Goal: Task Accomplishment & Management: Manage account settings

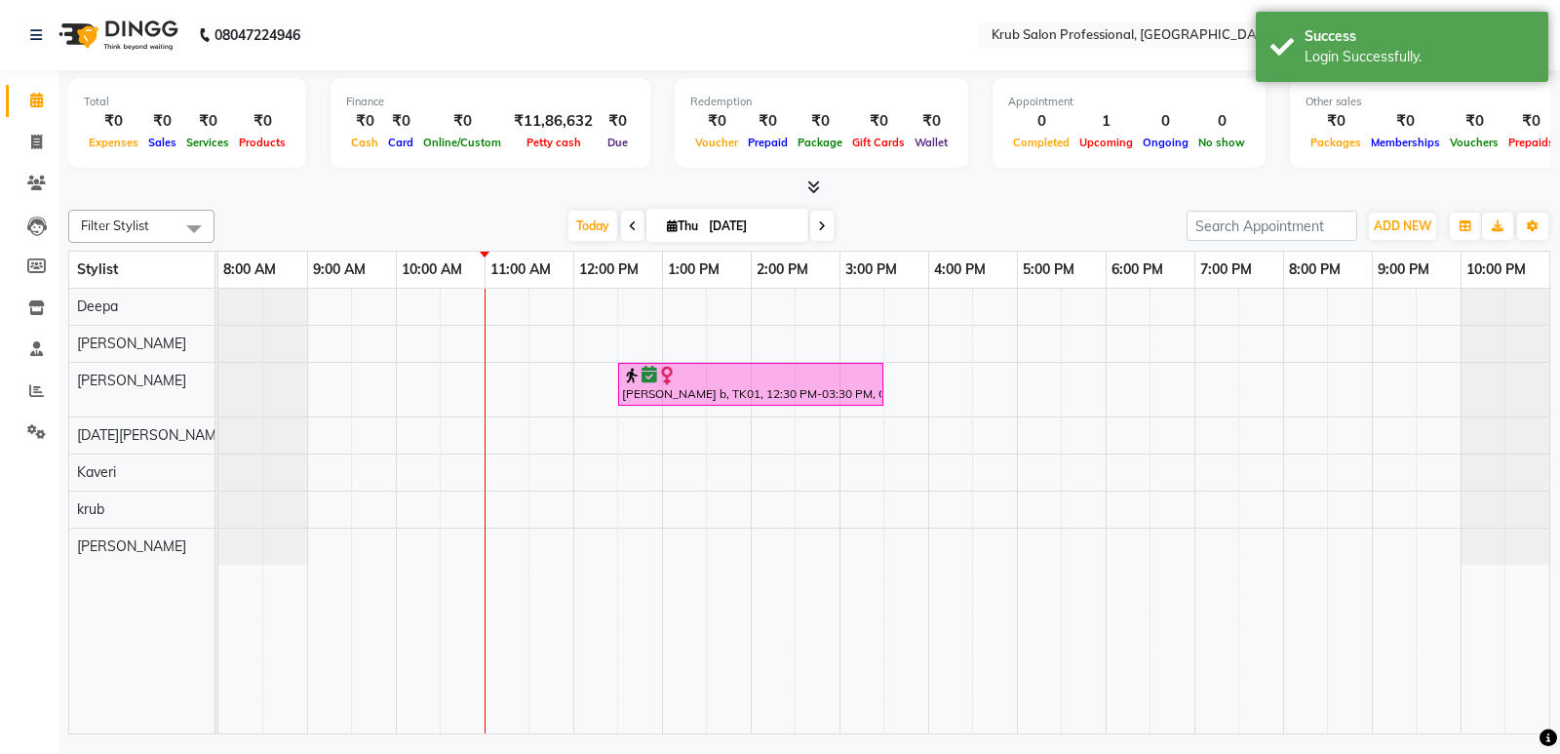
click at [437, 431] on div "[PERSON_NAME] b, TK01, 12:30 PM-03:30 PM, Global Hair Colour Majirel - [DEMOGRA…" at bounding box center [883, 511] width 1331 height 445
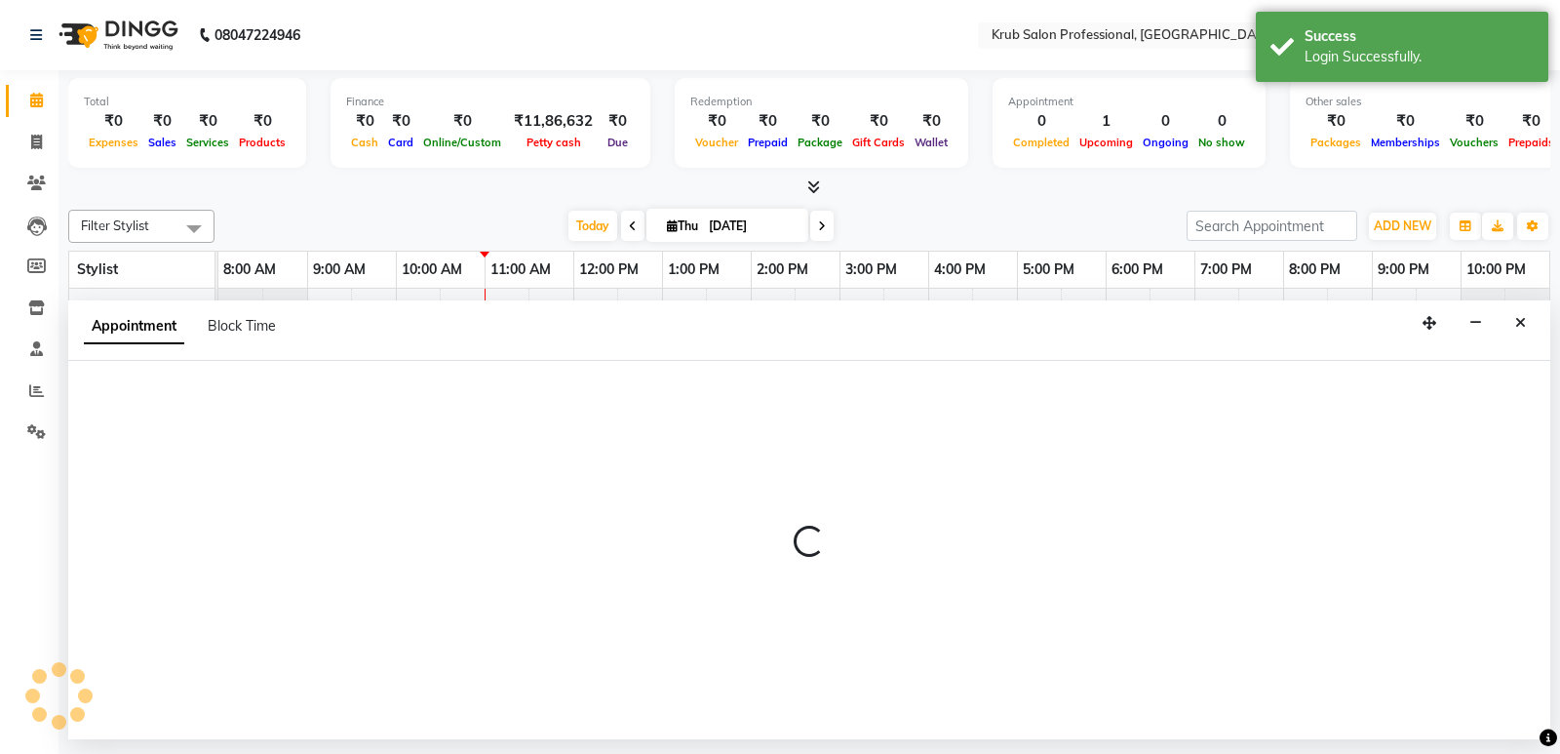
select select "88974"
select select "600"
select select "tentative"
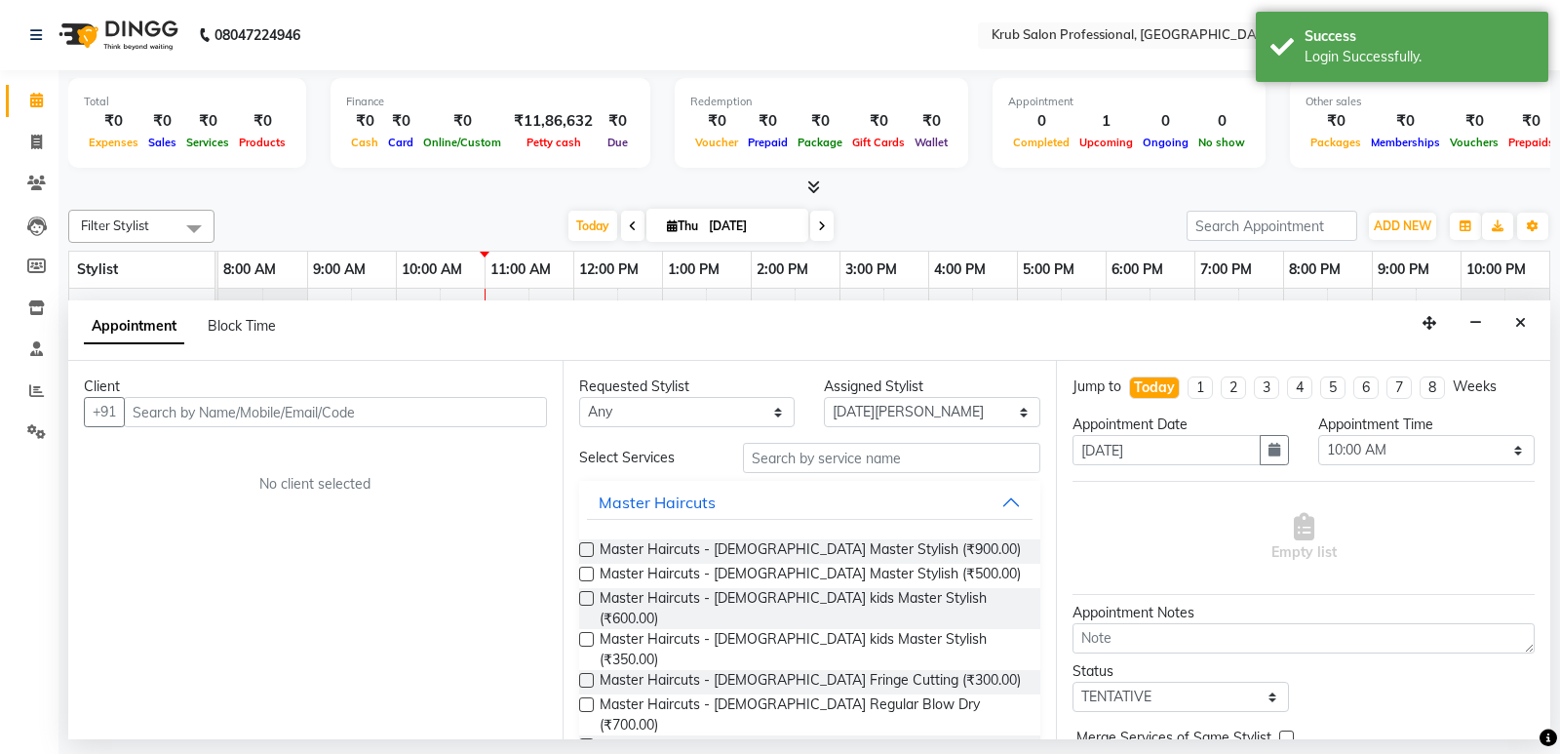
click at [304, 410] on input "text" at bounding box center [335, 412] width 423 height 30
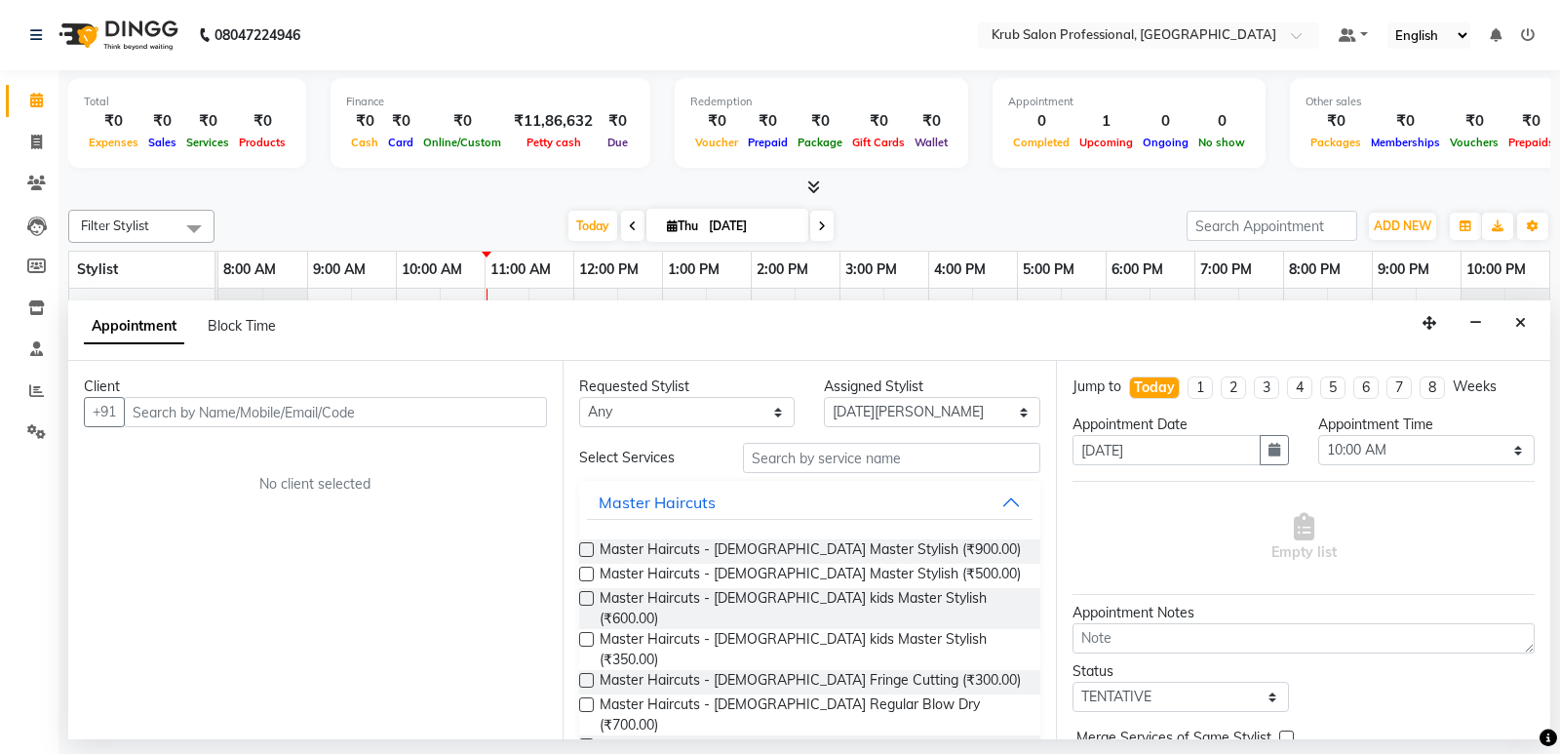
click at [1516, 321] on icon "Close" at bounding box center [1520, 323] width 11 height 14
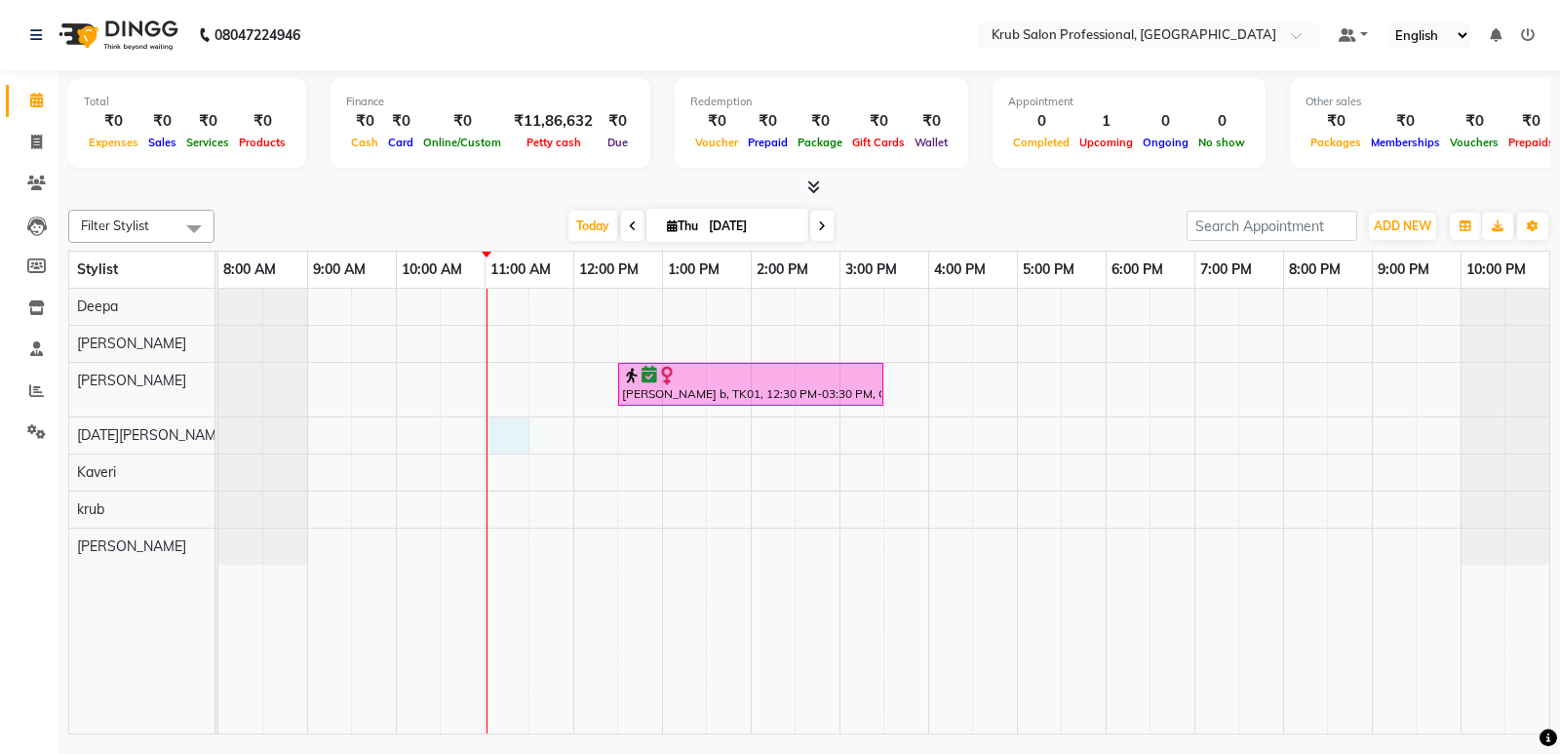
click at [489, 438] on div "[PERSON_NAME] b, TK01, 12:30 PM-03:30 PM, Global Hair Colour Majirel - [DEMOGRA…" at bounding box center [883, 511] width 1331 height 445
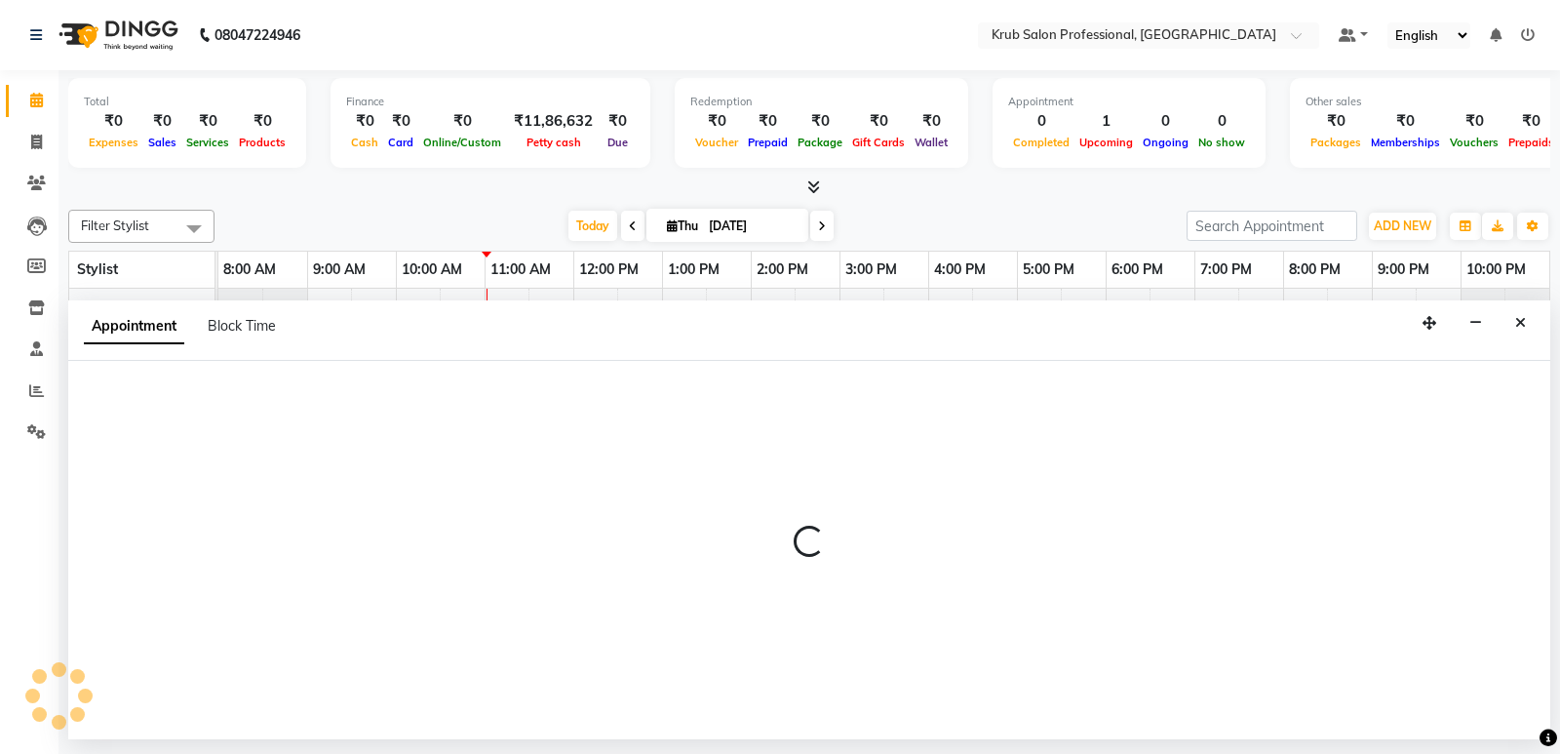
select select "88974"
select select "660"
select select "tentative"
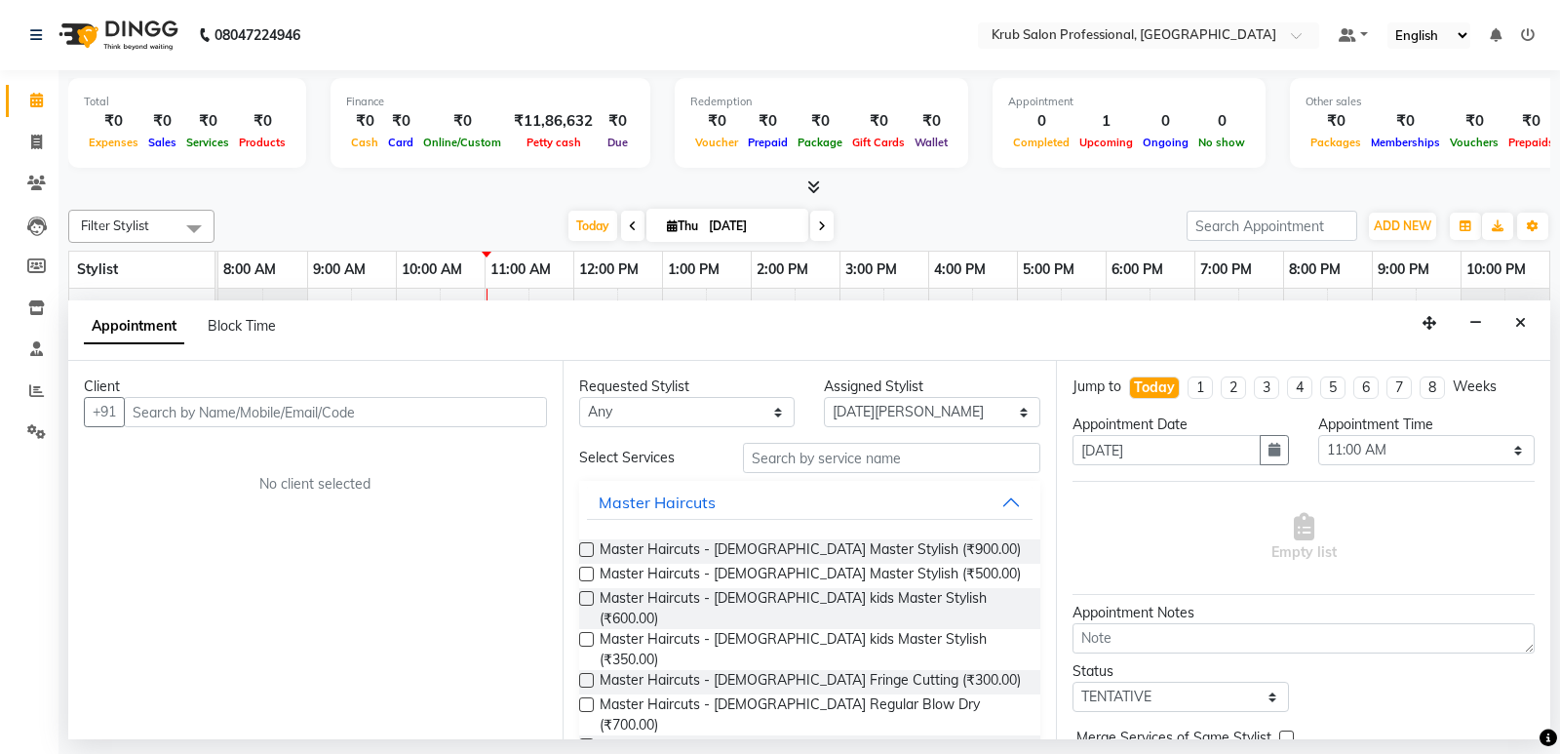
click at [284, 424] on input "text" at bounding box center [335, 412] width 423 height 30
click at [285, 416] on input "text" at bounding box center [335, 412] width 423 height 30
click at [188, 407] on input "text" at bounding box center [335, 412] width 423 height 30
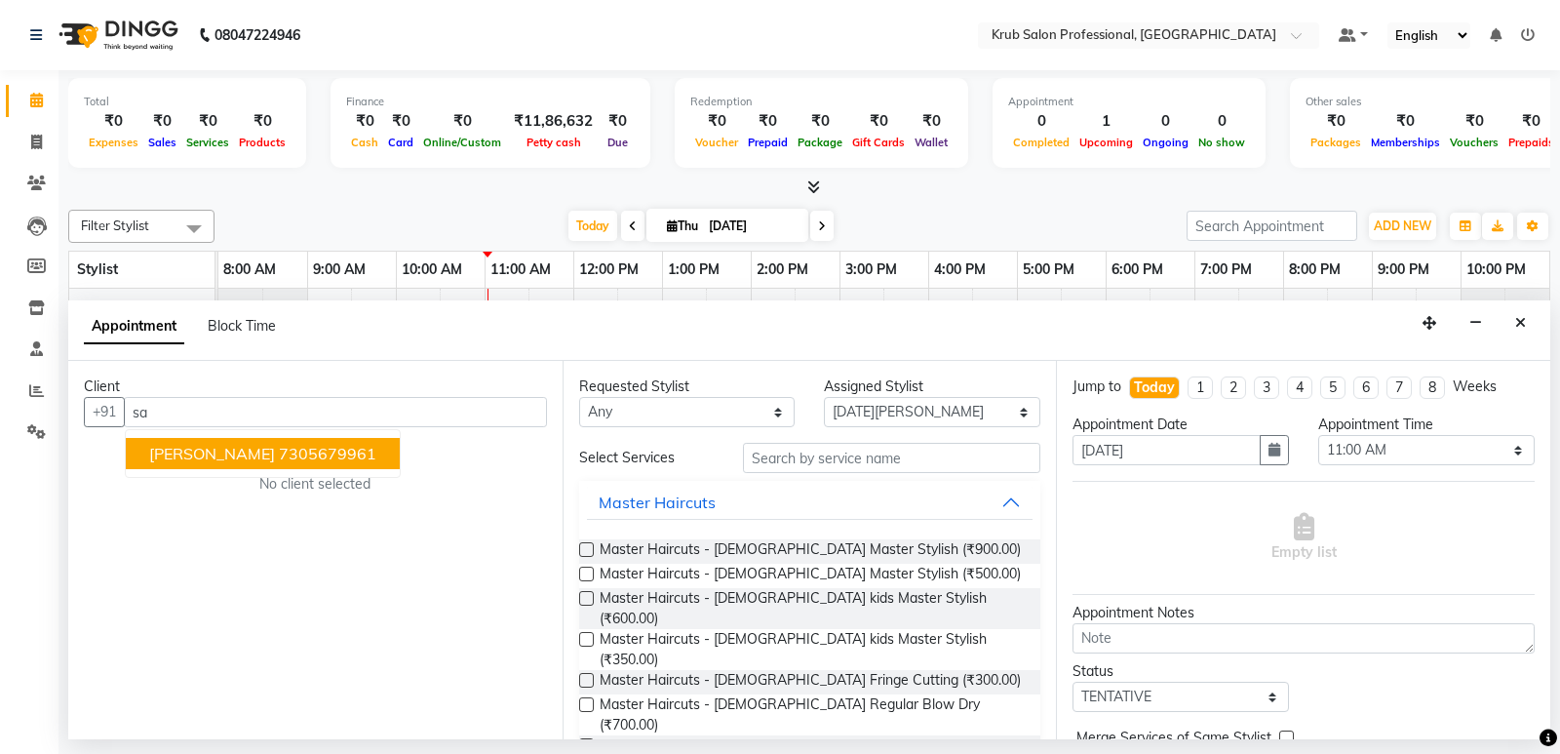
type input "s"
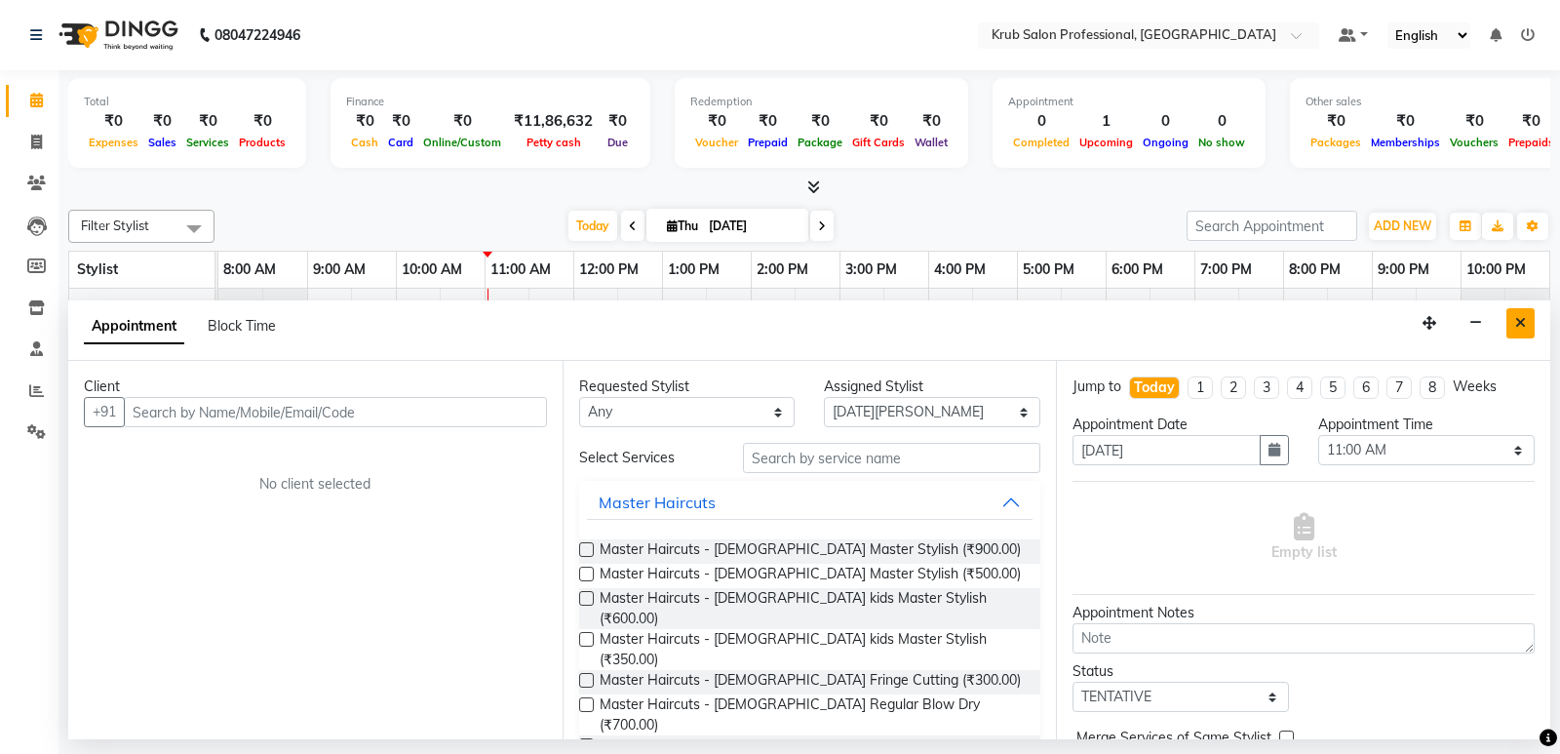
click at [1514, 319] on button "Close" at bounding box center [1520, 323] width 28 height 30
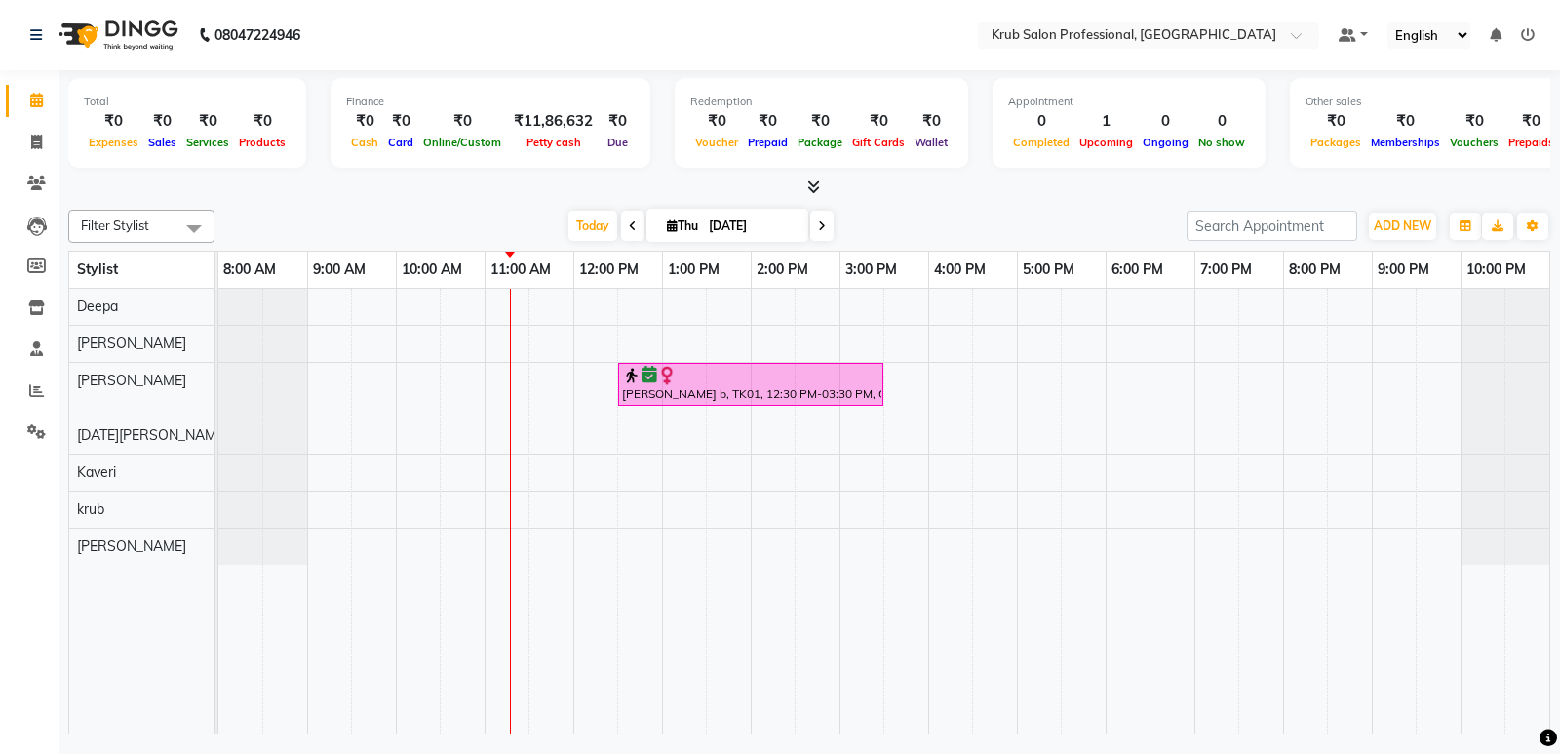
click at [720, 215] on input "[DATE]" at bounding box center [752, 226] width 98 height 29
select select "9"
select select "2025"
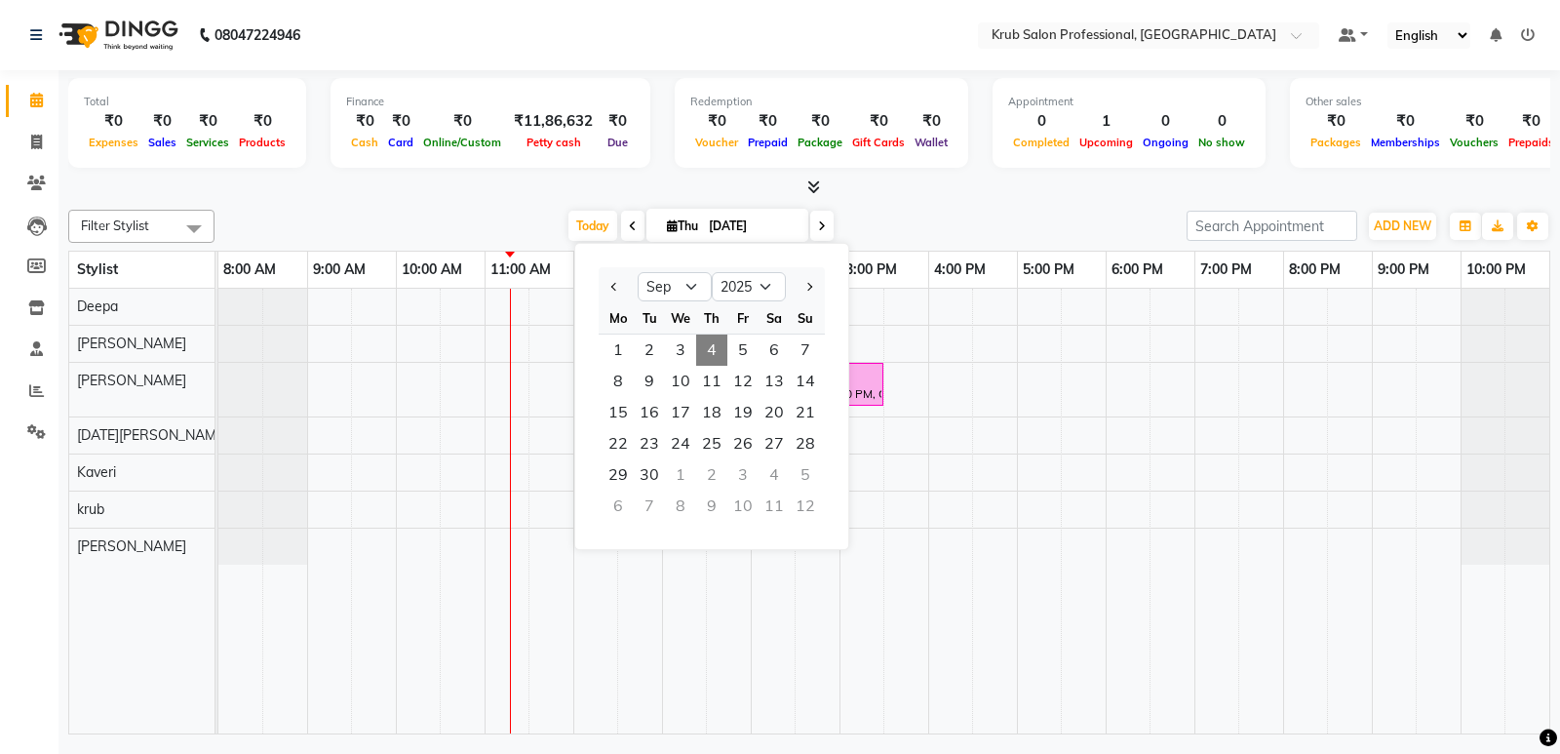
click at [717, 340] on span "4" at bounding box center [711, 349] width 31 height 31
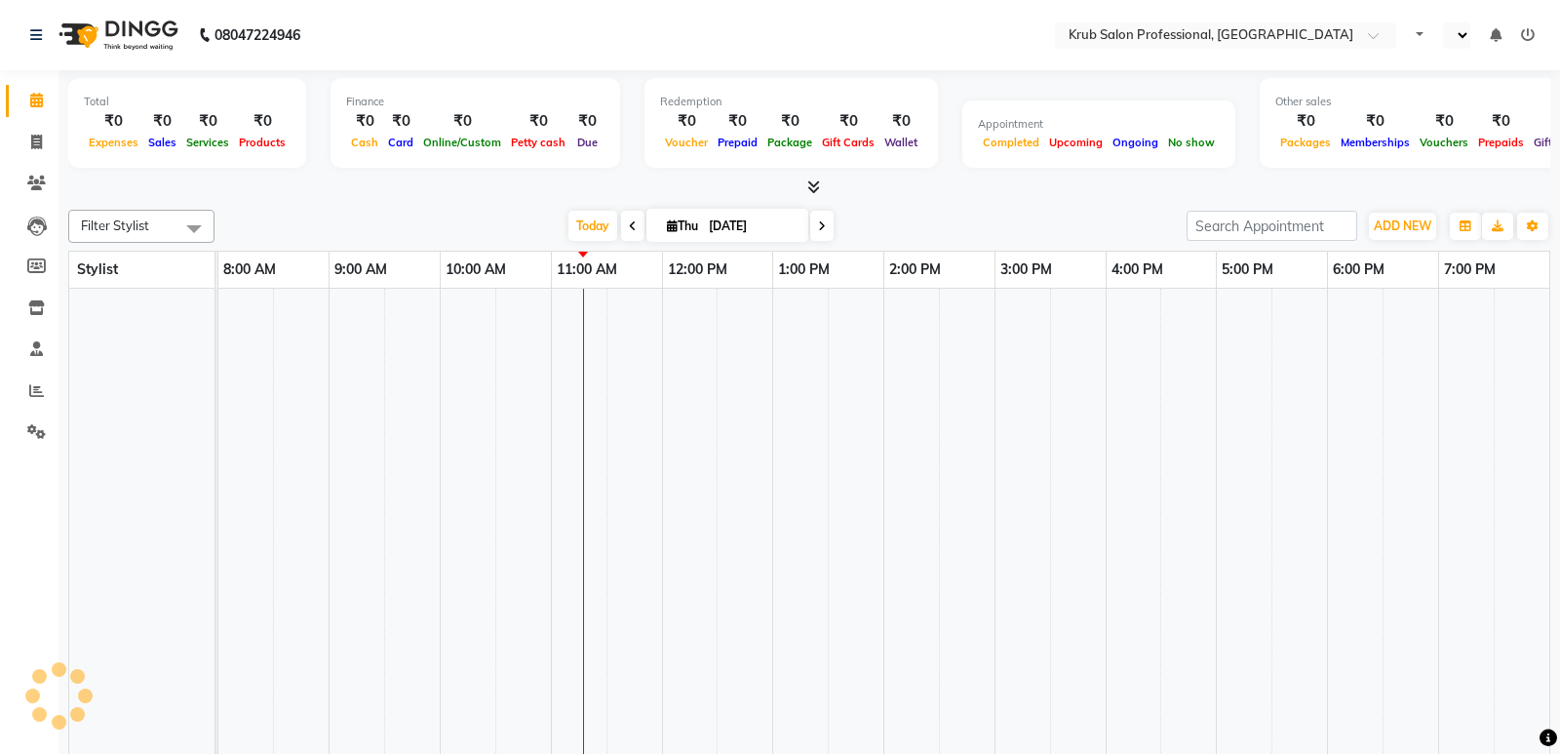
select select "en"
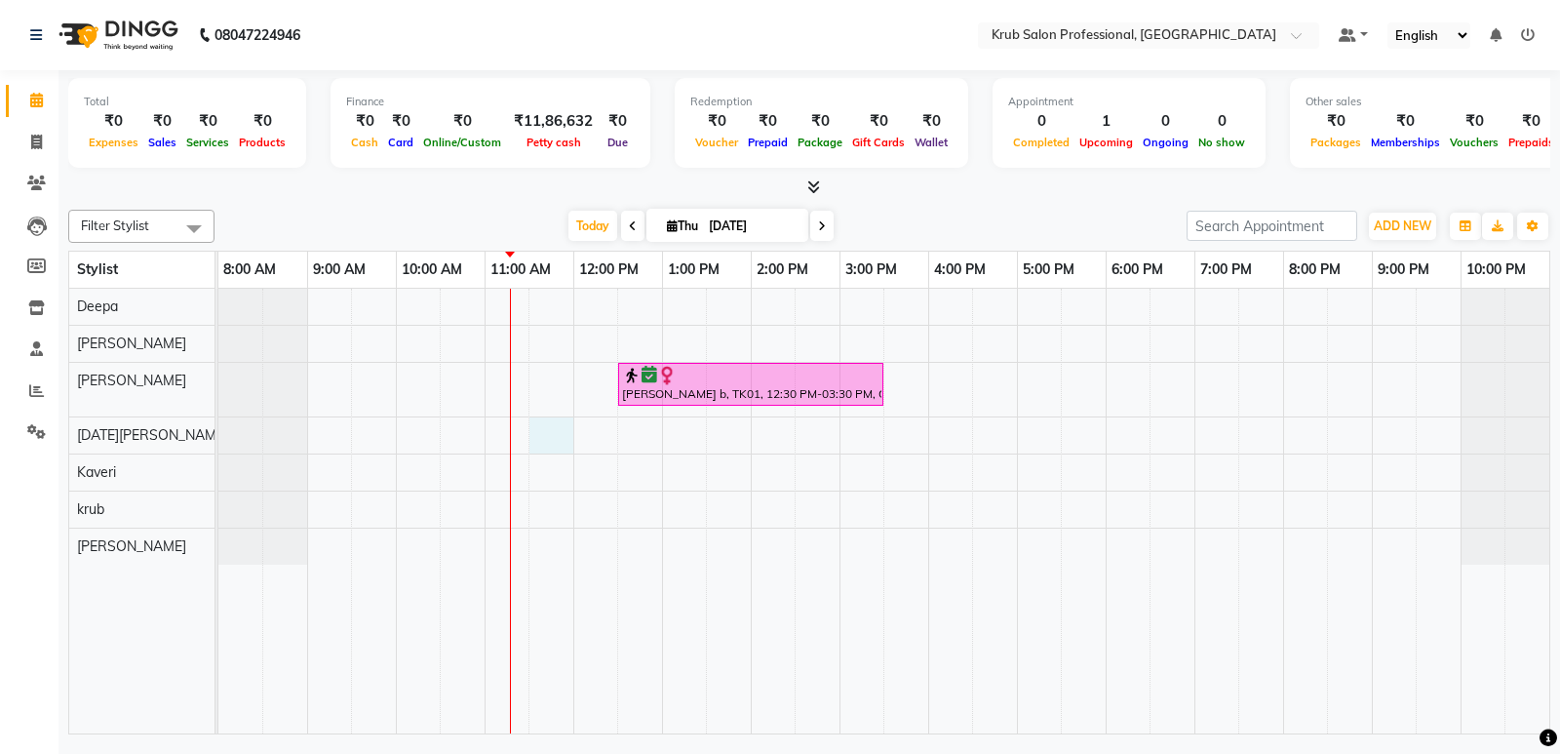
click at [532, 421] on div "[PERSON_NAME] b, TK01, 12:30 PM-03:30 PM, Global Hair Colour Majirel - [DEMOGRA…" at bounding box center [883, 511] width 1331 height 445
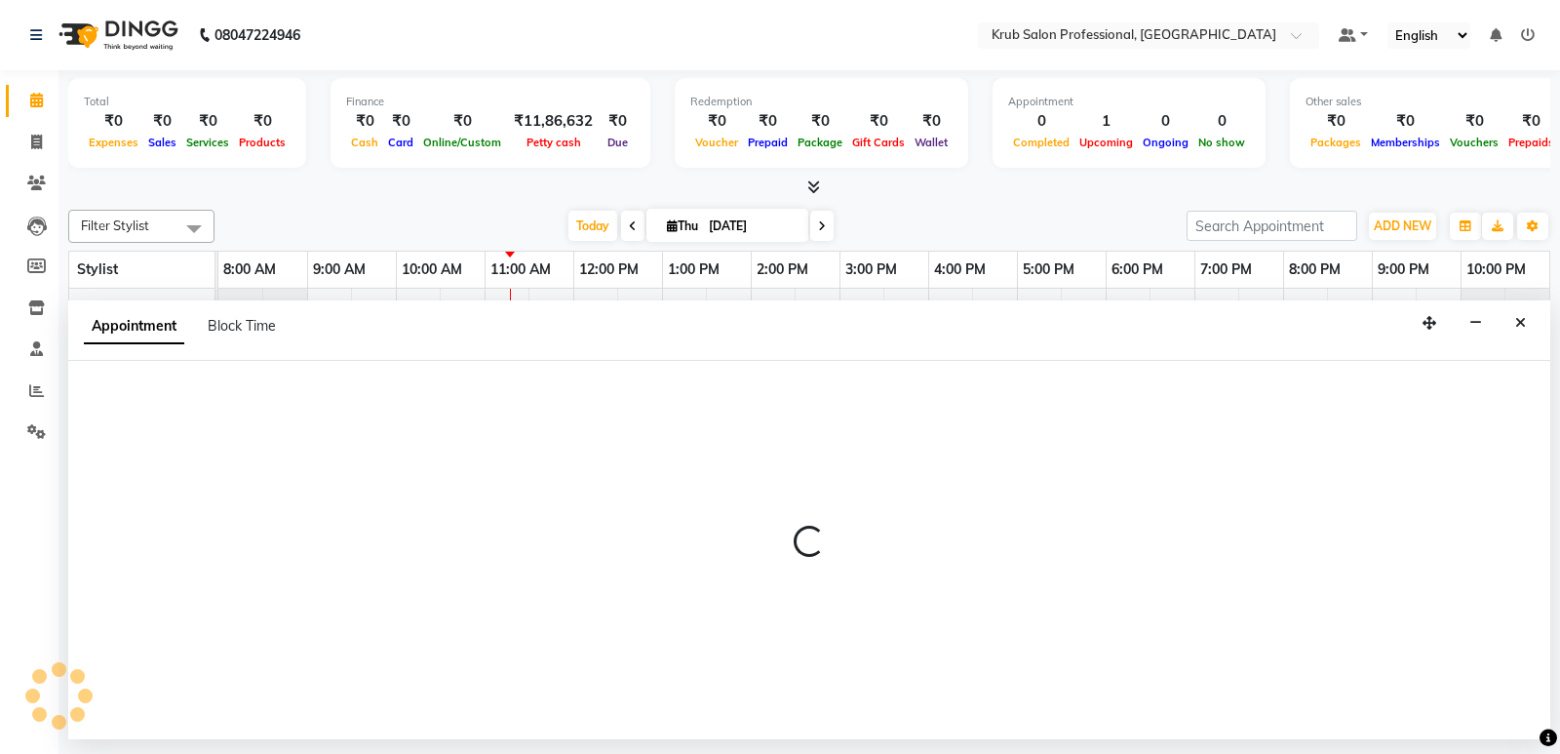
select select "88974"
select select "690"
select select "tentative"
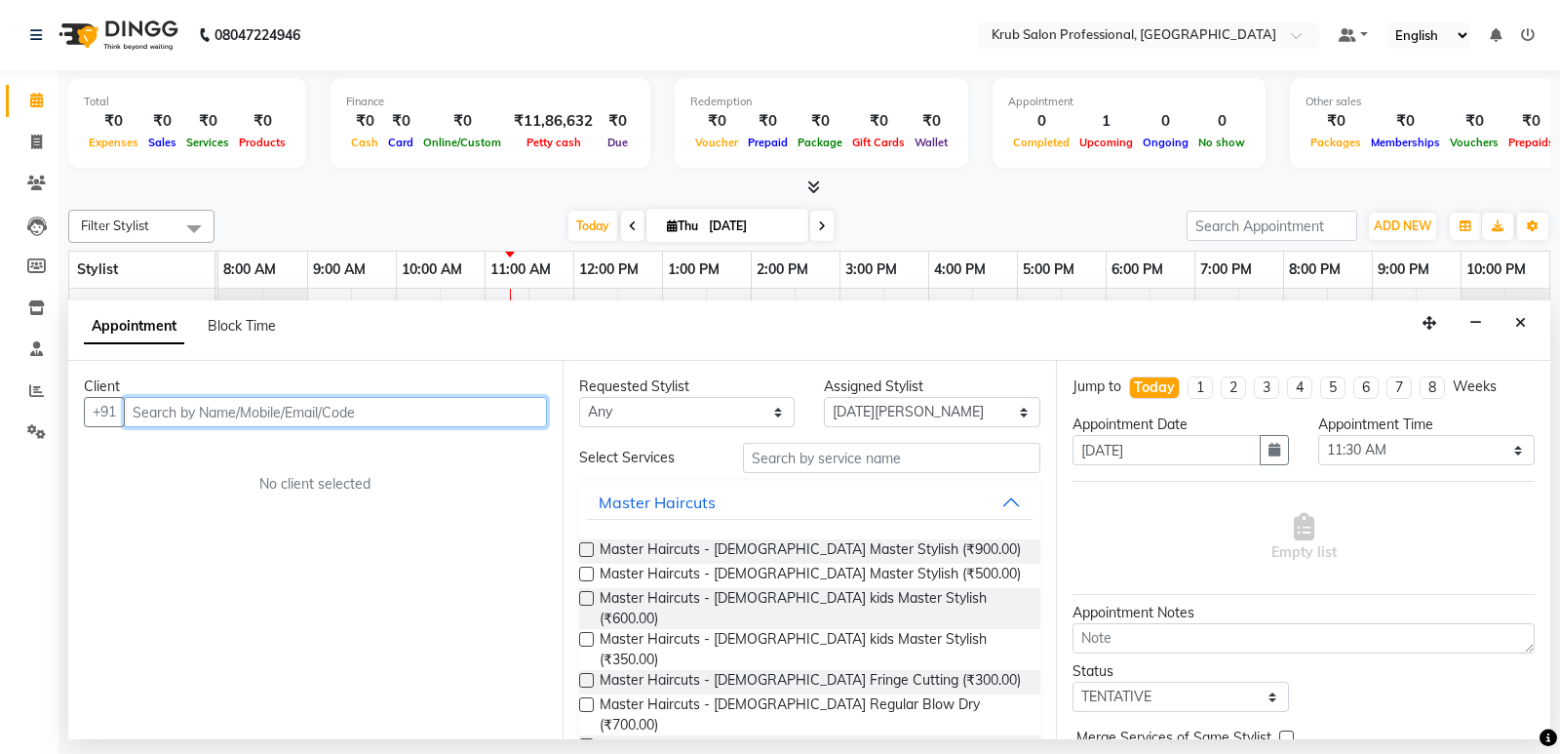
click at [157, 409] on input "text" at bounding box center [335, 412] width 423 height 30
type input "9011409559"
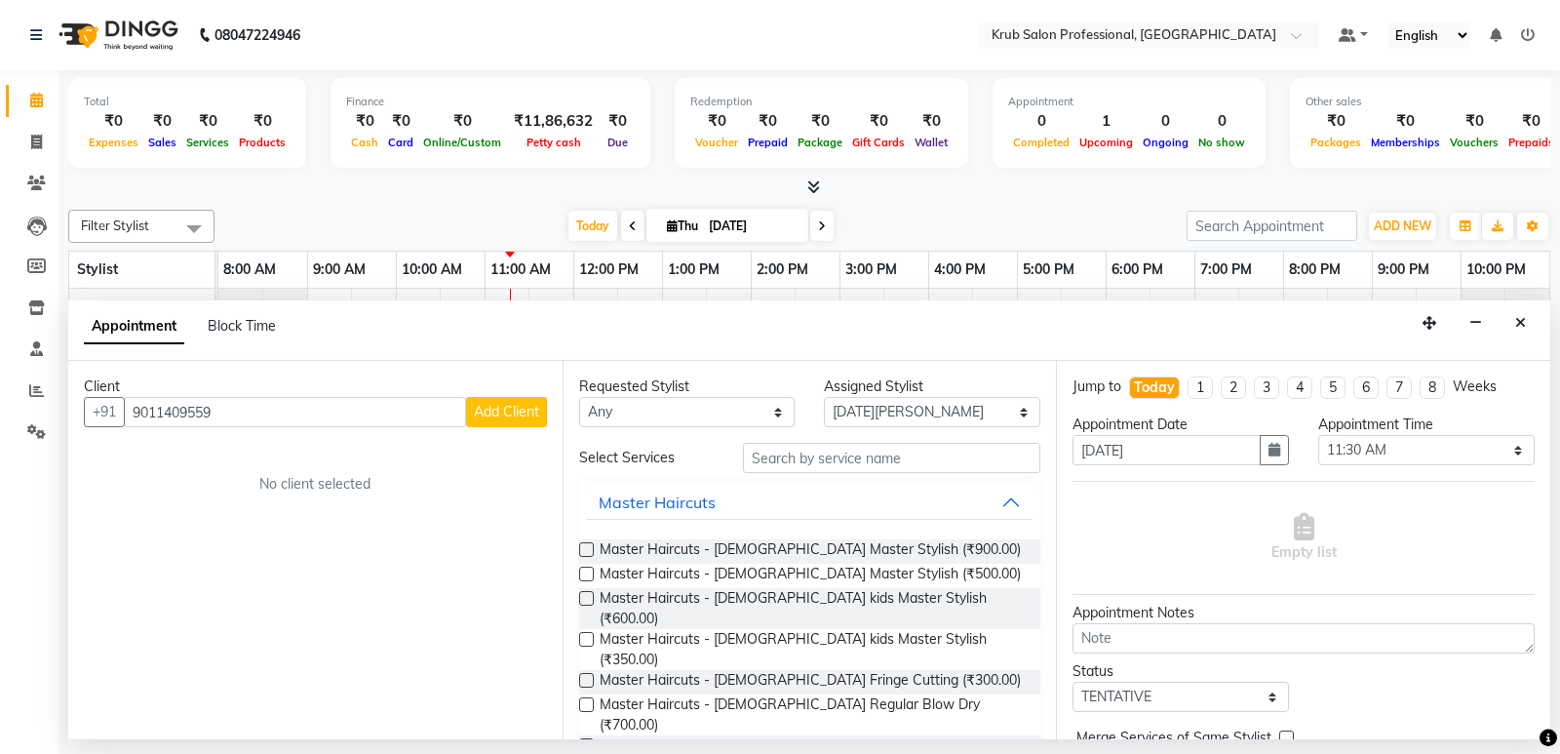
click at [521, 411] on span "Add Client" at bounding box center [506, 412] width 65 height 18
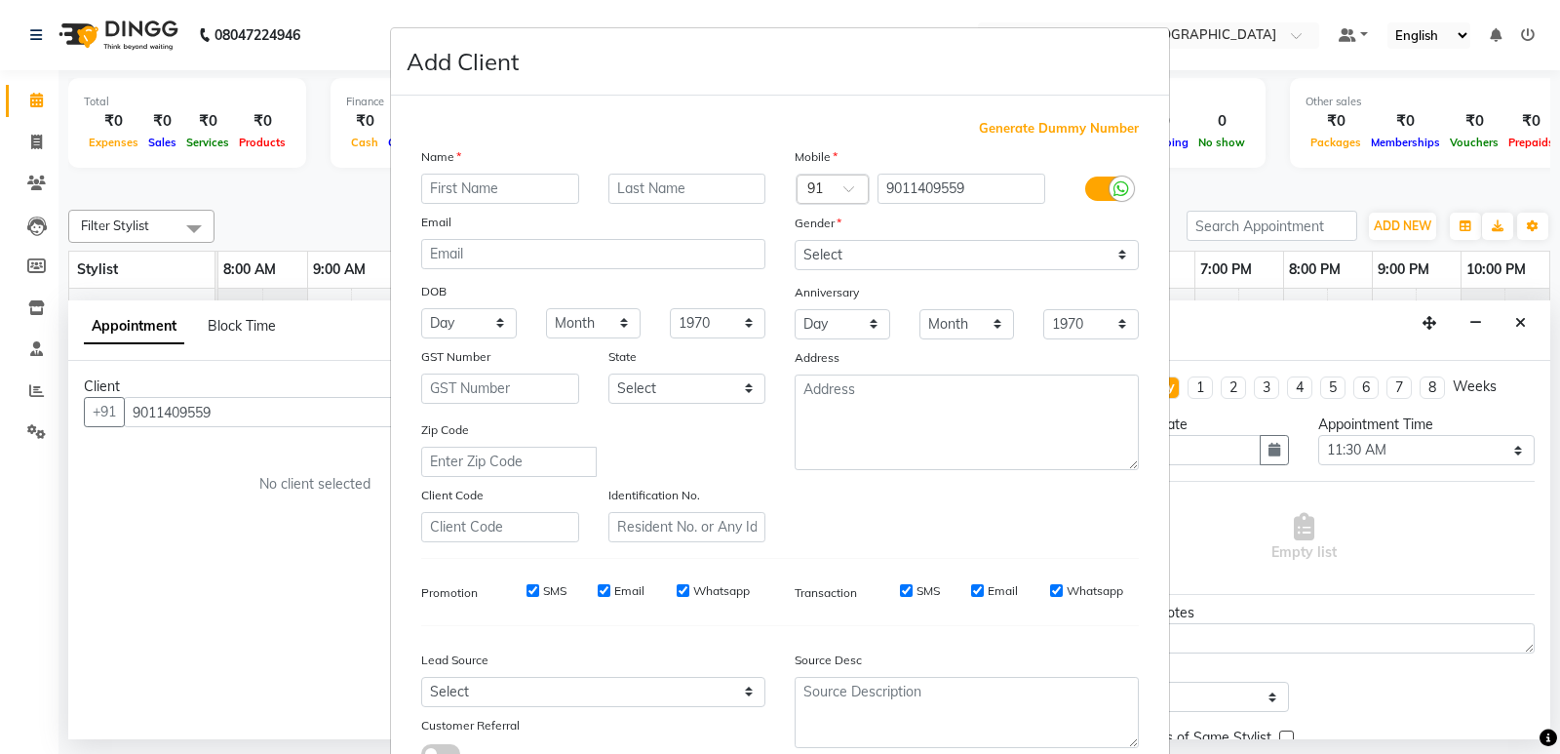
click at [453, 186] on input "text" at bounding box center [500, 189] width 158 height 30
type input "[PERSON_NAME]"
click at [636, 186] on input "text" at bounding box center [687, 189] width 158 height 30
type input "[PERSON_NAME]"
click at [899, 255] on select "Select [DEMOGRAPHIC_DATA] [DEMOGRAPHIC_DATA] Other Prefer Not To Say" at bounding box center [967, 255] width 344 height 30
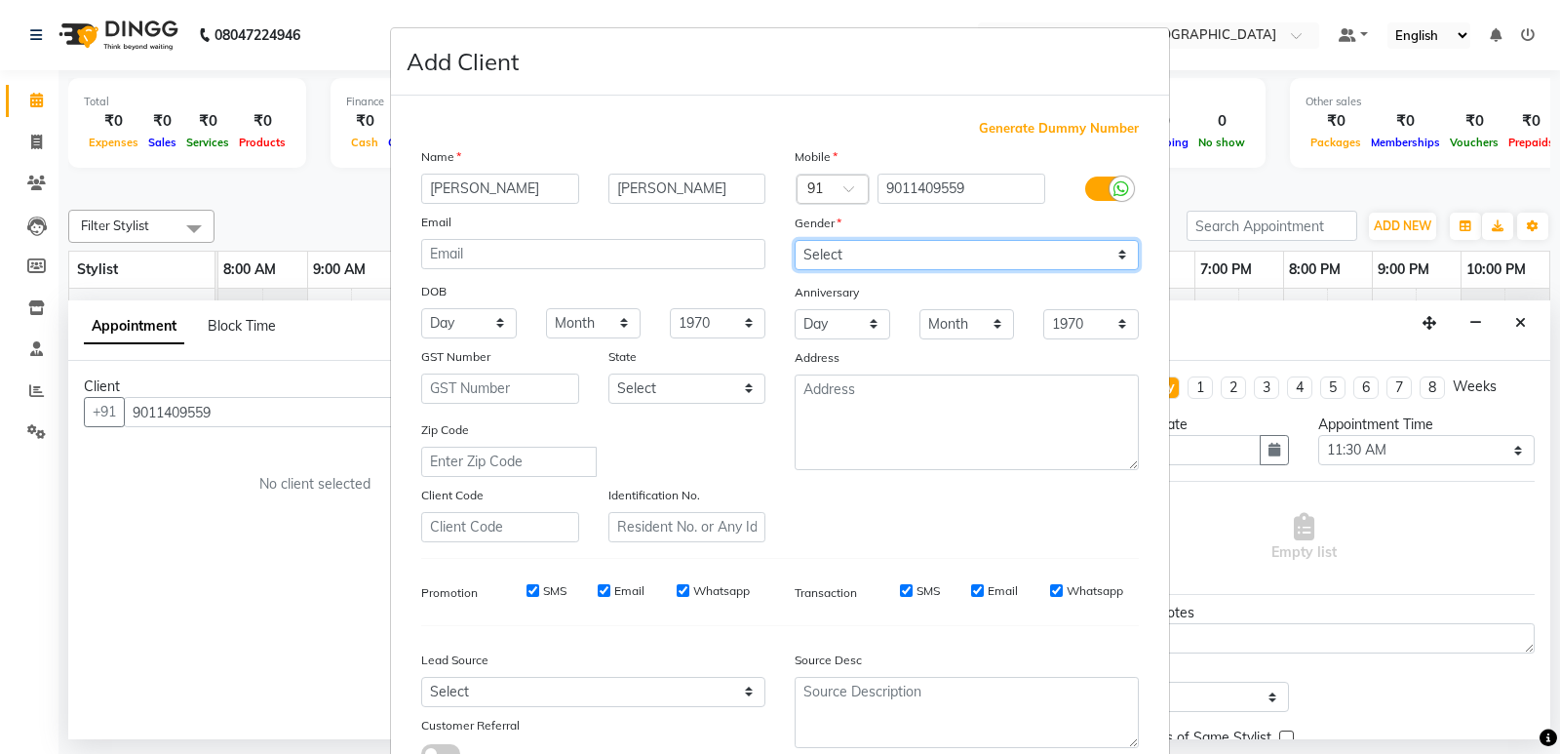
select select "[DEMOGRAPHIC_DATA]"
click at [795, 240] on select "Select [DEMOGRAPHIC_DATA] [DEMOGRAPHIC_DATA] Other Prefer Not To Say" at bounding box center [967, 255] width 344 height 30
drag, startPoint x: 899, startPoint y: 592, endPoint x: 944, endPoint y: 602, distance: 45.9
click at [905, 592] on input "SMS" at bounding box center [906, 590] width 13 height 13
checkbox input "false"
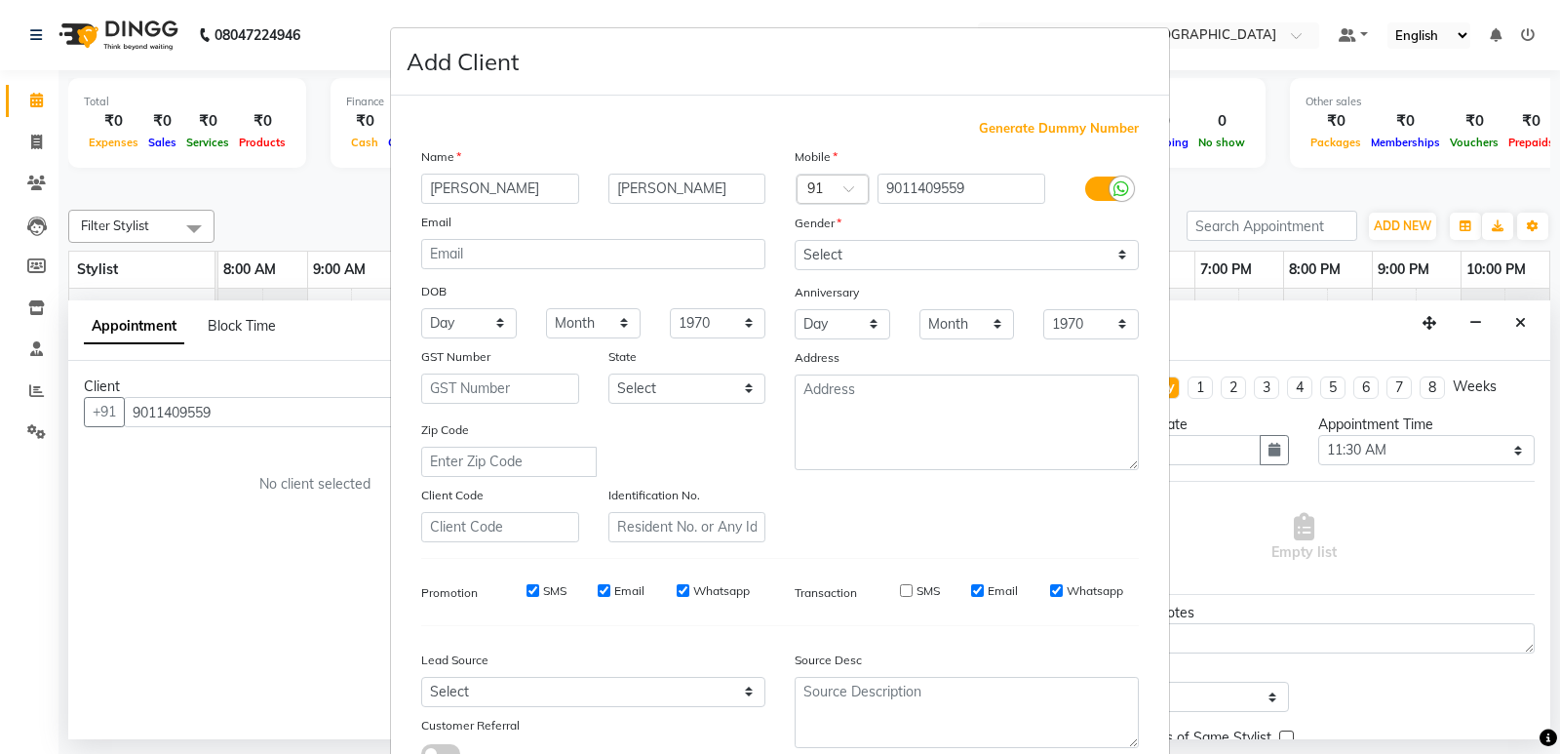
click at [971, 587] on input "Email" at bounding box center [977, 590] width 13 height 13
checkbox input "false"
drag, startPoint x: 1046, startPoint y: 593, endPoint x: 897, endPoint y: 577, distance: 150.0
click at [1050, 592] on input "Whatsapp" at bounding box center [1056, 590] width 13 height 13
checkbox input "false"
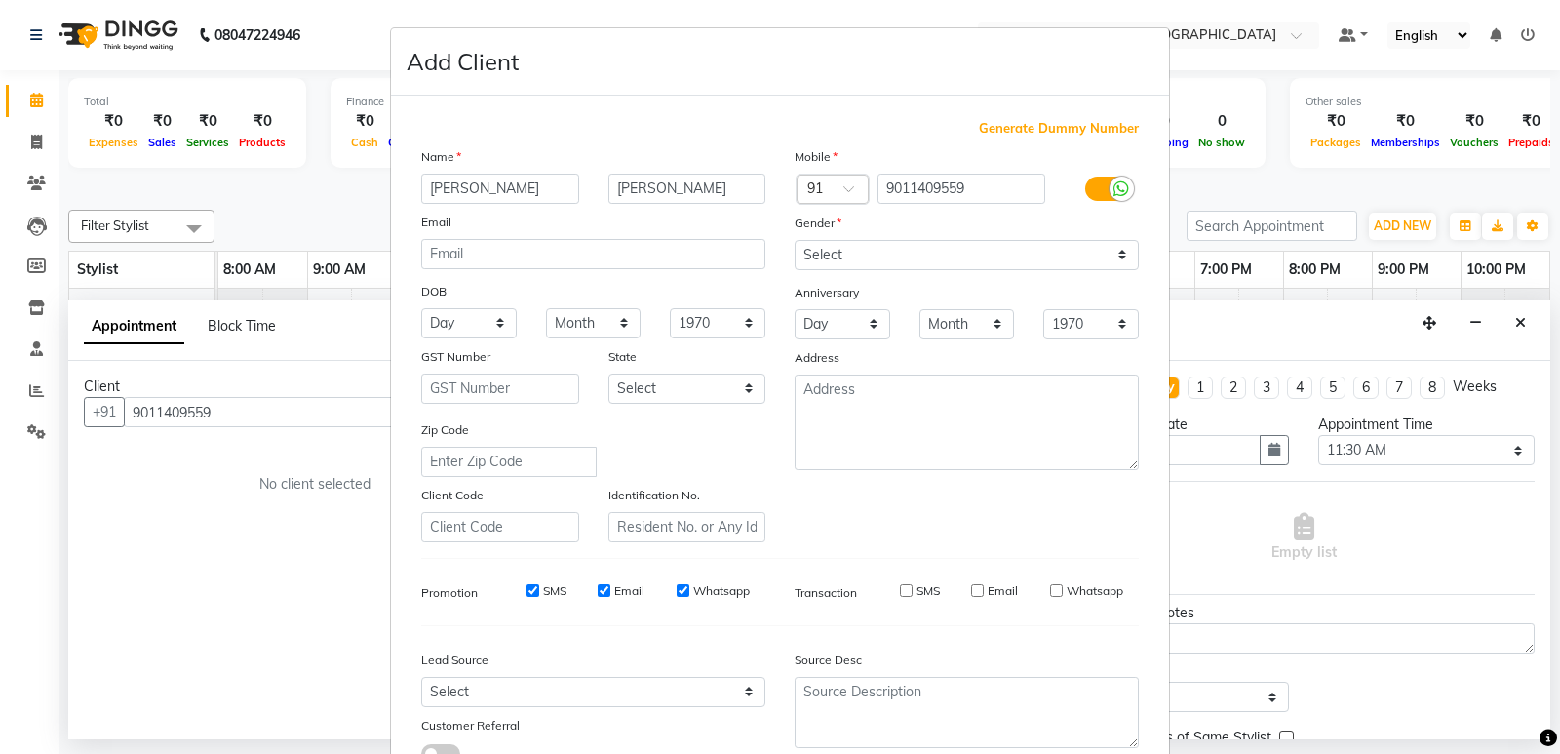
drag, startPoint x: 677, startPoint y: 591, endPoint x: 643, endPoint y: 591, distance: 34.1
click at [677, 591] on input "Whatsapp" at bounding box center [683, 590] width 13 height 13
checkbox input "false"
click at [598, 590] on input "Email" at bounding box center [604, 590] width 13 height 13
checkbox input "false"
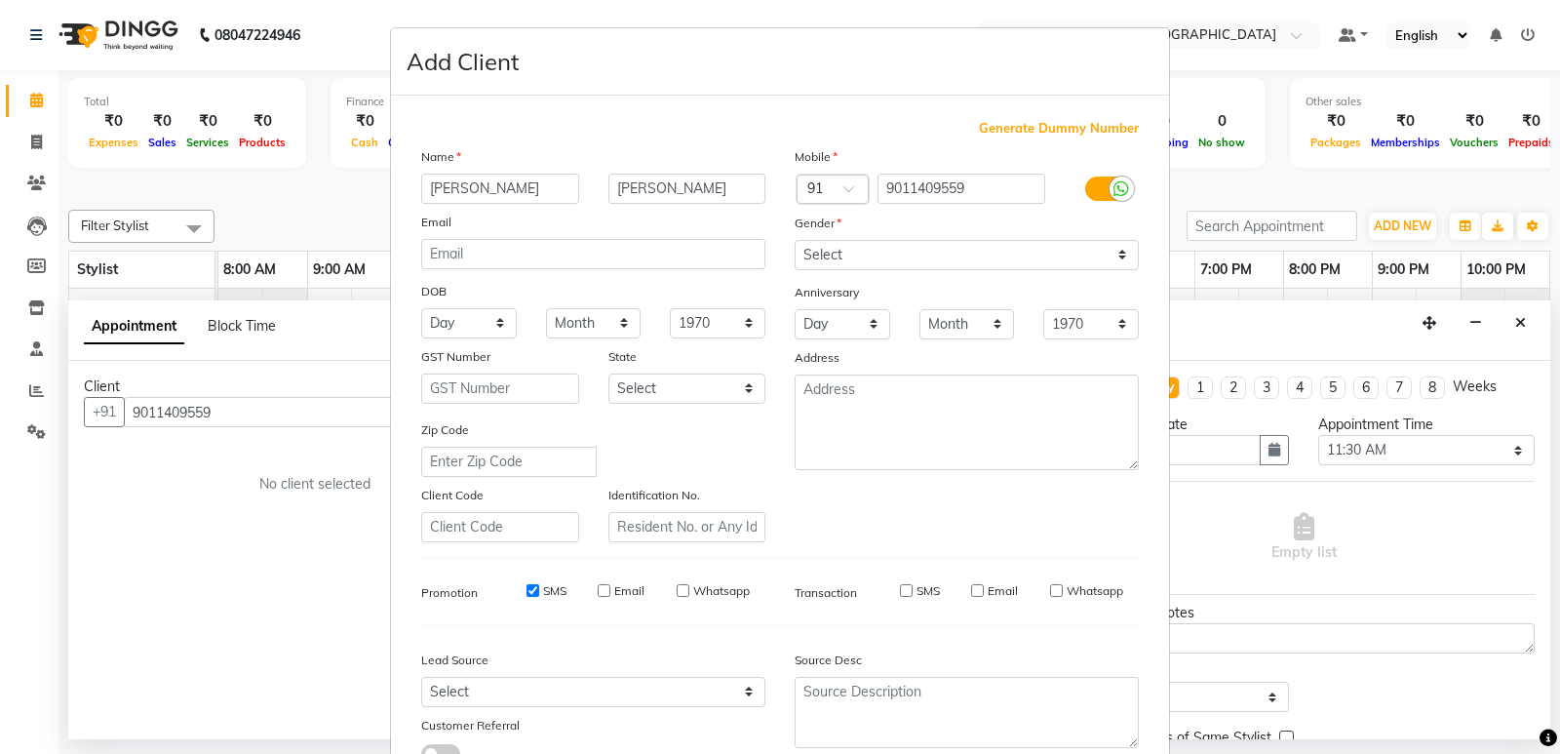
click at [527, 592] on input "SMS" at bounding box center [533, 590] width 13 height 13
checkbox input "false"
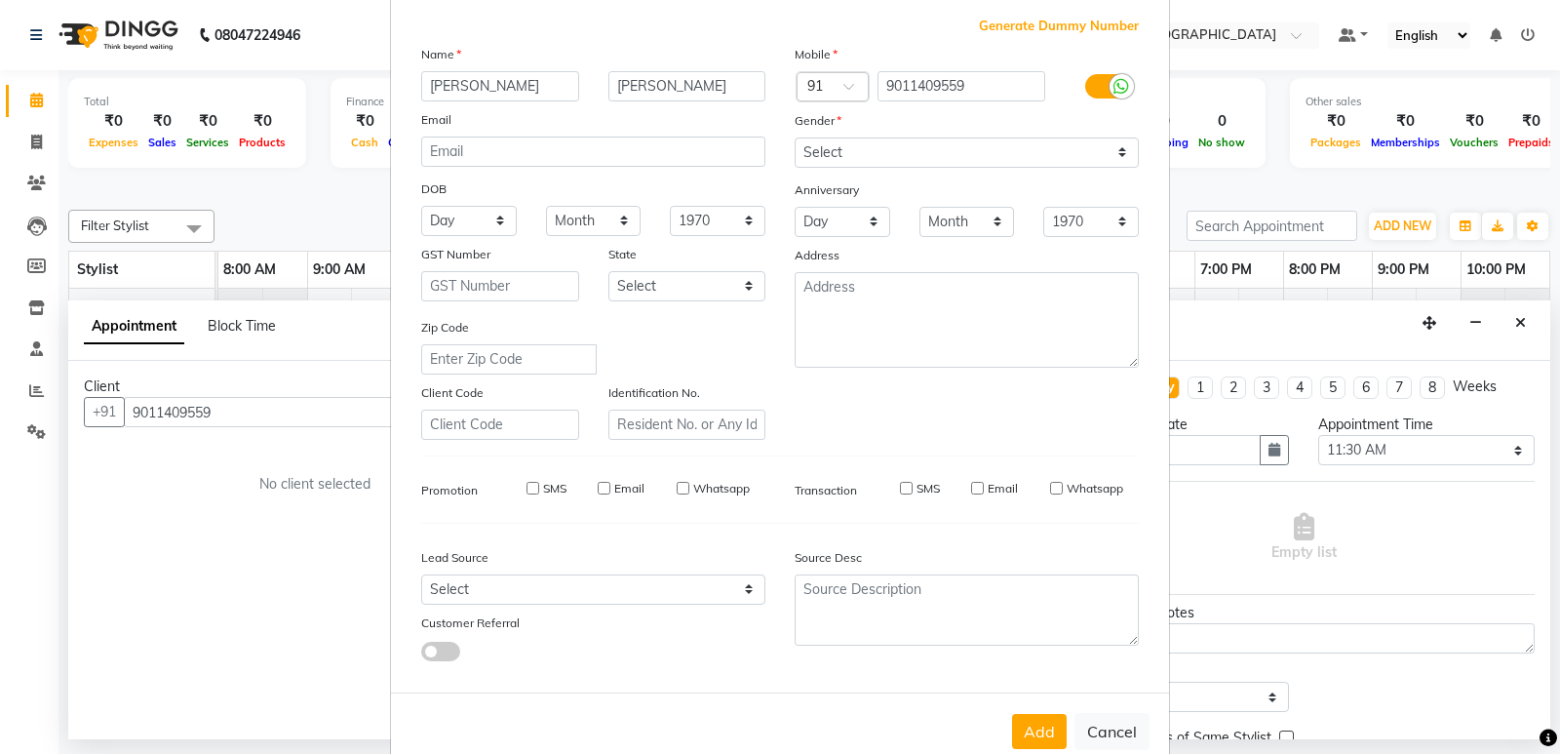
scroll to position [146, 0]
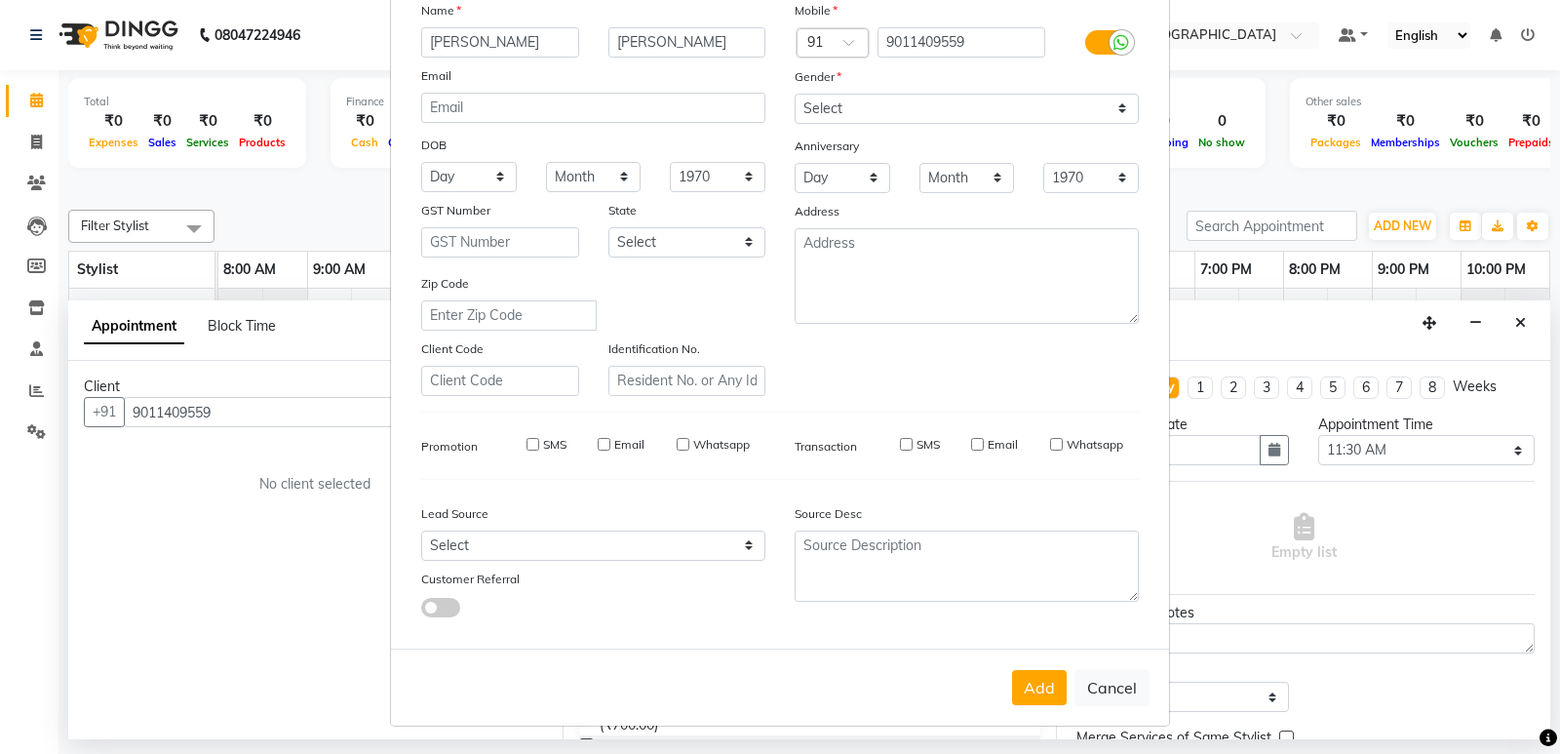
click at [1037, 695] on button "Add" at bounding box center [1039, 687] width 55 height 35
select select
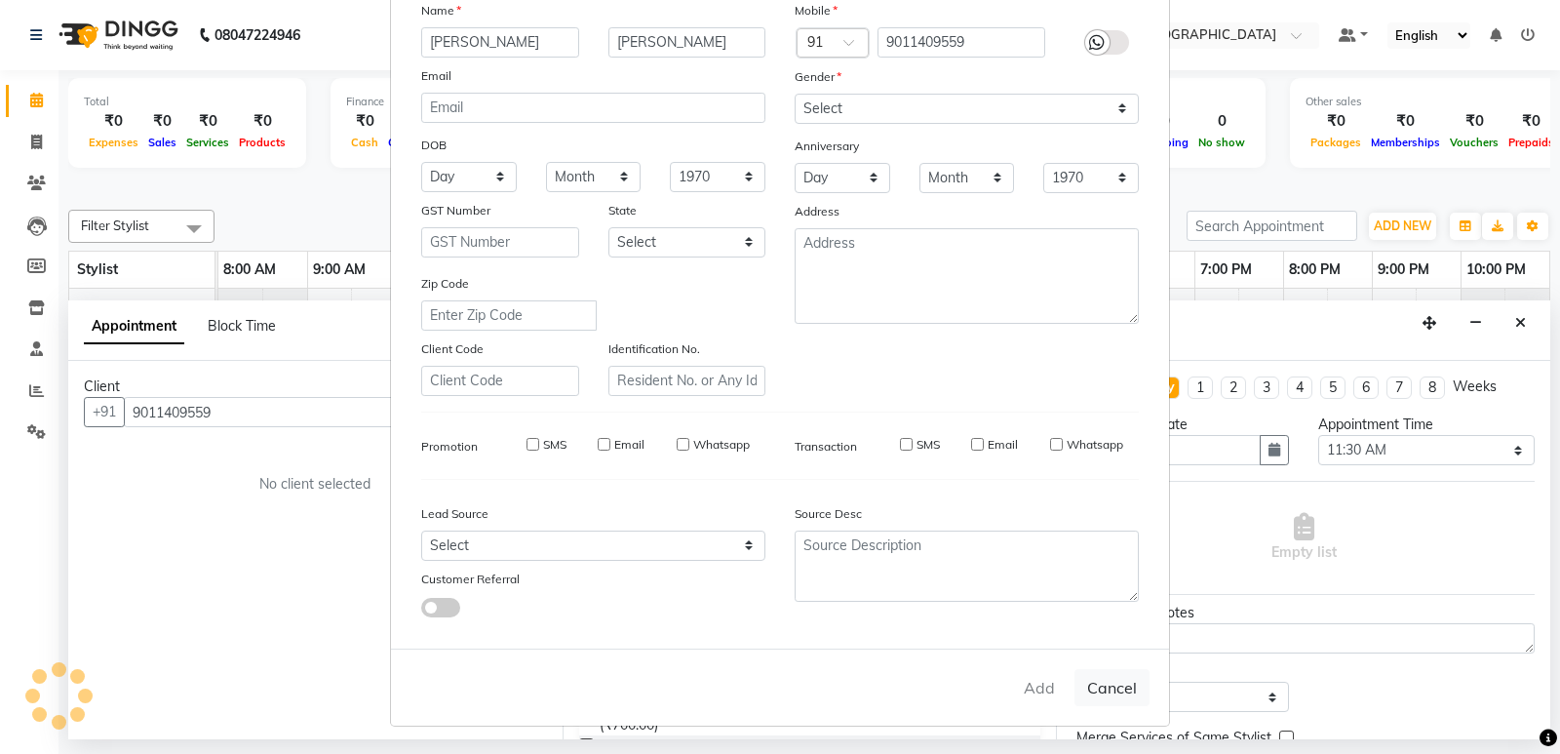
select select
checkbox input "false"
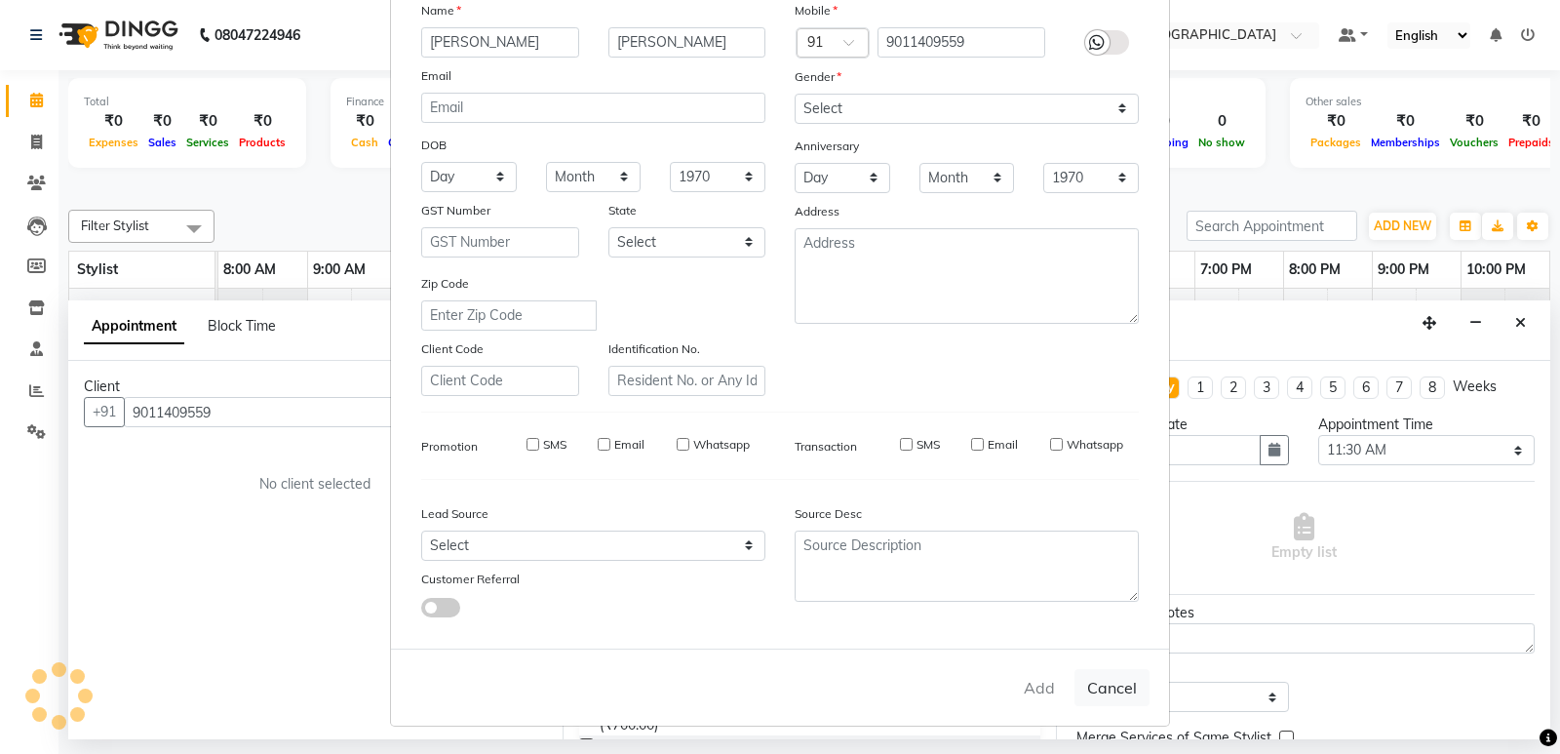
checkbox input "false"
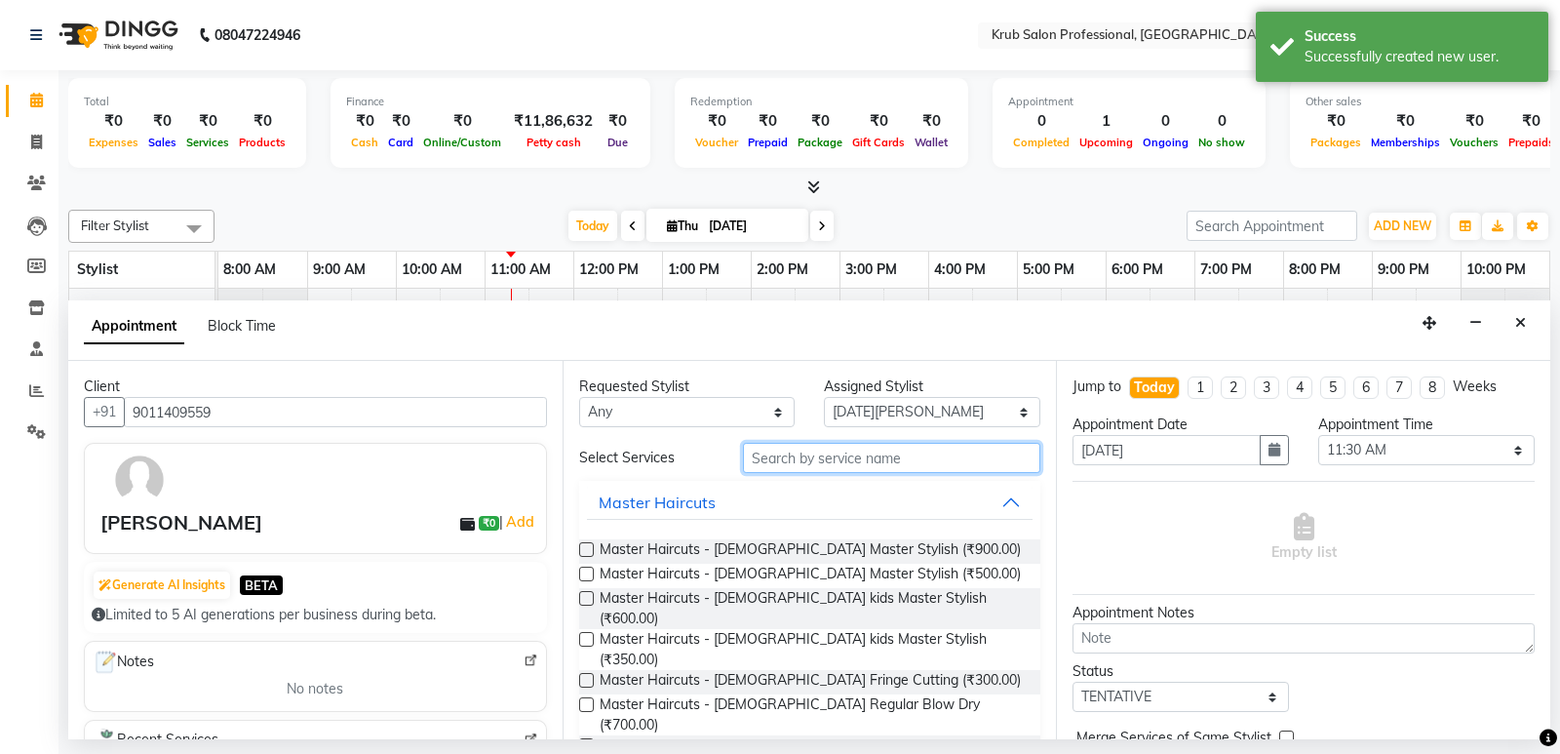
click at [771, 456] on input "text" at bounding box center [892, 458] width 298 height 30
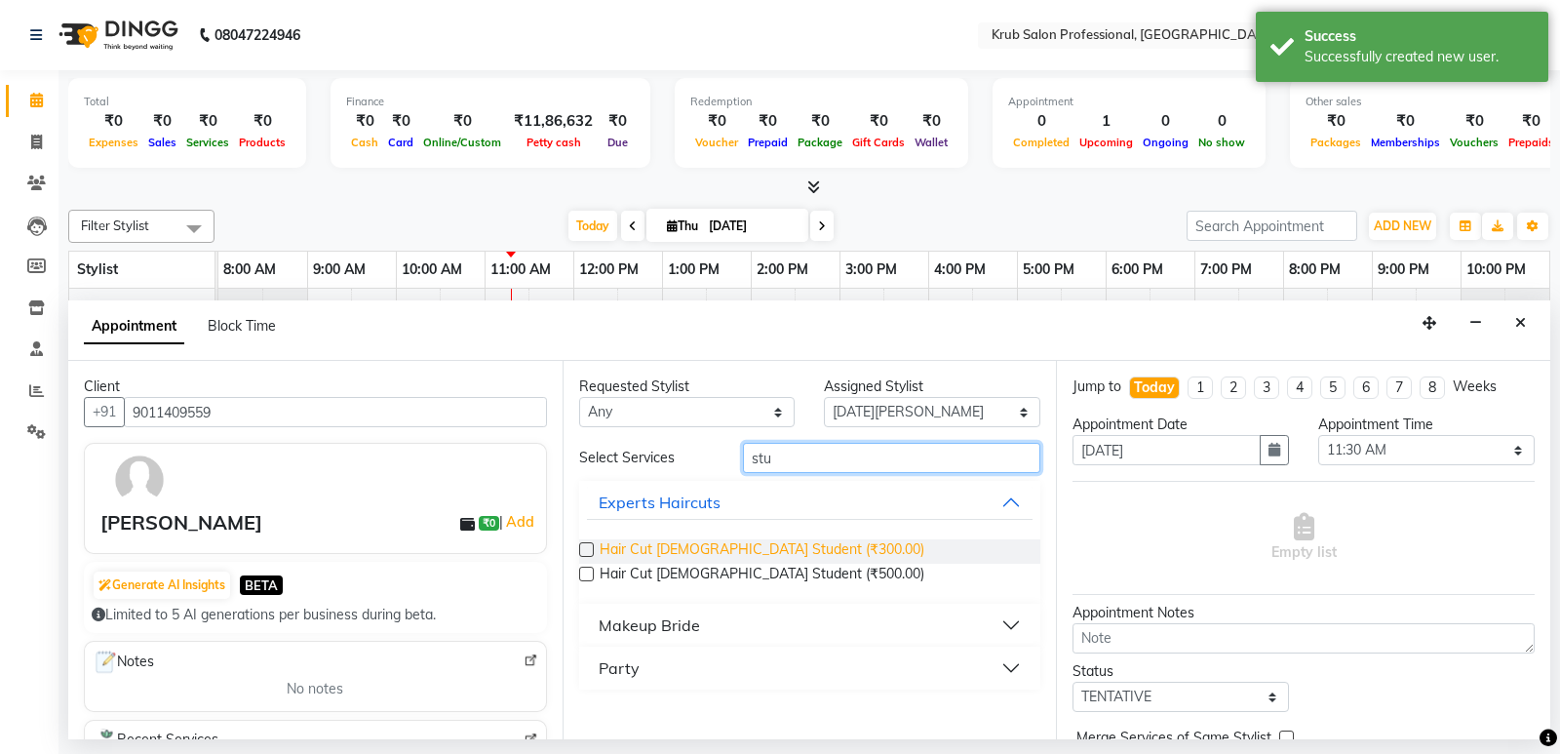
type input "stu"
click at [720, 547] on span "Hair Cut [DEMOGRAPHIC_DATA] Student (₹300.00)" at bounding box center [762, 551] width 325 height 24
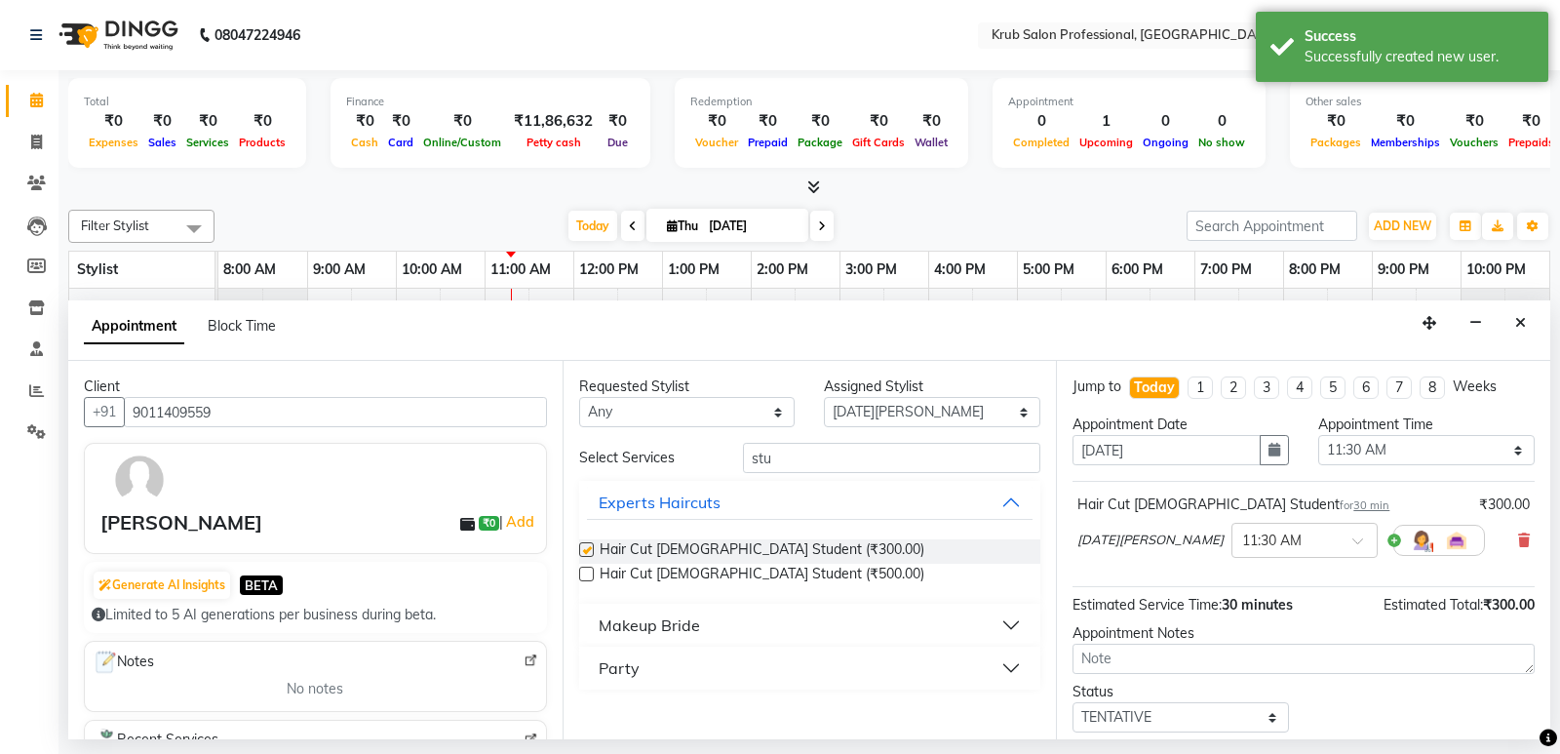
checkbox input "false"
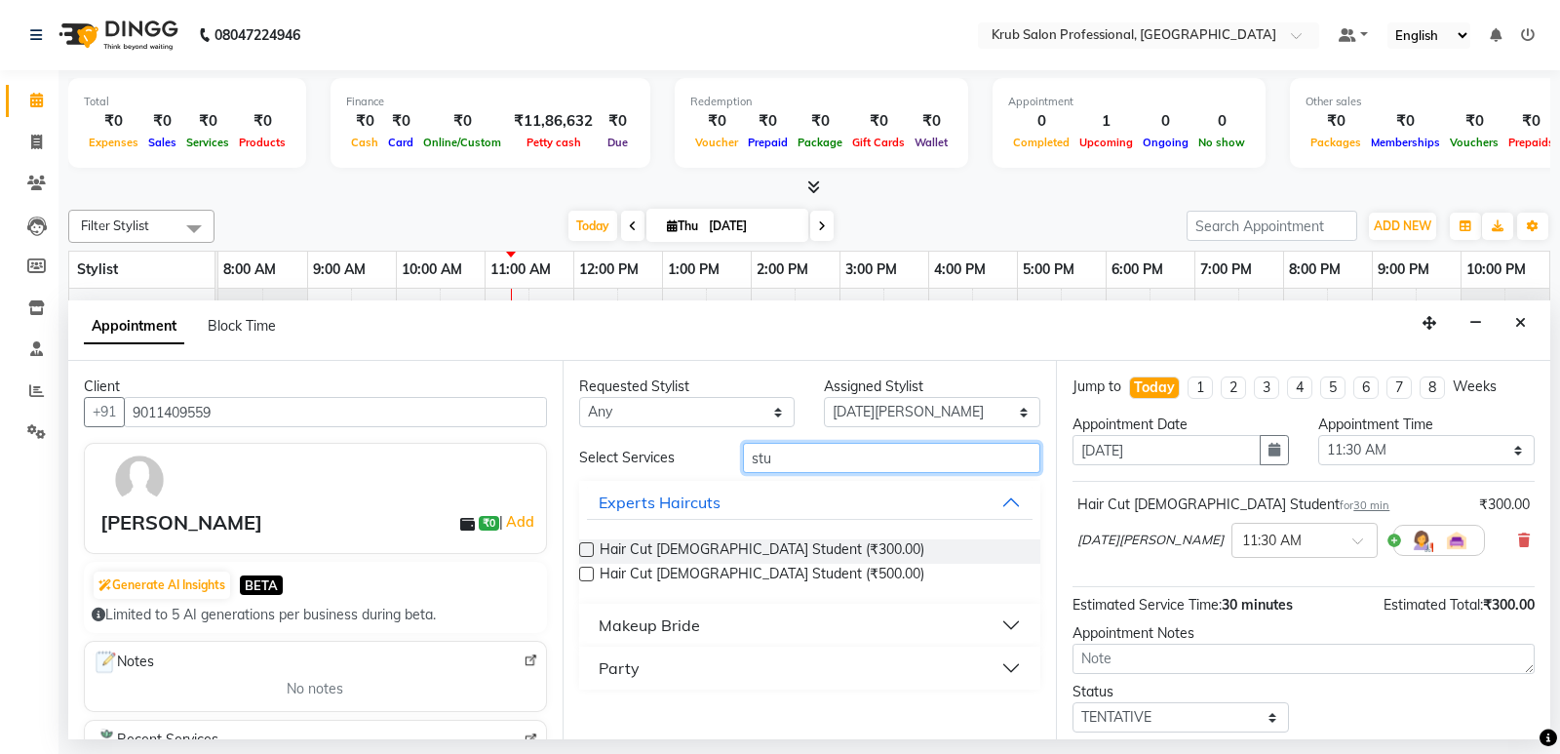
click at [792, 449] on input "stu" at bounding box center [892, 458] width 298 height 30
type input "s"
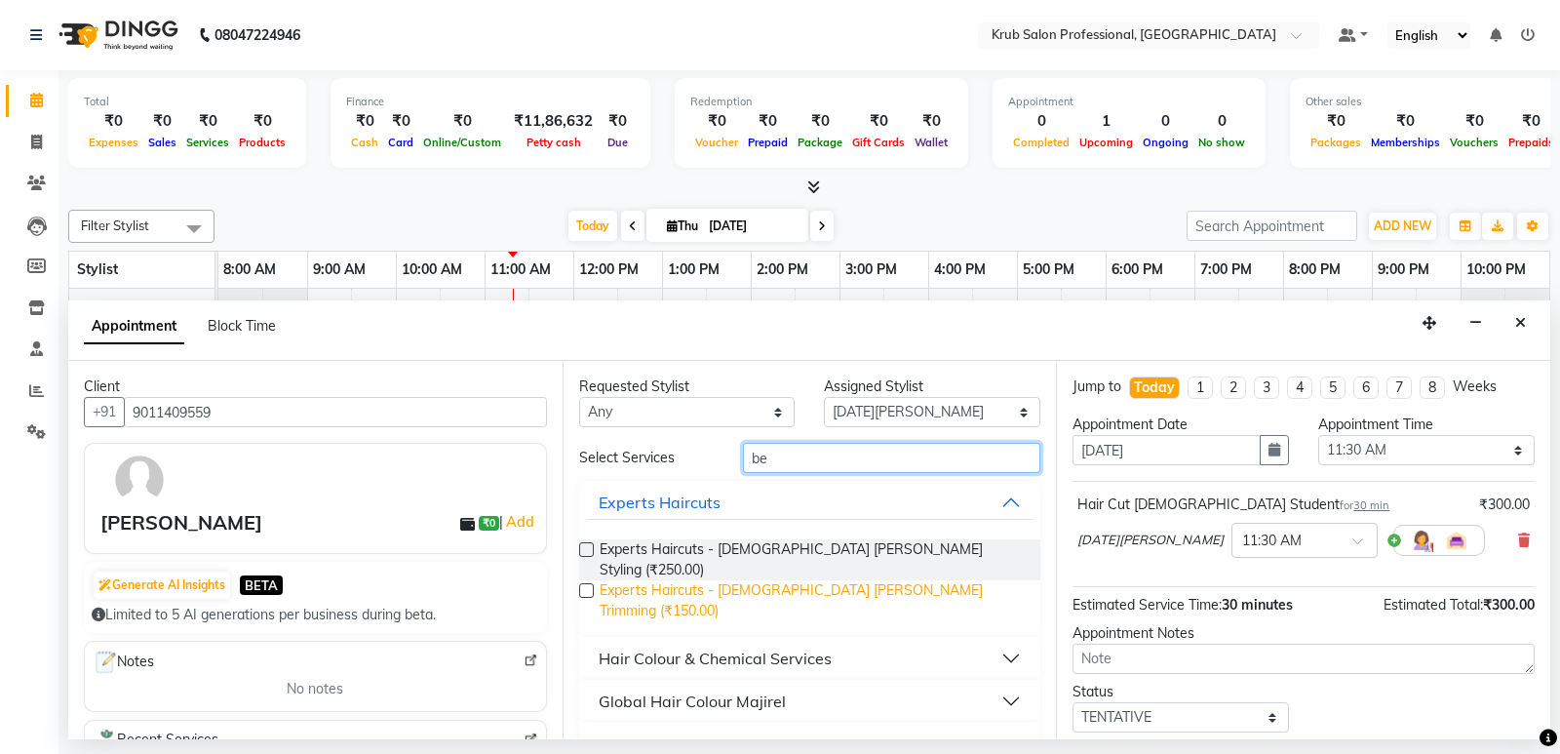
type input "be"
click at [795, 580] on span "Experts Haircuts - [DEMOGRAPHIC_DATA] [PERSON_NAME] Trimming (₹150.00)" at bounding box center [813, 600] width 426 height 41
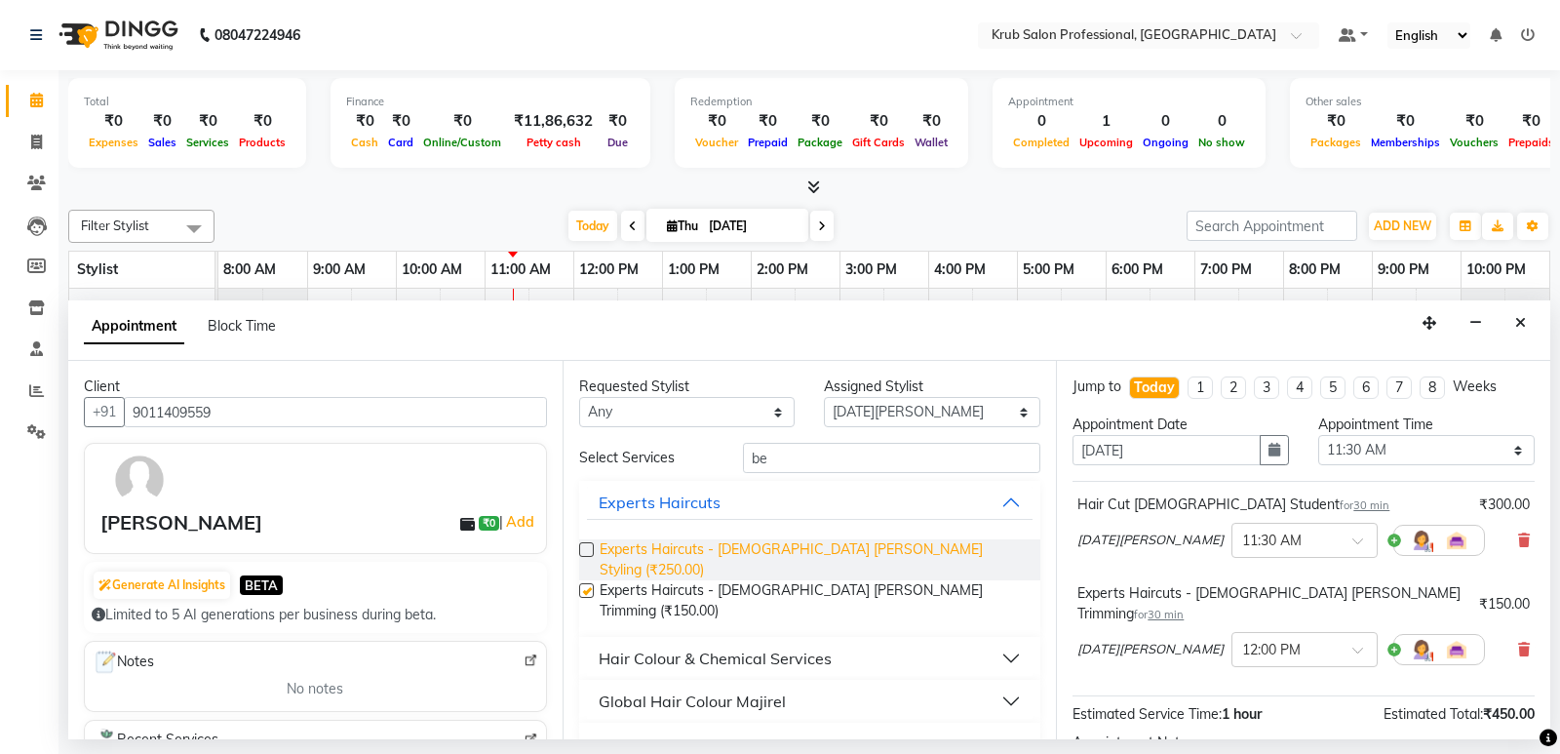
checkbox input "false"
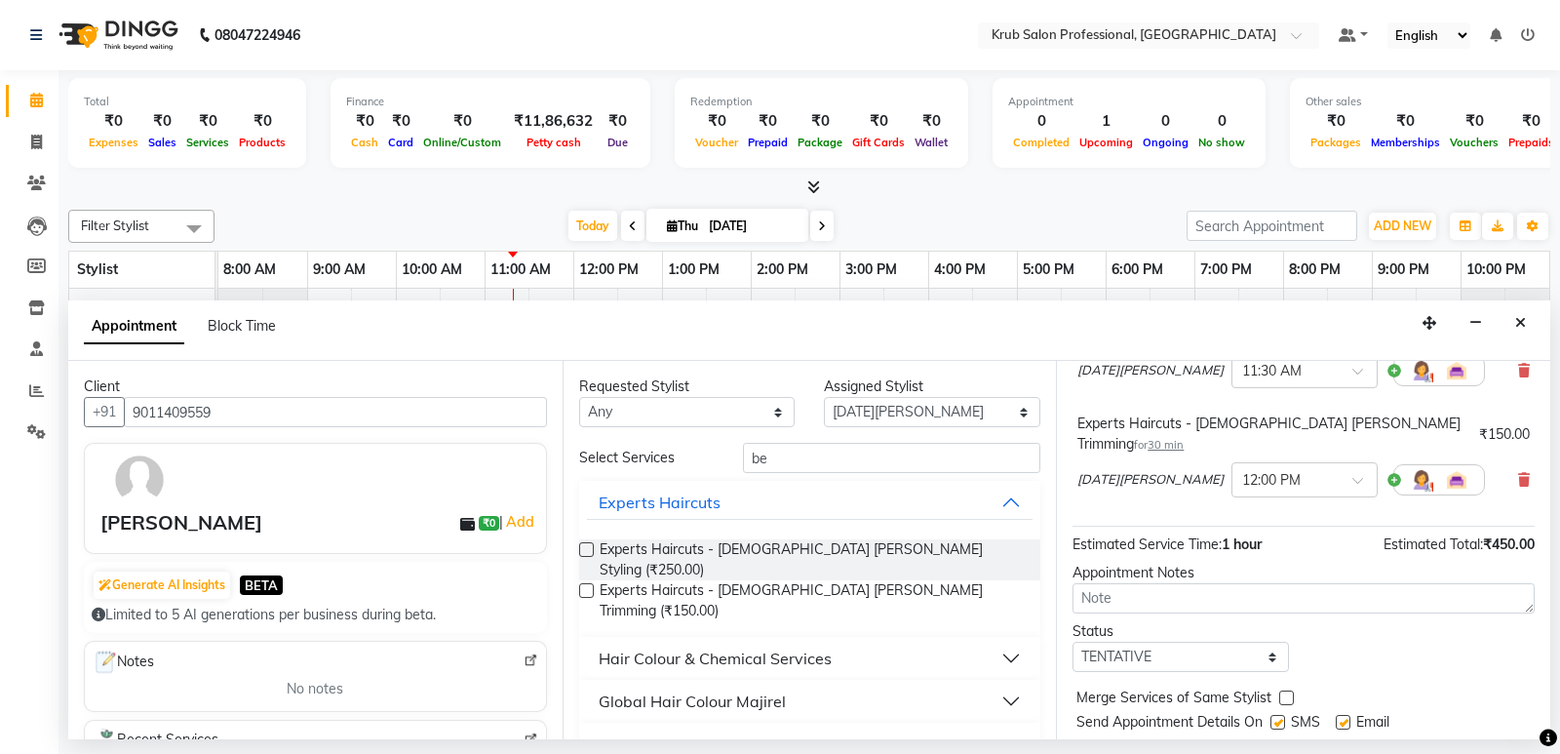
scroll to position [205, 0]
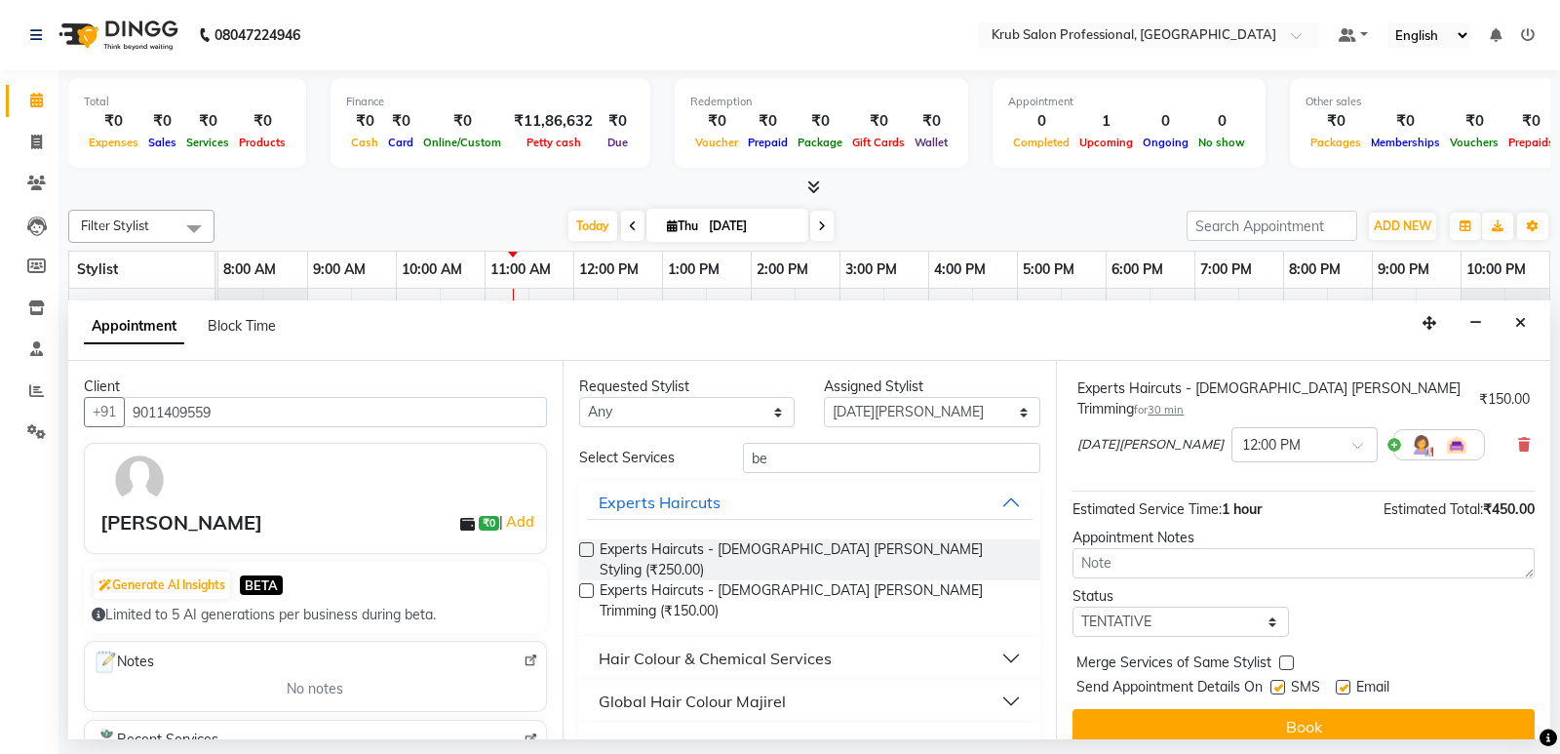
drag, startPoint x: 1342, startPoint y: 663, endPoint x: 1328, endPoint y: 666, distance: 14.0
click at [1343, 680] on label at bounding box center [1343, 687] width 15 height 15
click at [1343, 683] on input "checkbox" at bounding box center [1342, 689] width 13 height 13
checkbox input "false"
click at [1279, 680] on label at bounding box center [1277, 687] width 15 height 15
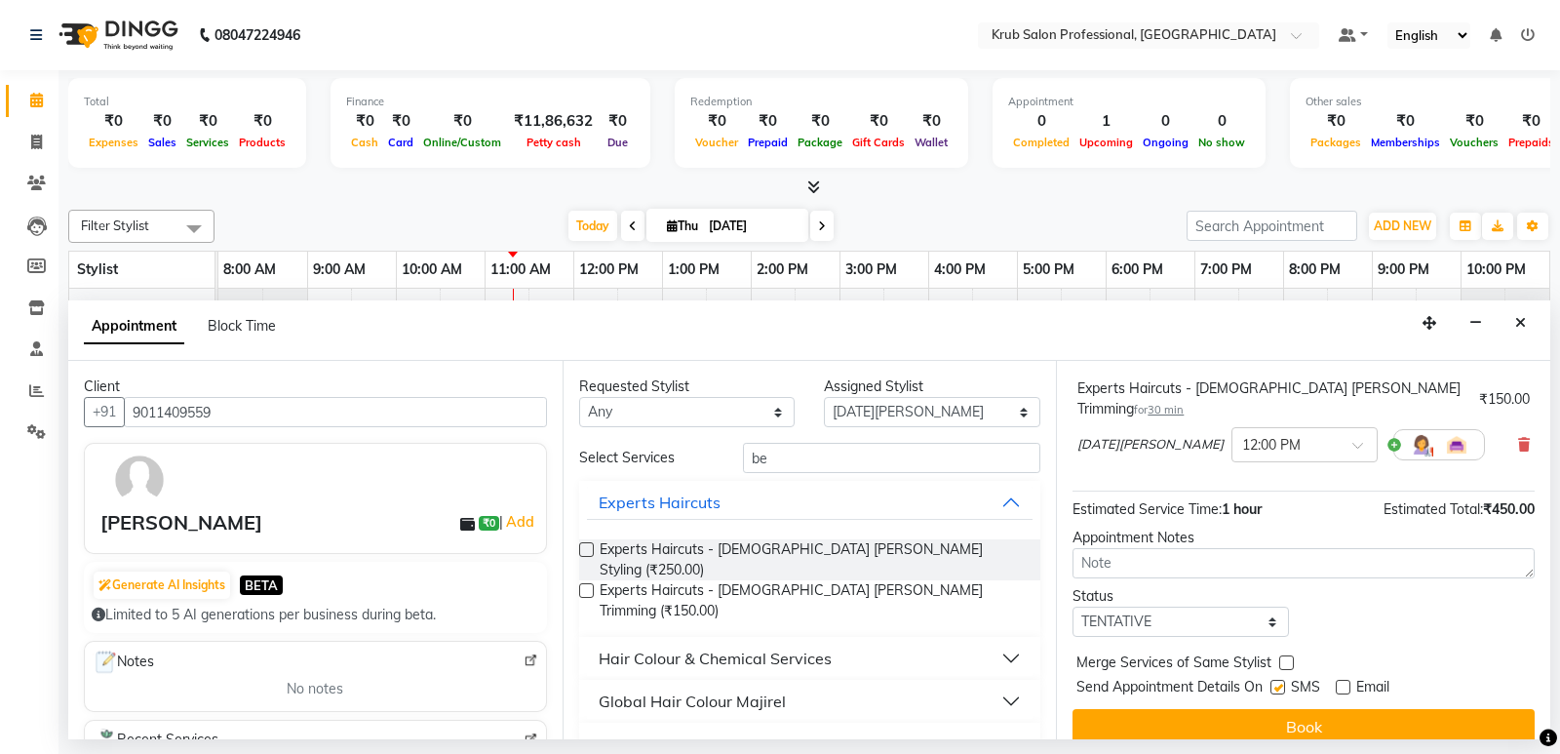
click at [1279, 683] on input "checkbox" at bounding box center [1276, 689] width 13 height 13
checkbox input "false"
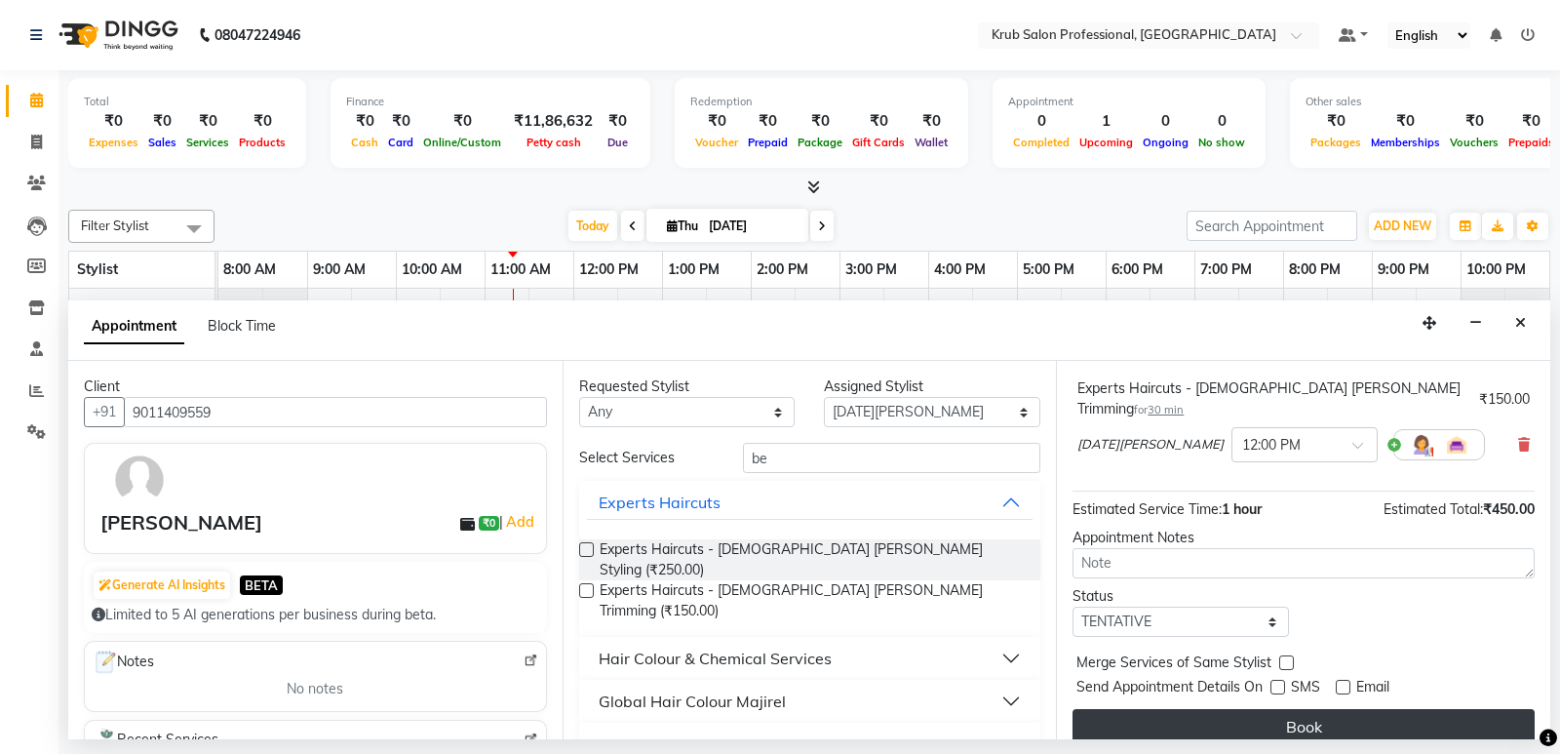
click at [1296, 709] on button "Book" at bounding box center [1304, 726] width 462 height 35
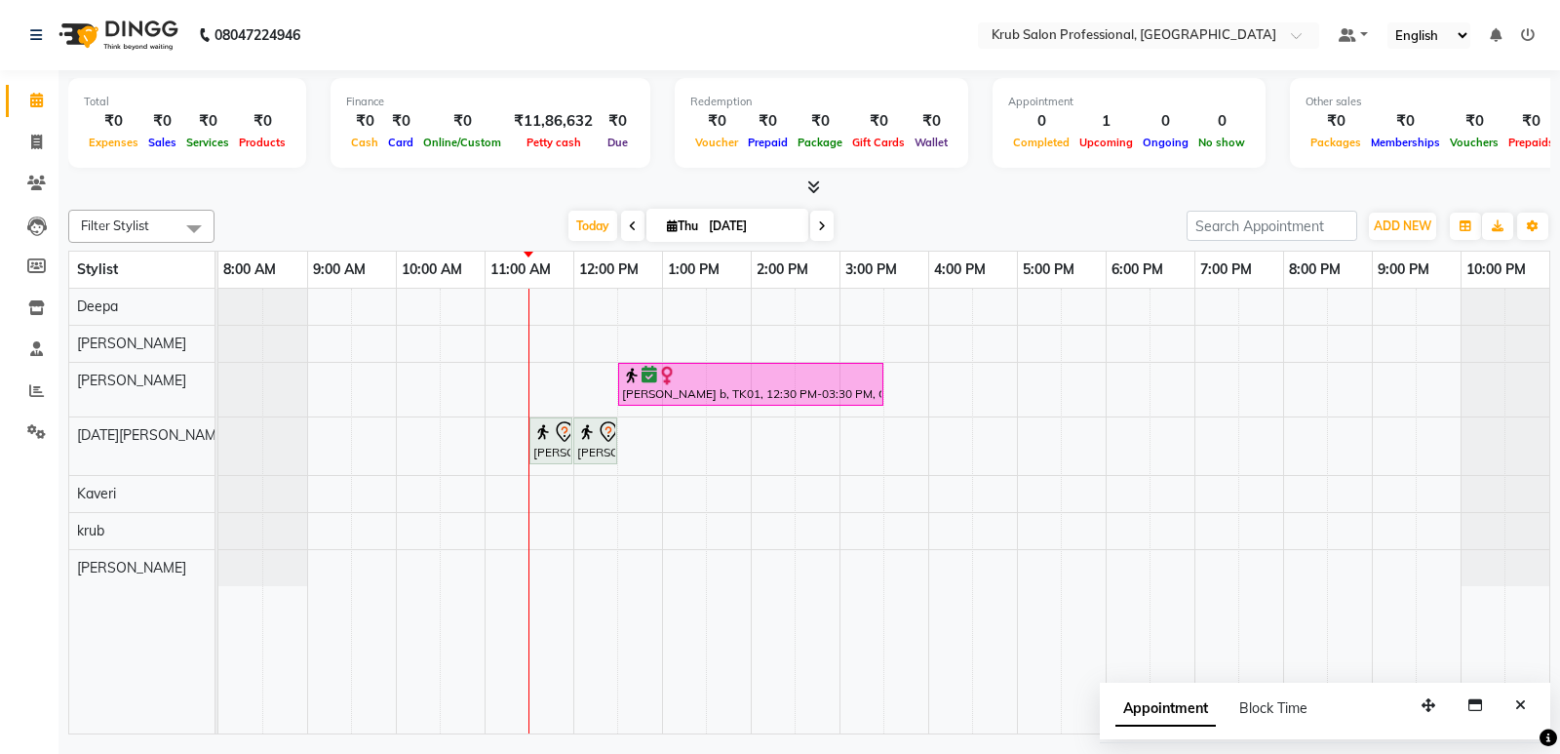
click at [739, 224] on input "[DATE]" at bounding box center [752, 226] width 98 height 29
select select "9"
select select "2025"
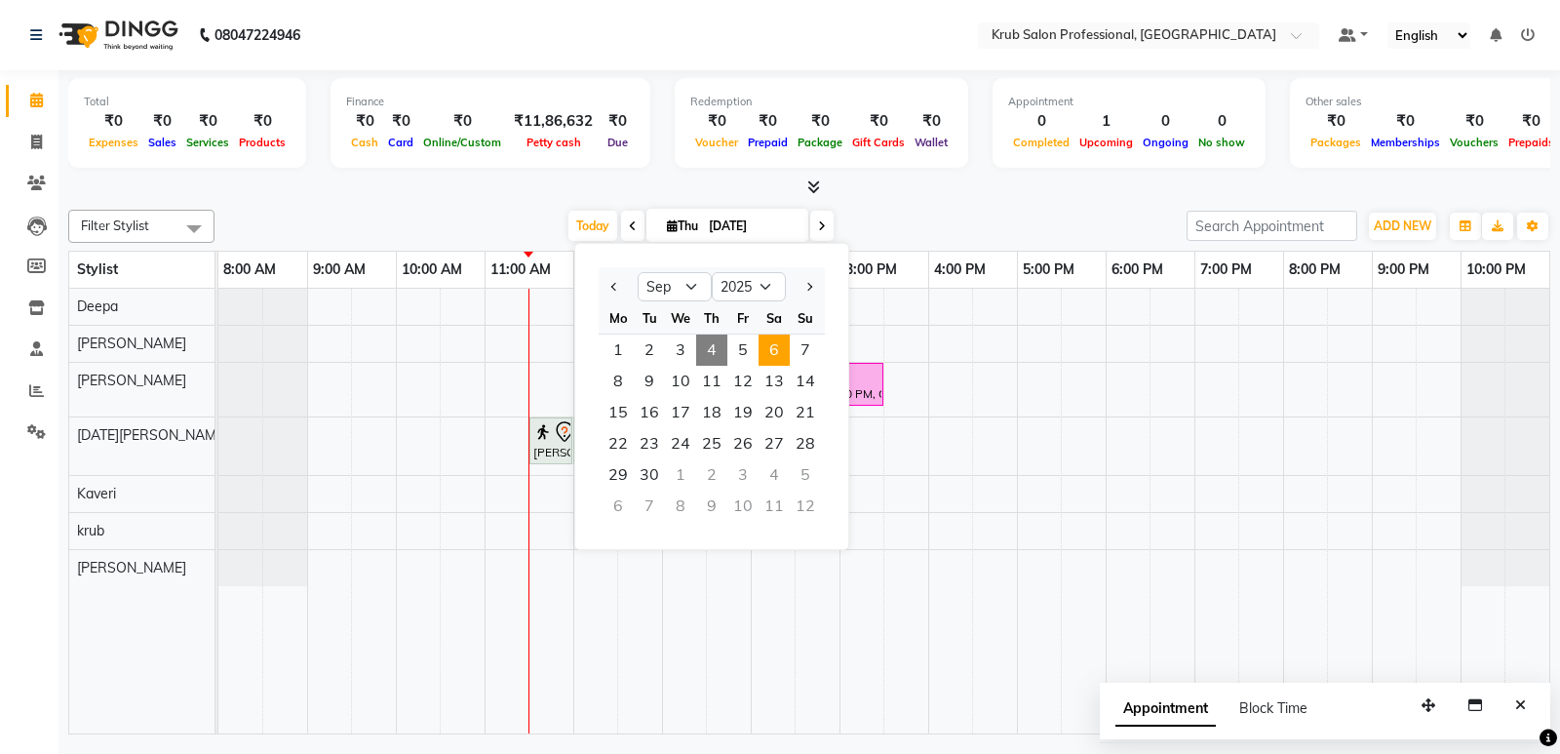
click at [768, 351] on span "6" at bounding box center [774, 349] width 31 height 31
type input "[DATE]"
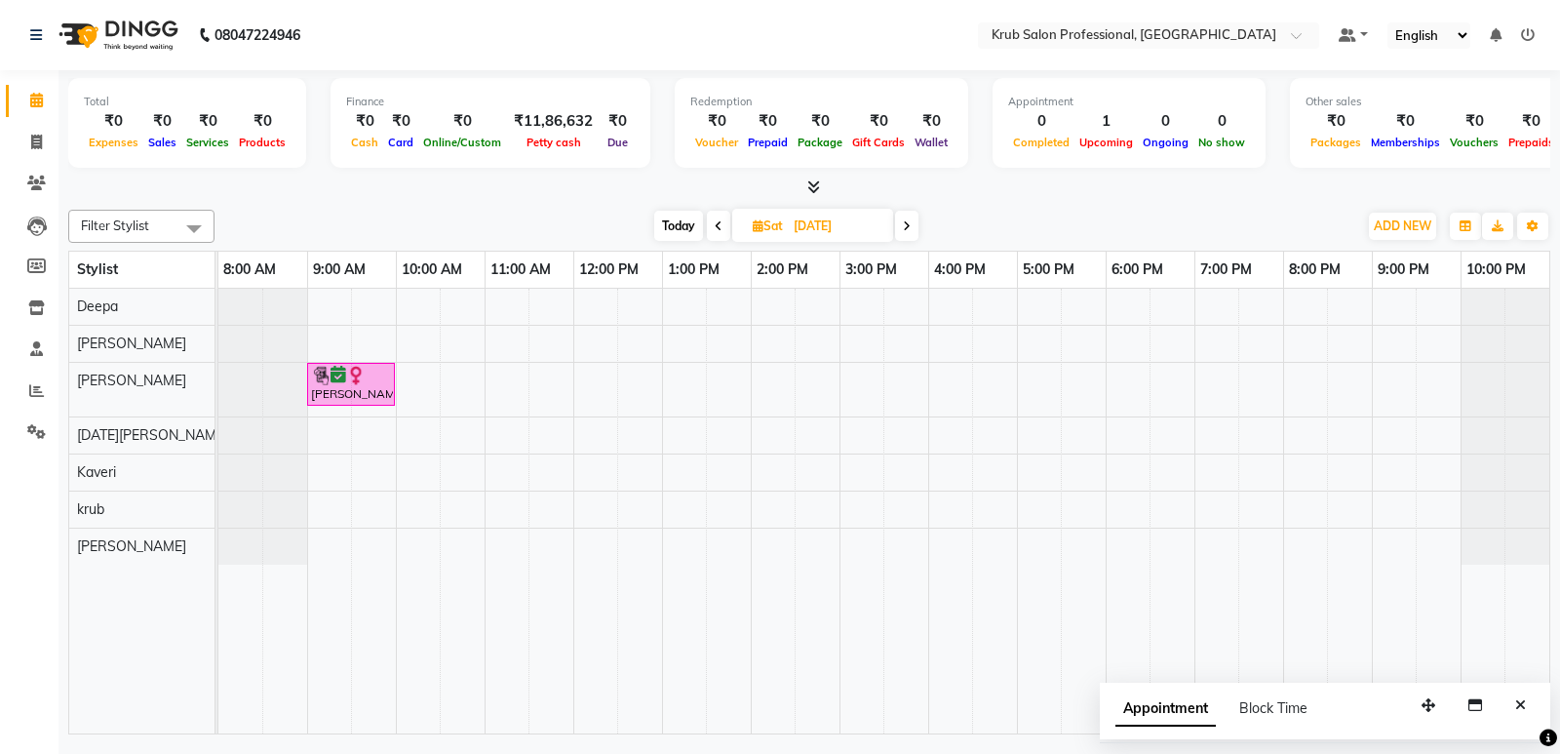
click at [831, 224] on input "[DATE]" at bounding box center [837, 226] width 98 height 29
select select "9"
select select "2025"
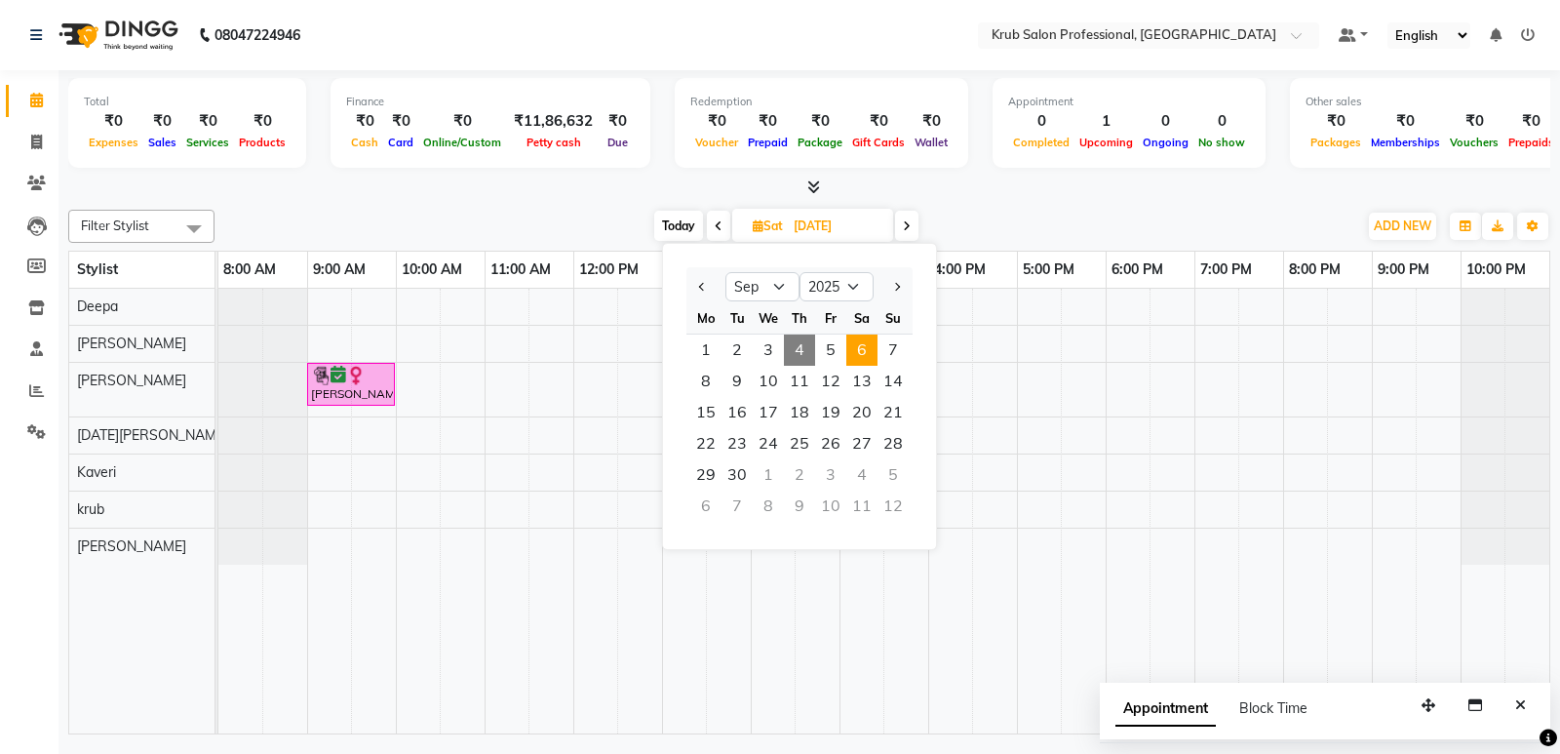
click at [802, 354] on span "4" at bounding box center [799, 349] width 31 height 31
type input "[DATE]"
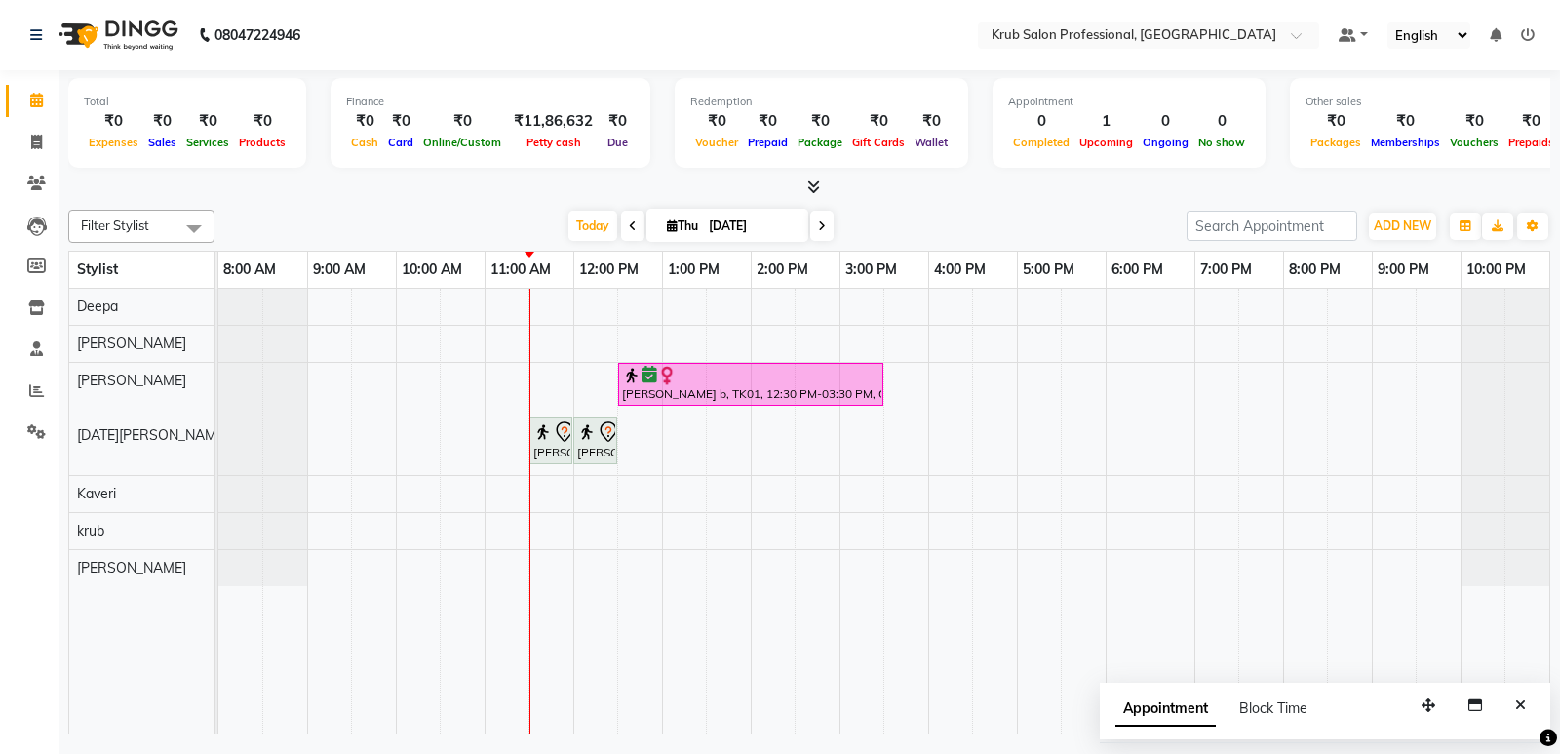
click at [1154, 368] on div "[PERSON_NAME] b, TK01, 12:30 PM-03:30 PM, Global Hair Colour Majirel - [DEMOGRA…" at bounding box center [883, 511] width 1331 height 445
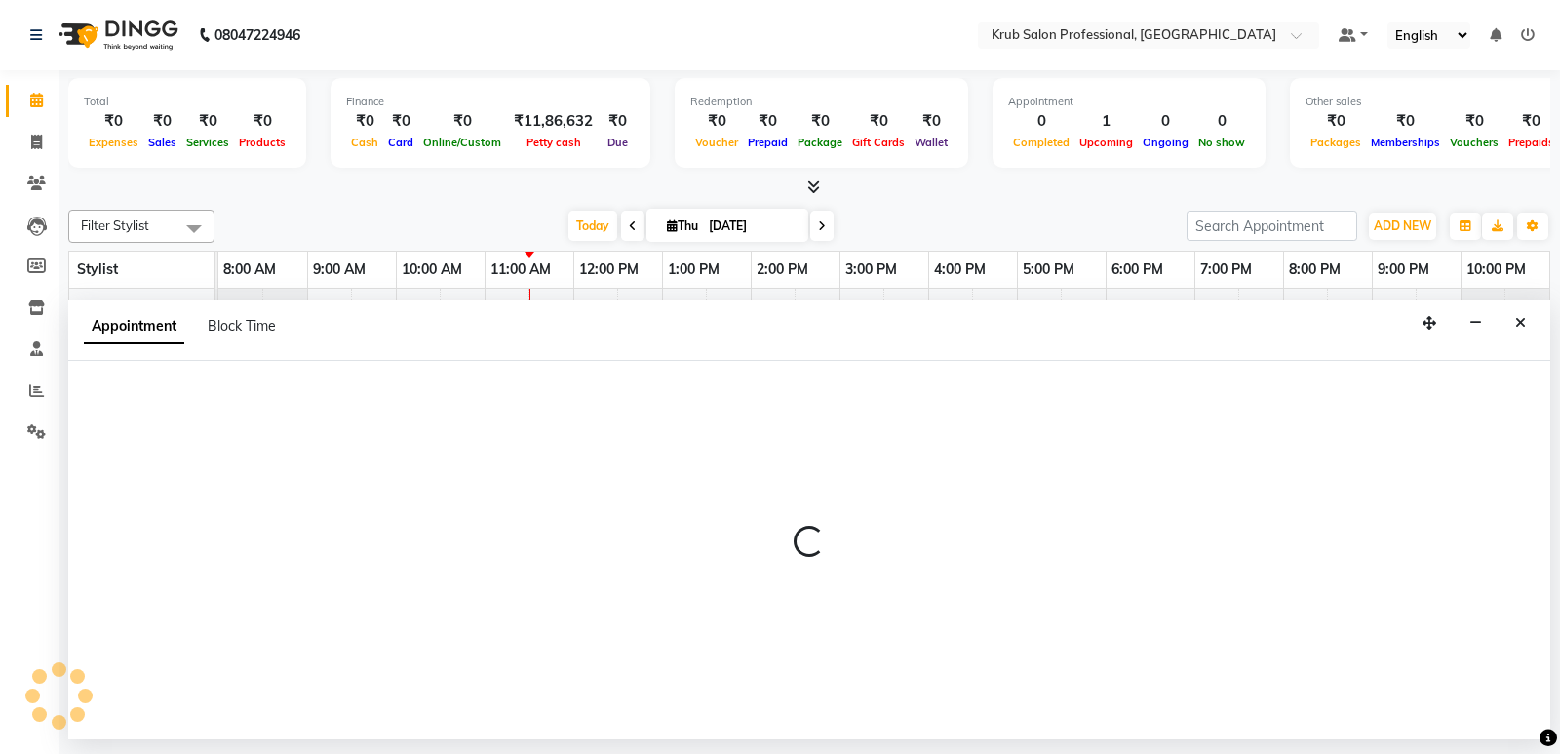
select select "66028"
select select "tentative"
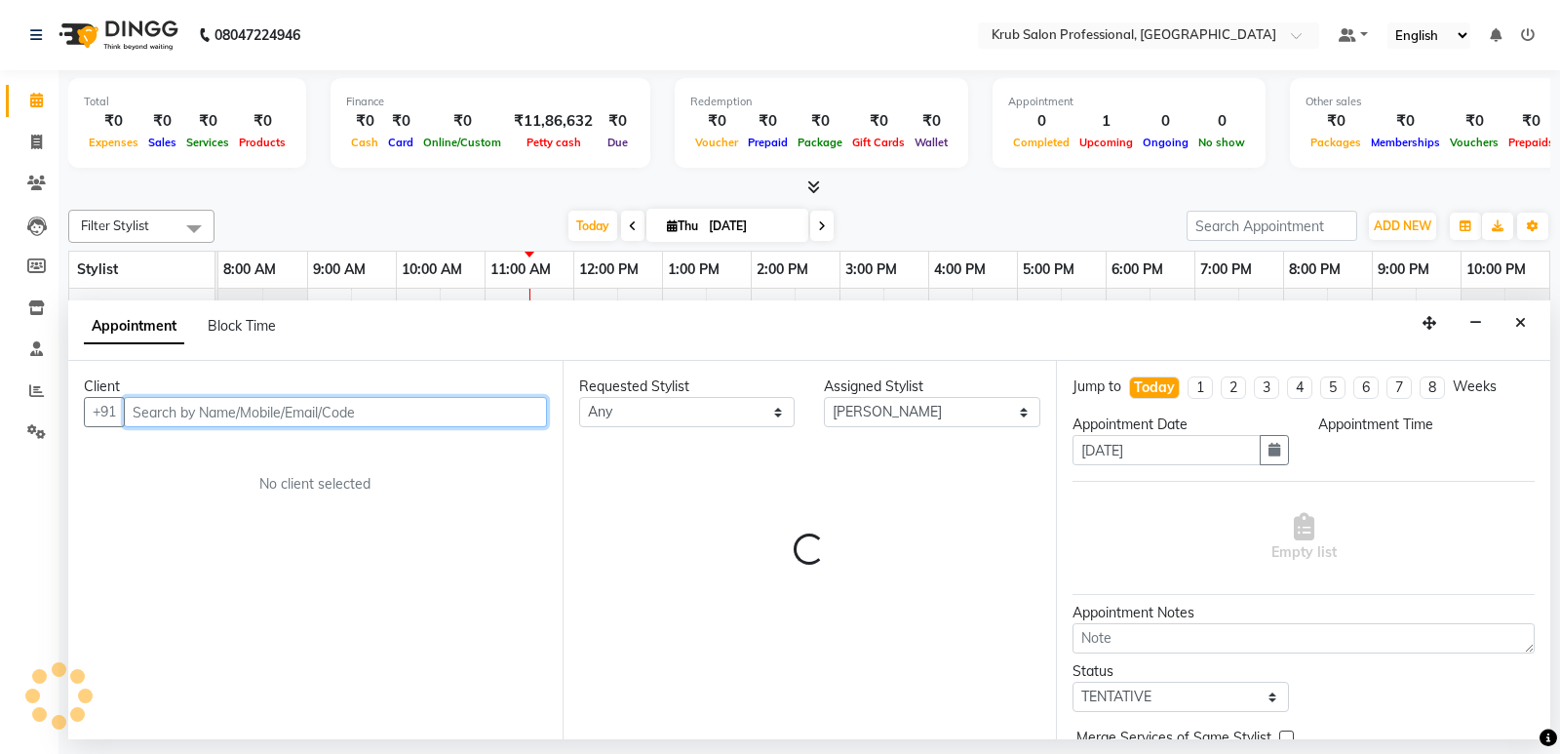
select select "1110"
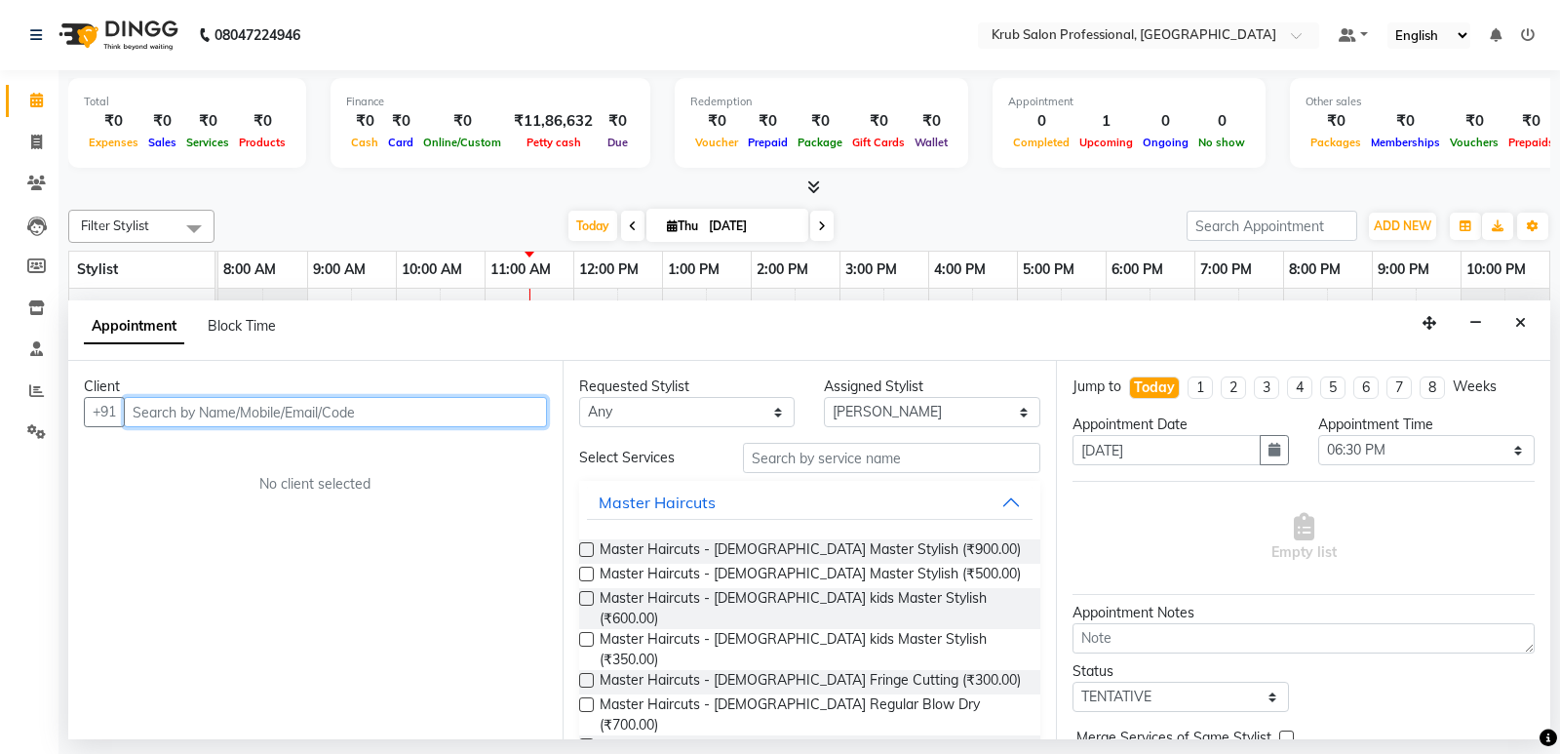
click at [163, 412] on input "text" at bounding box center [335, 412] width 423 height 30
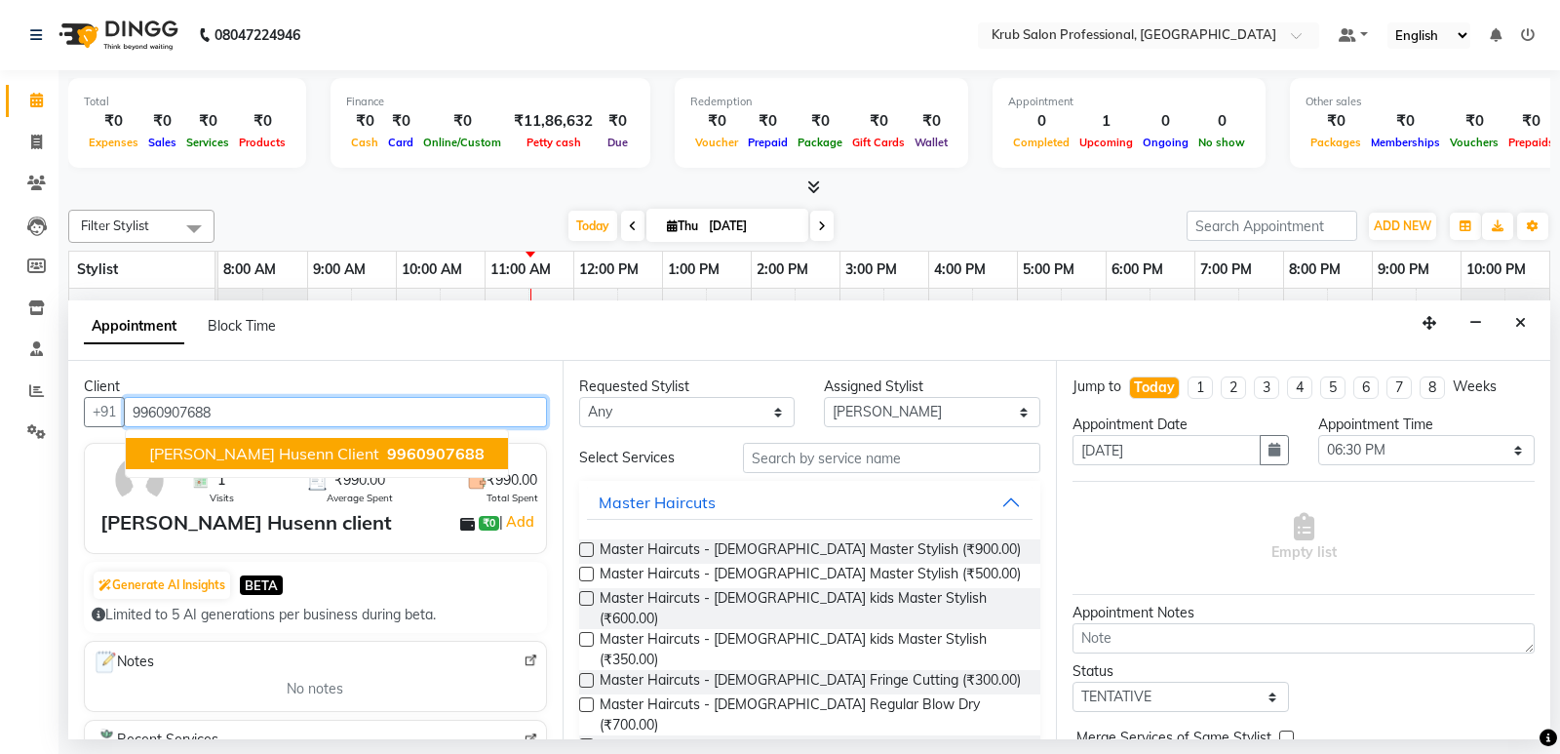
click at [305, 448] on span "[PERSON_NAME] Husenn client" at bounding box center [264, 454] width 230 height 20
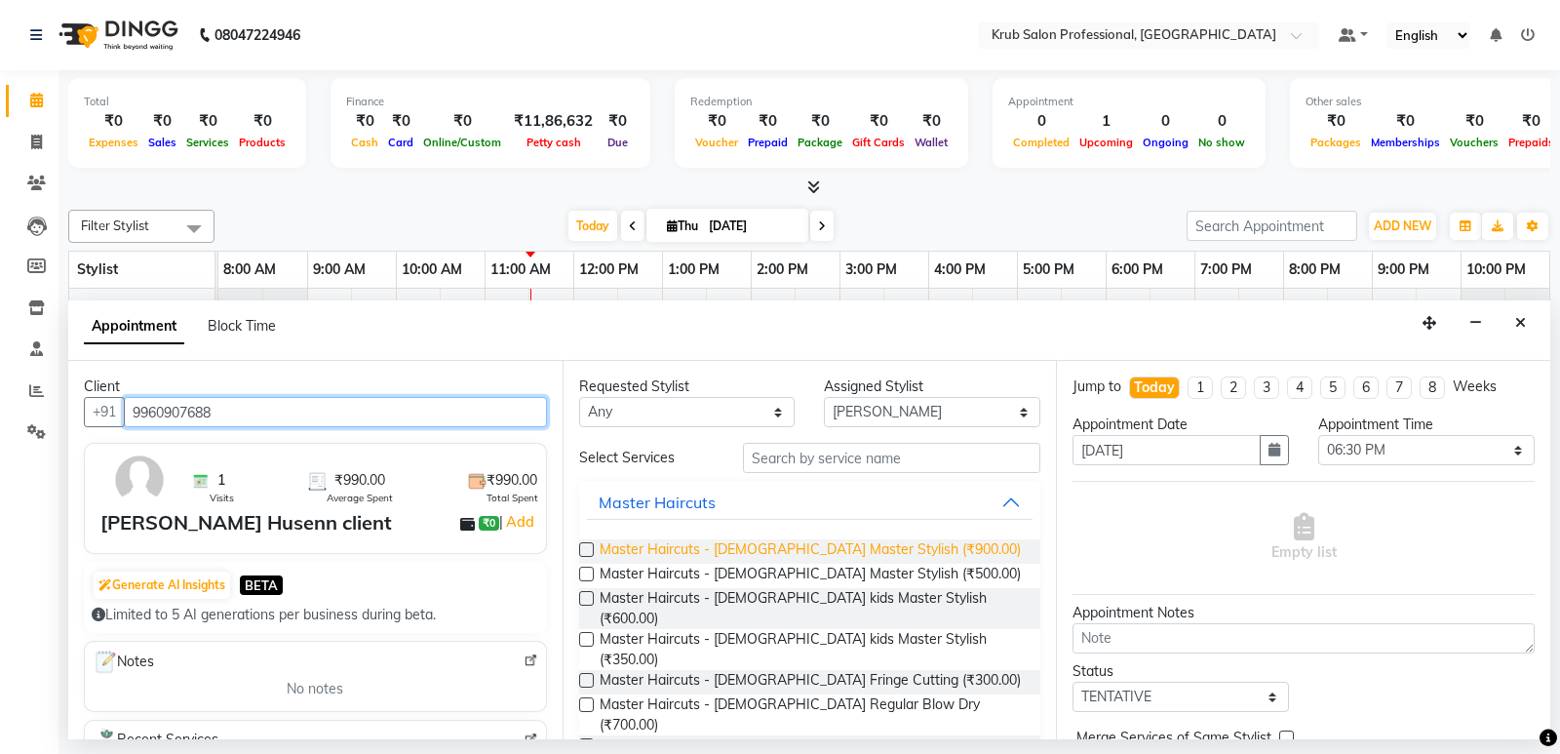
type input "9960907688"
click at [828, 549] on span "Master Haircuts - [DEMOGRAPHIC_DATA] Master Stylish (₹900.00)" at bounding box center [810, 551] width 421 height 24
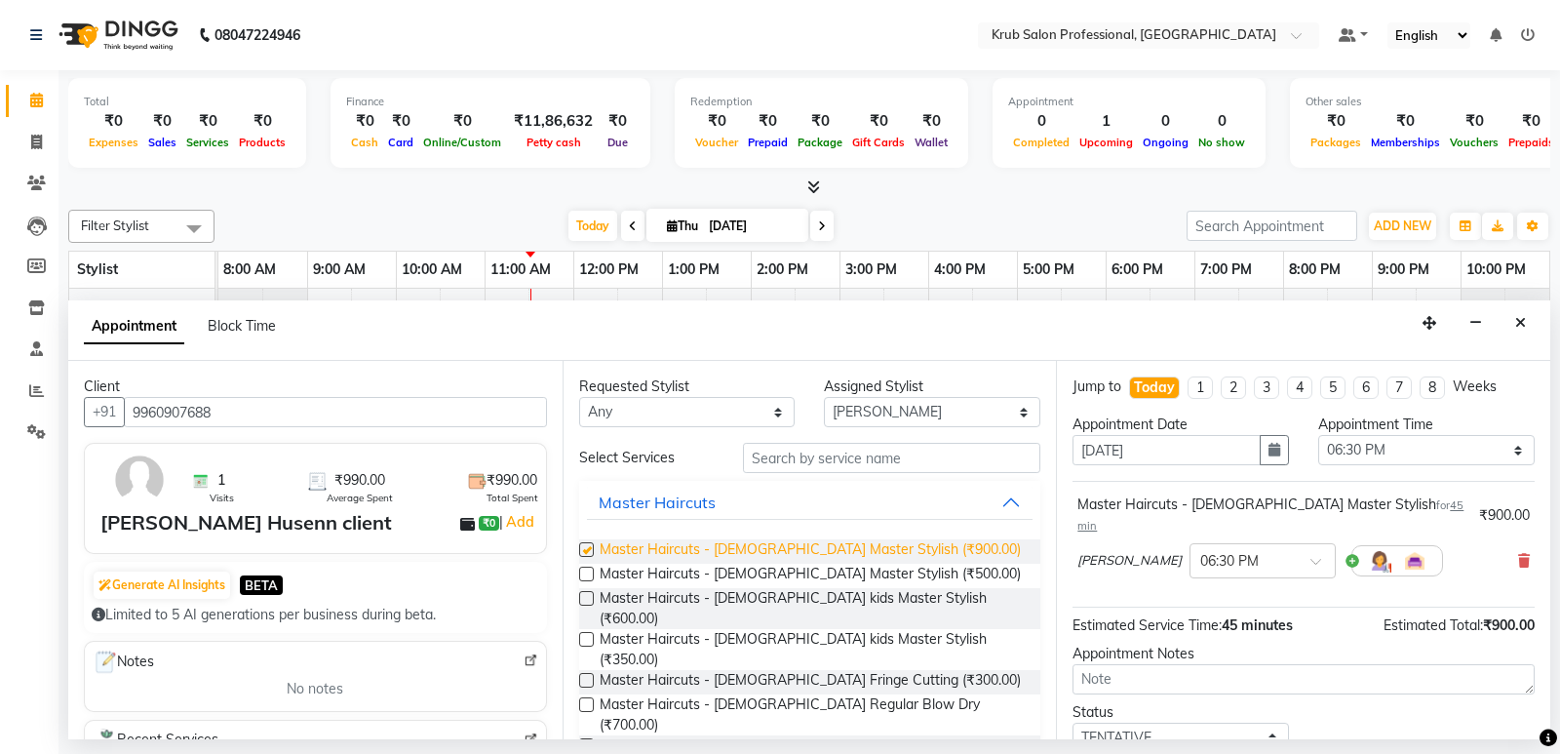
checkbox input "false"
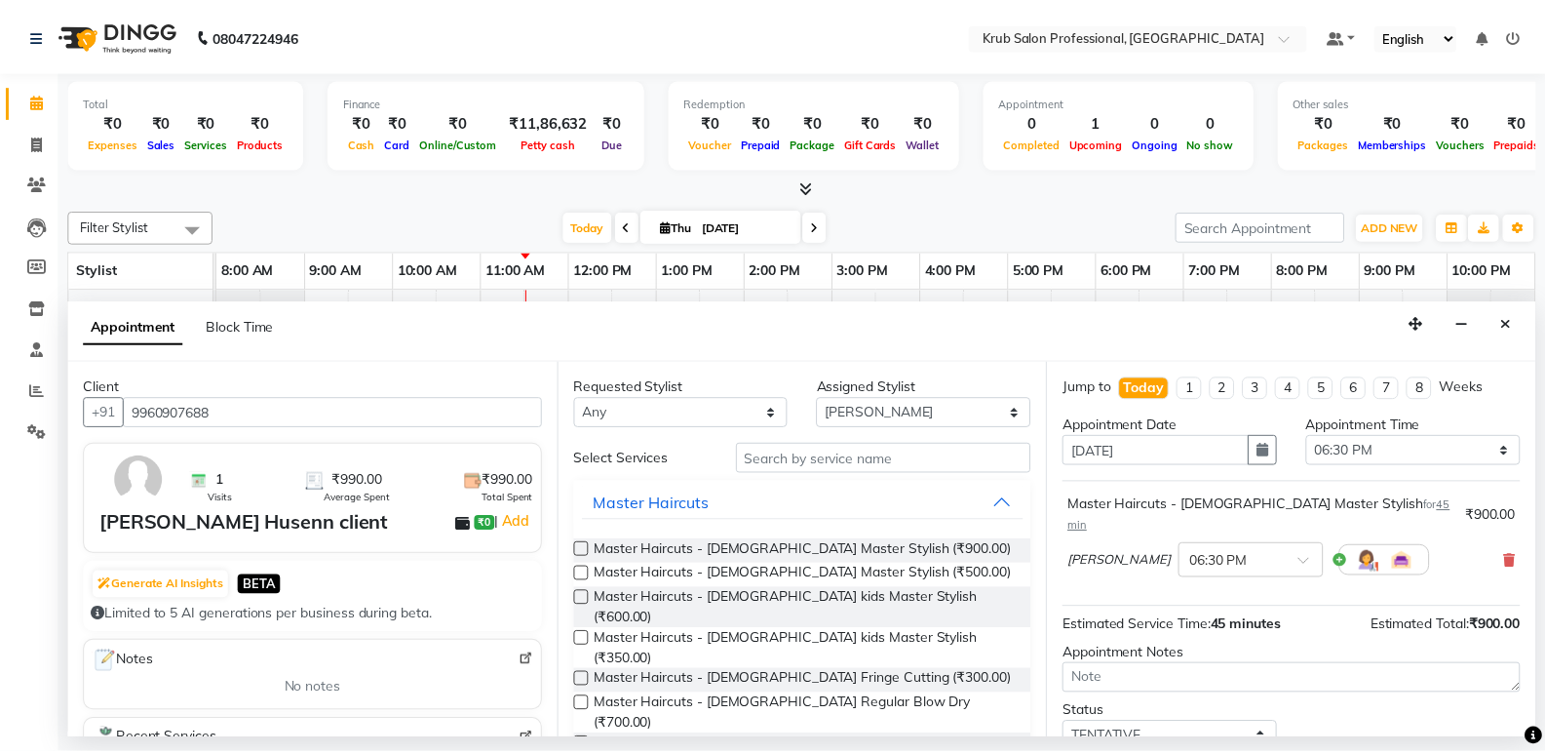
scroll to position [116, 0]
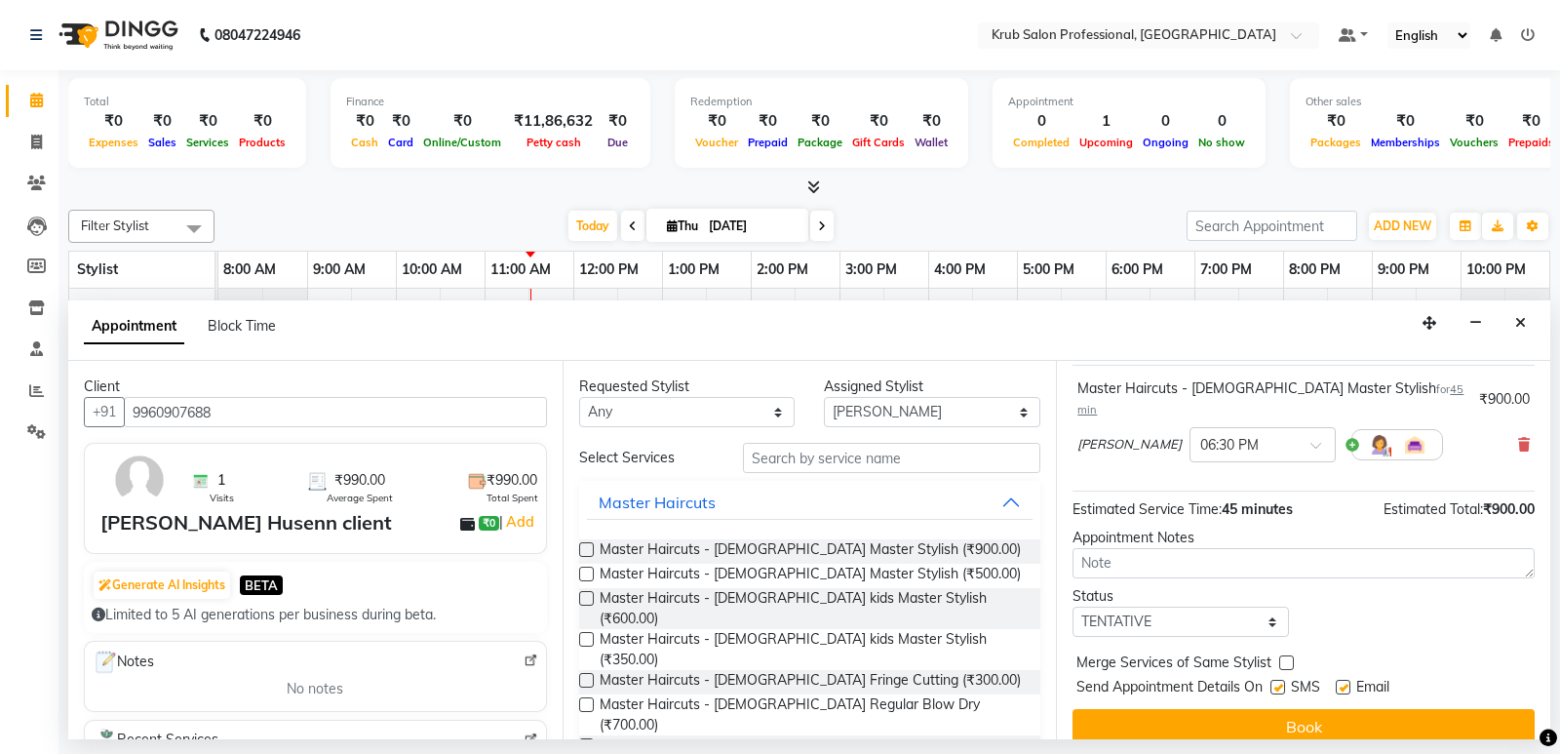
click at [1346, 680] on label at bounding box center [1343, 687] width 15 height 15
click at [1346, 683] on input "checkbox" at bounding box center [1342, 689] width 13 height 13
checkbox input "false"
click at [1277, 680] on label at bounding box center [1277, 687] width 15 height 15
click at [1277, 683] on input "checkbox" at bounding box center [1276, 689] width 13 height 13
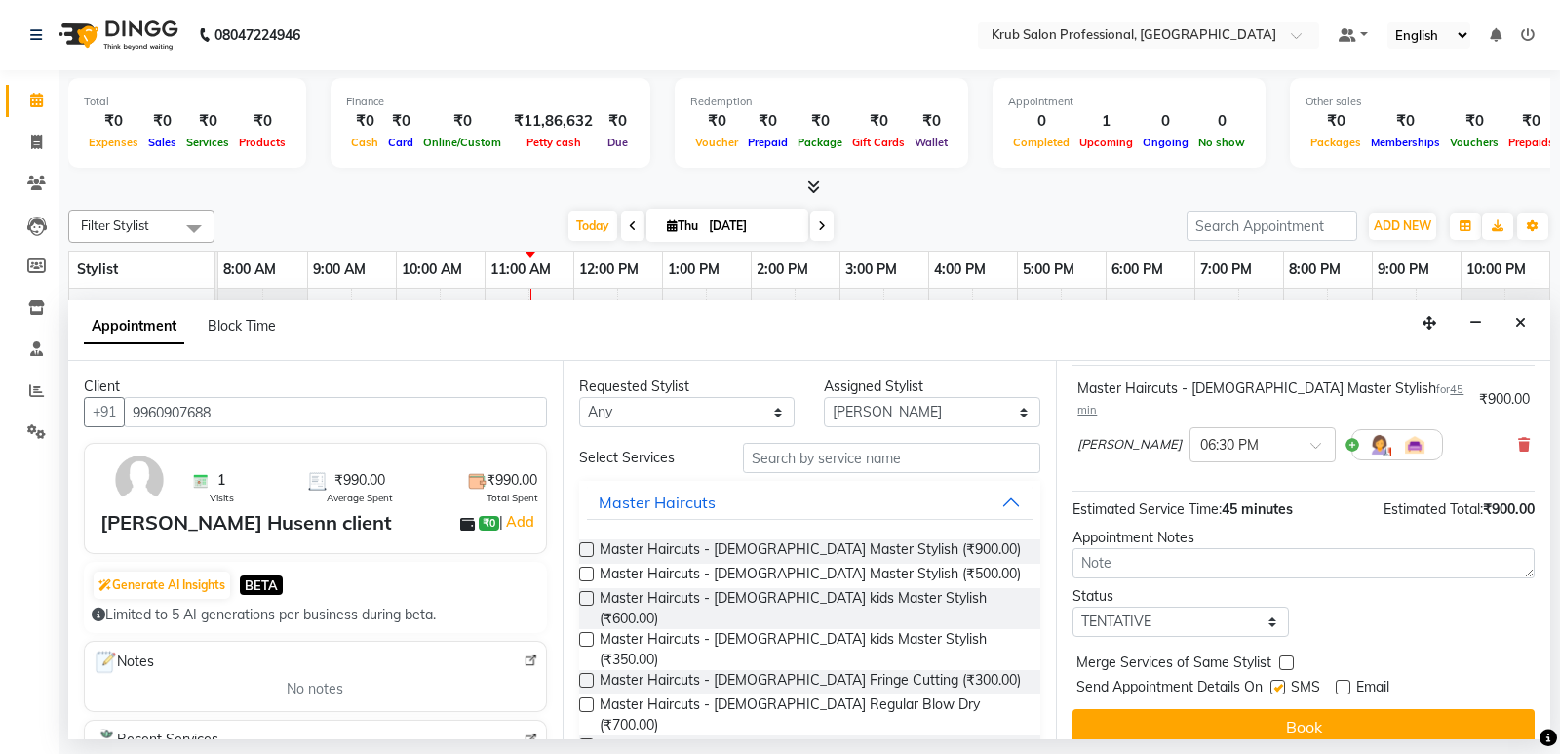
checkbox input "false"
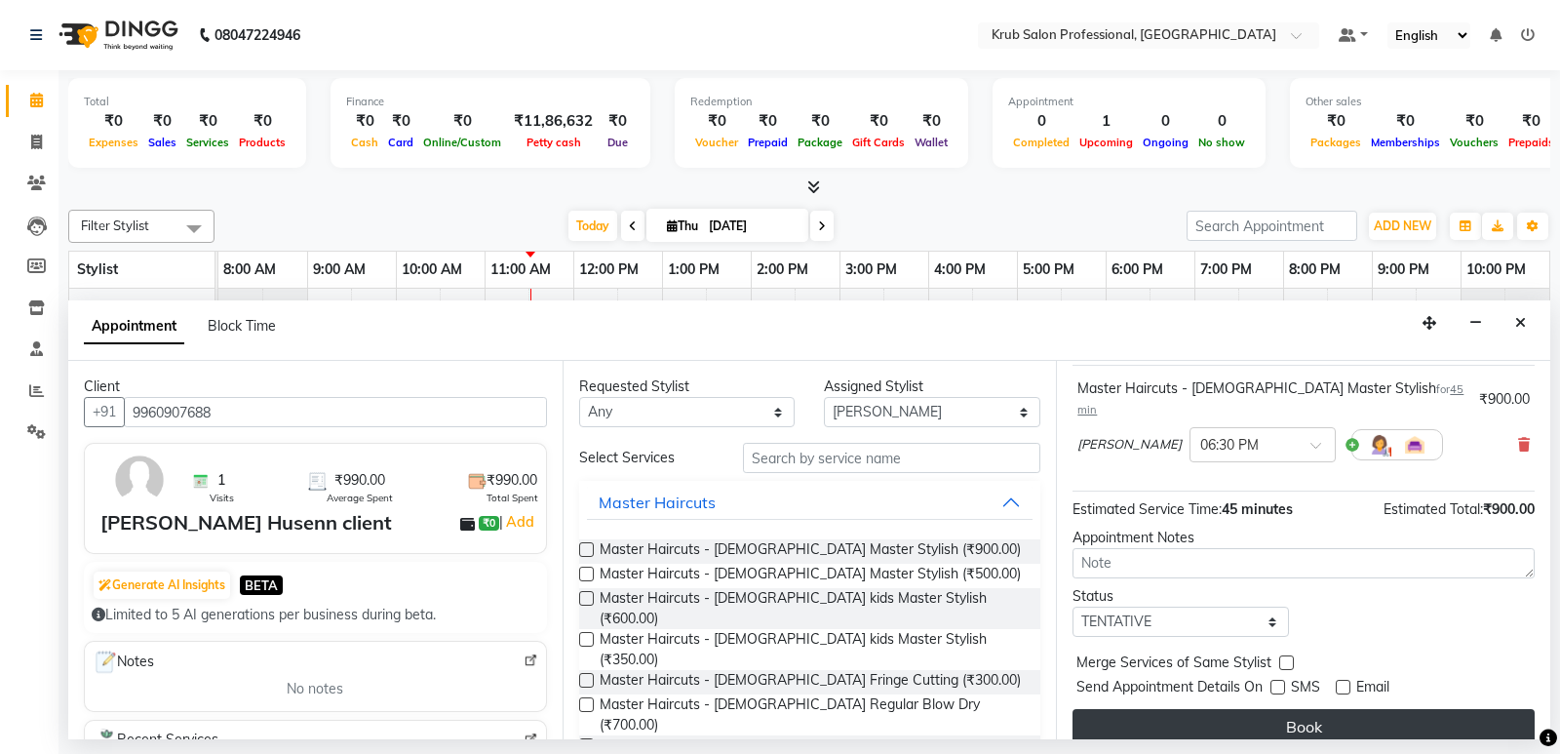
click at [1286, 709] on button "Book" at bounding box center [1304, 726] width 462 height 35
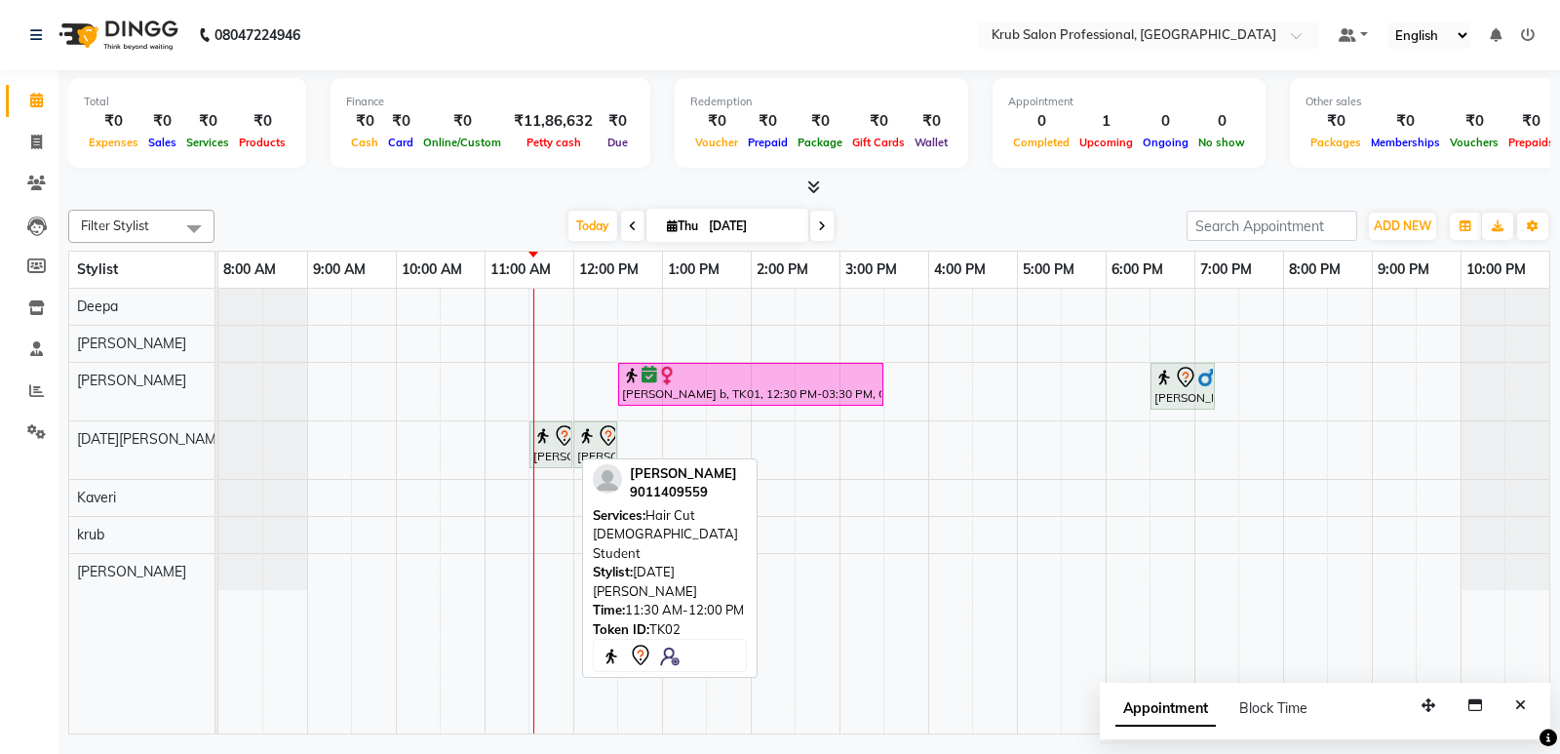
click at [554, 431] on icon at bounding box center [564, 435] width 23 height 23
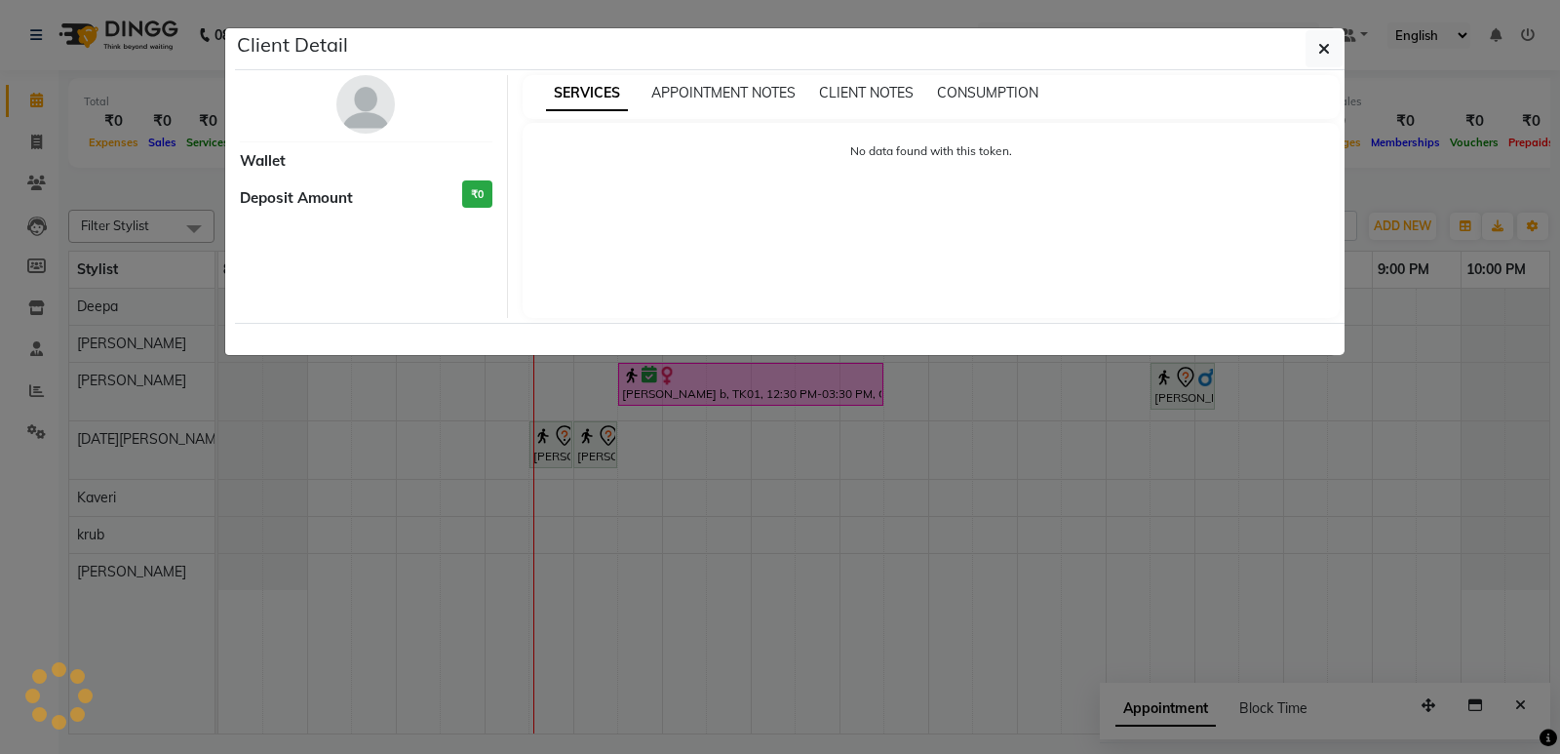
select select "7"
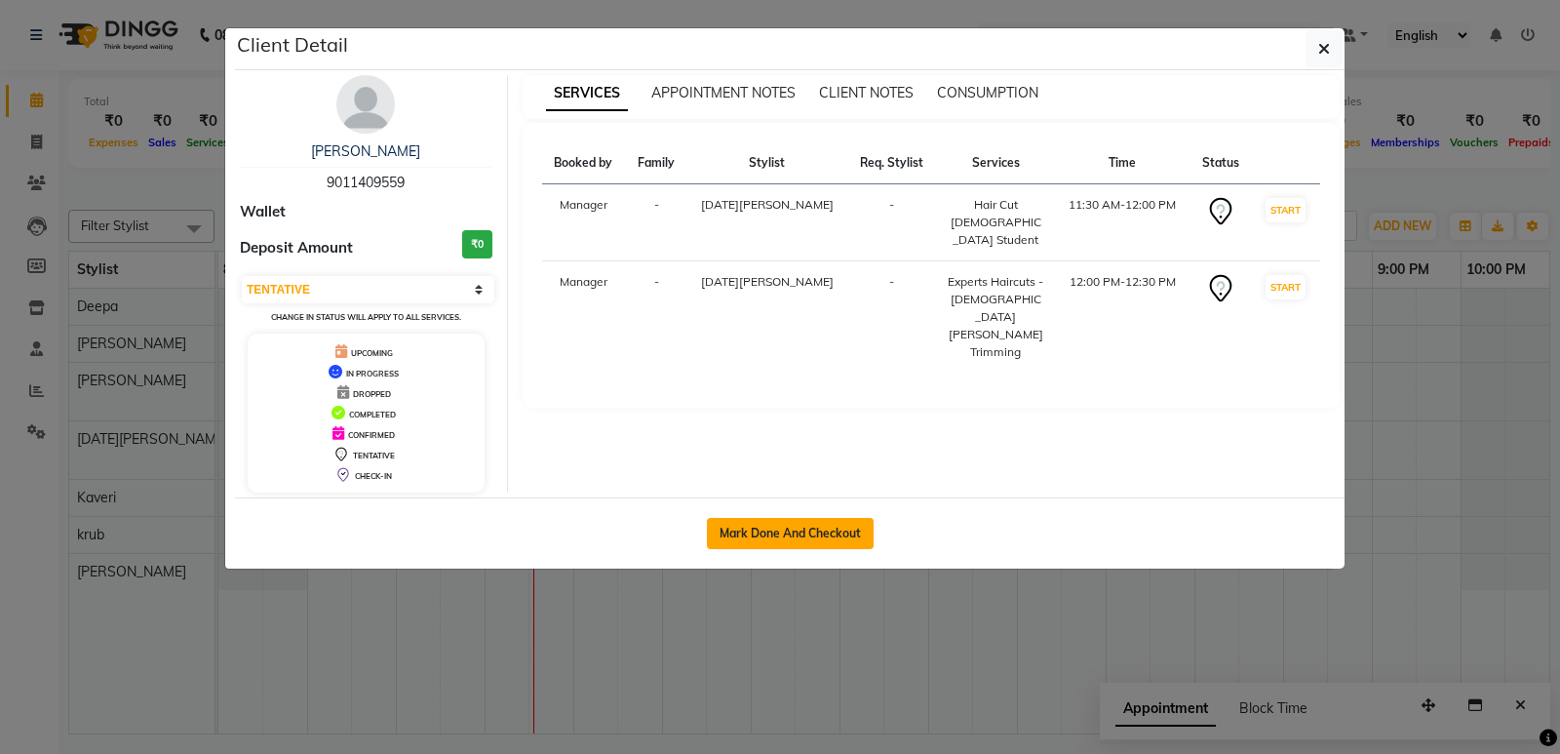
click at [816, 535] on button "Mark Done And Checkout" at bounding box center [790, 533] width 167 height 31
select select "7490"
select select "service"
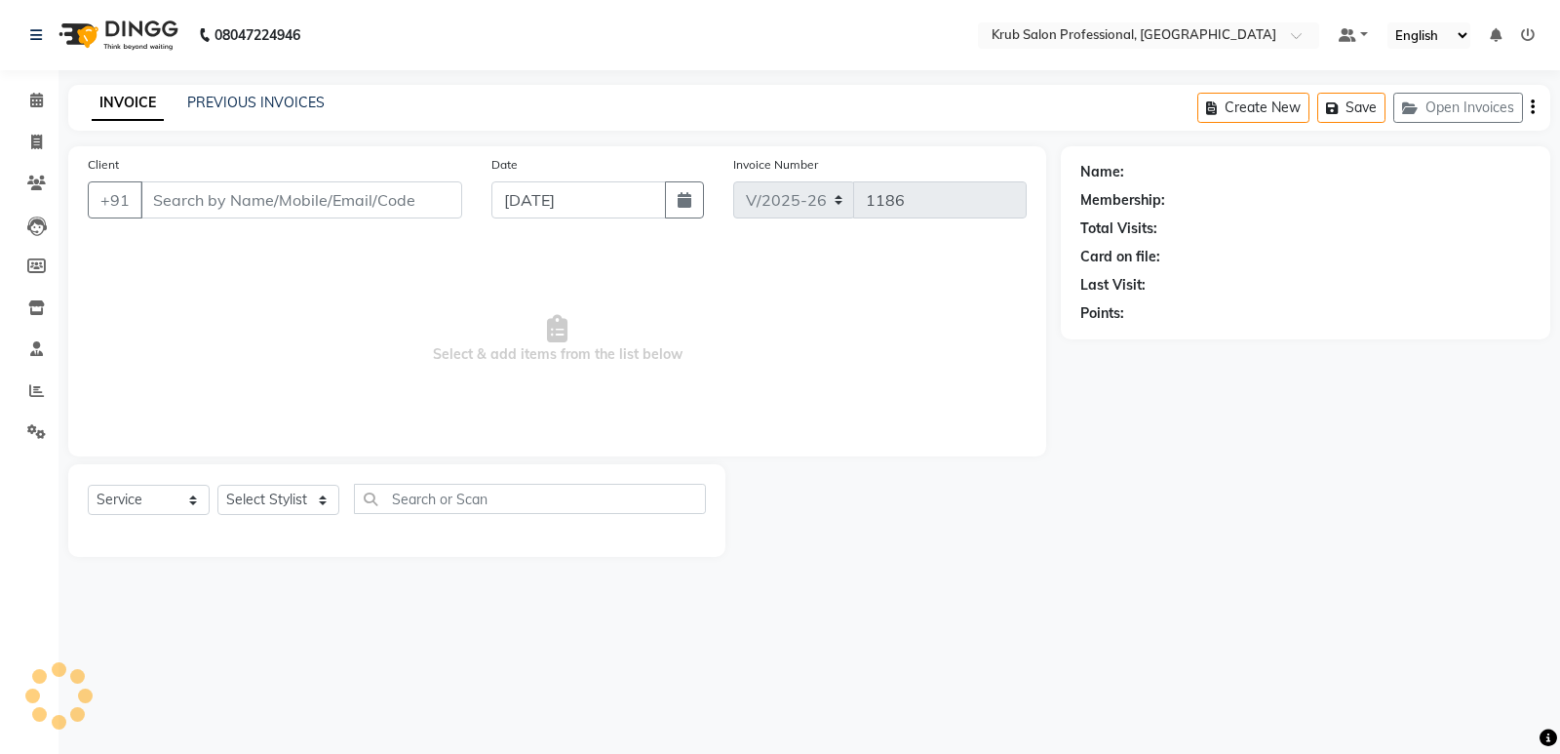
type input "9011409559"
select select "88974"
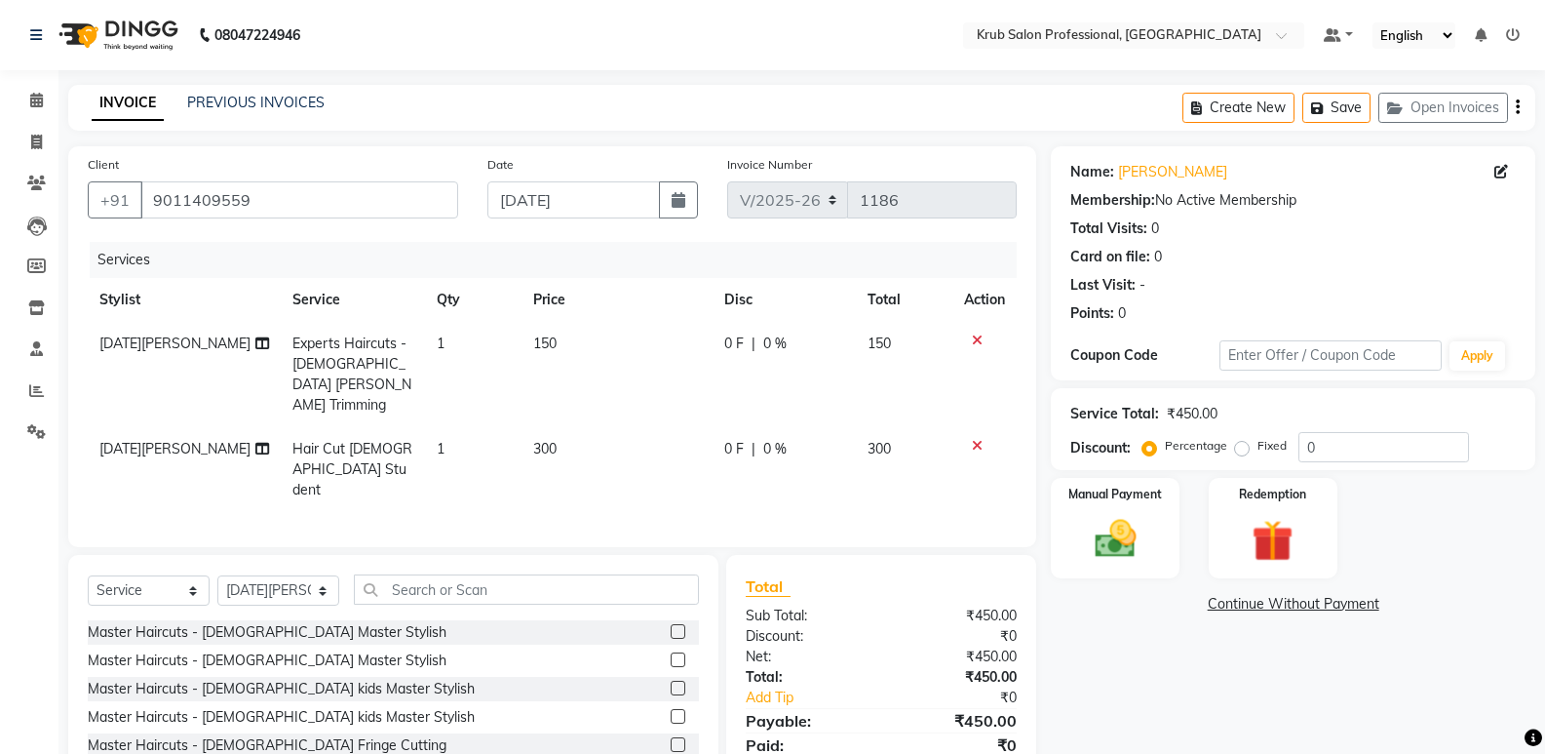
click at [565, 333] on td "150" at bounding box center [617, 374] width 191 height 105
select select "88974"
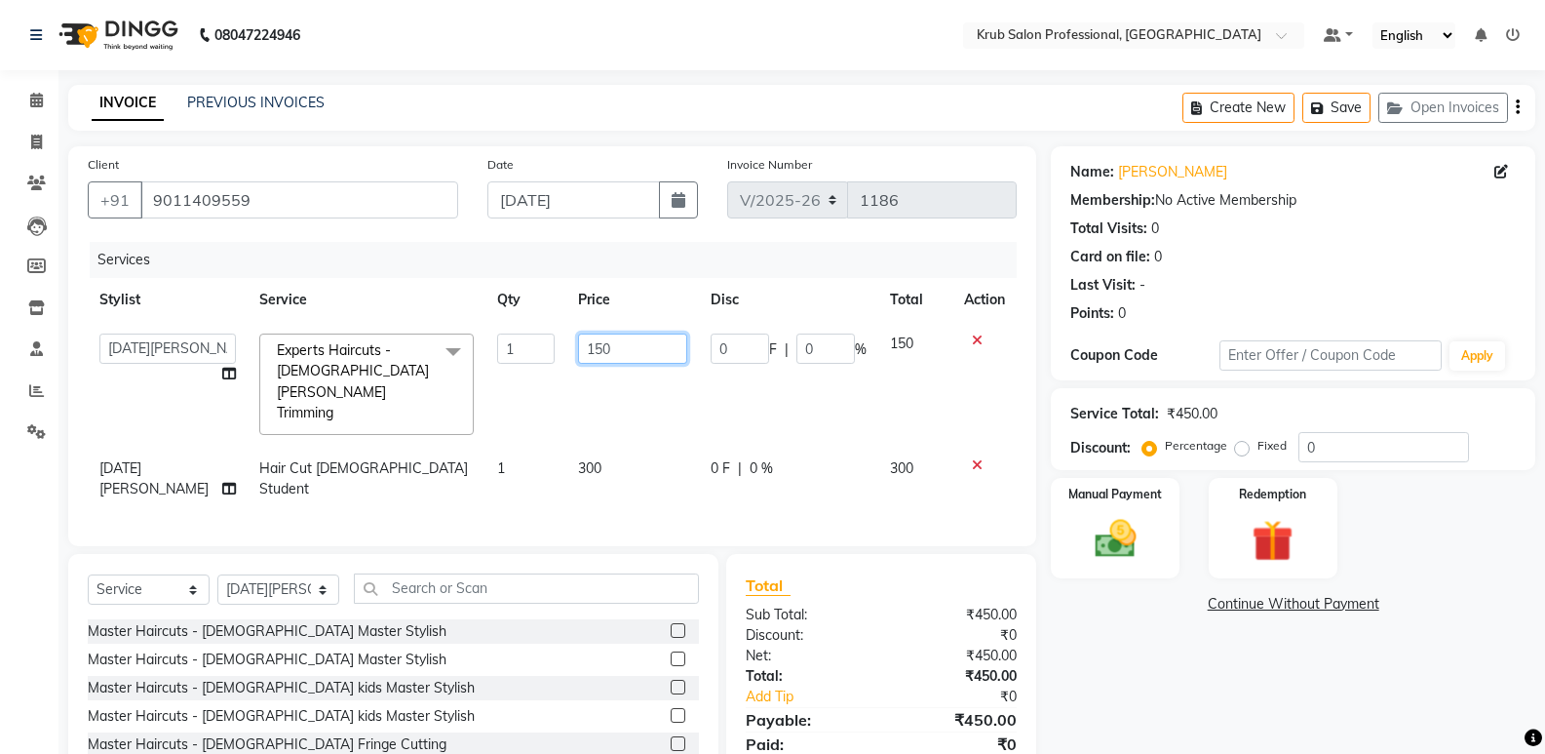
click at [603, 344] on input "150" at bounding box center [632, 348] width 109 height 30
type input "100"
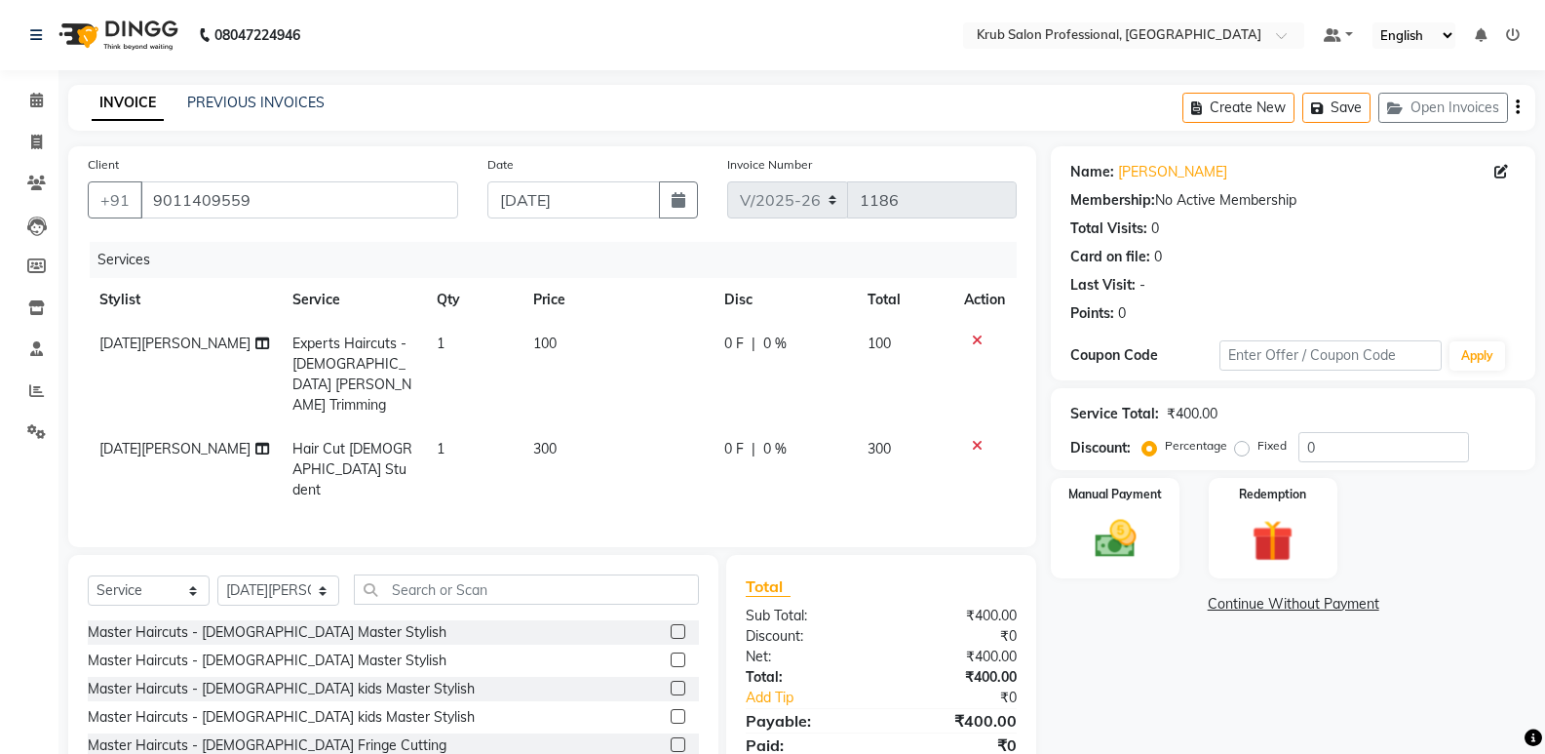
click at [1198, 703] on div "Name: [PERSON_NAME] Membership: No Active Membership Total Visits: 0 Card on fi…" at bounding box center [1300, 494] width 499 height 696
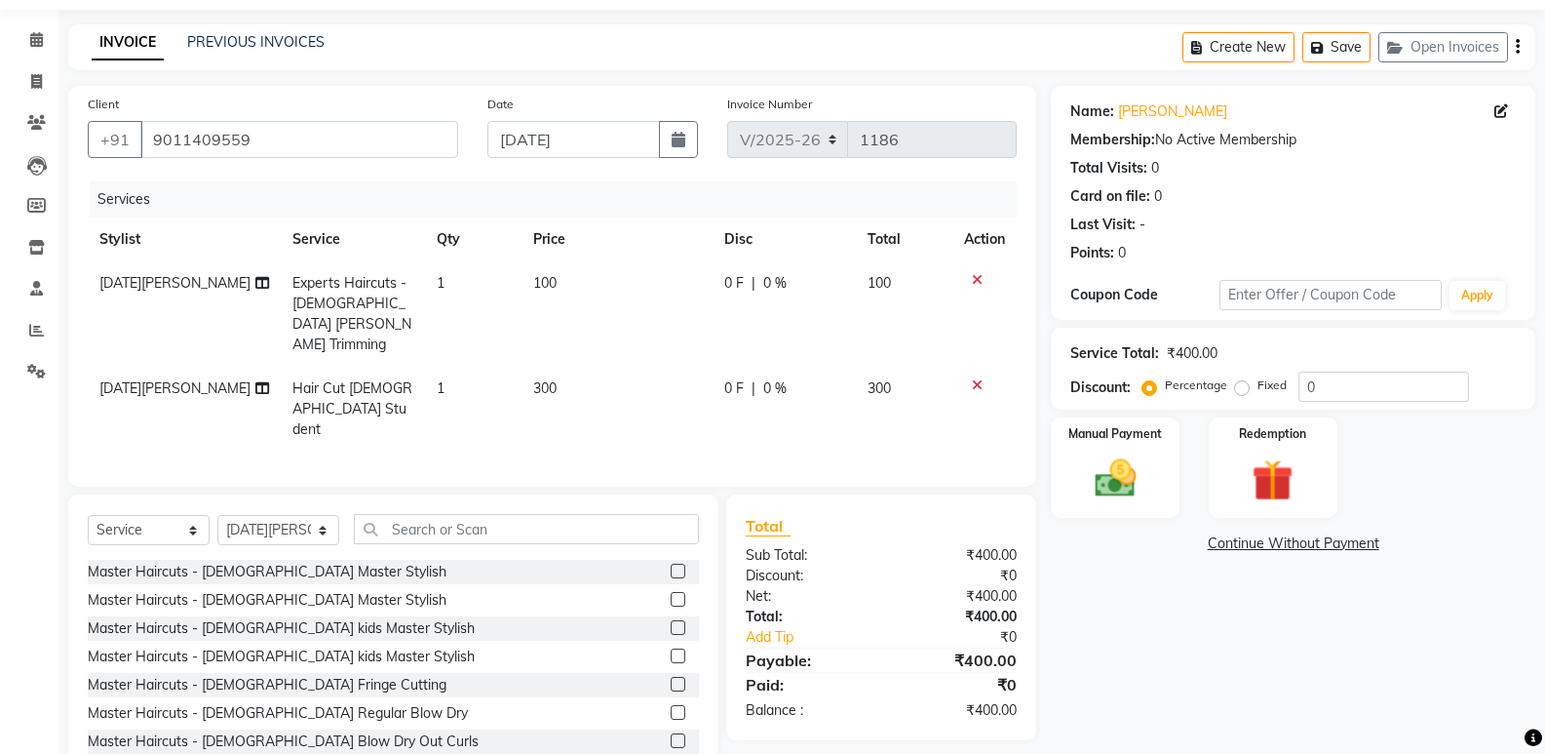
scroll to position [92, 0]
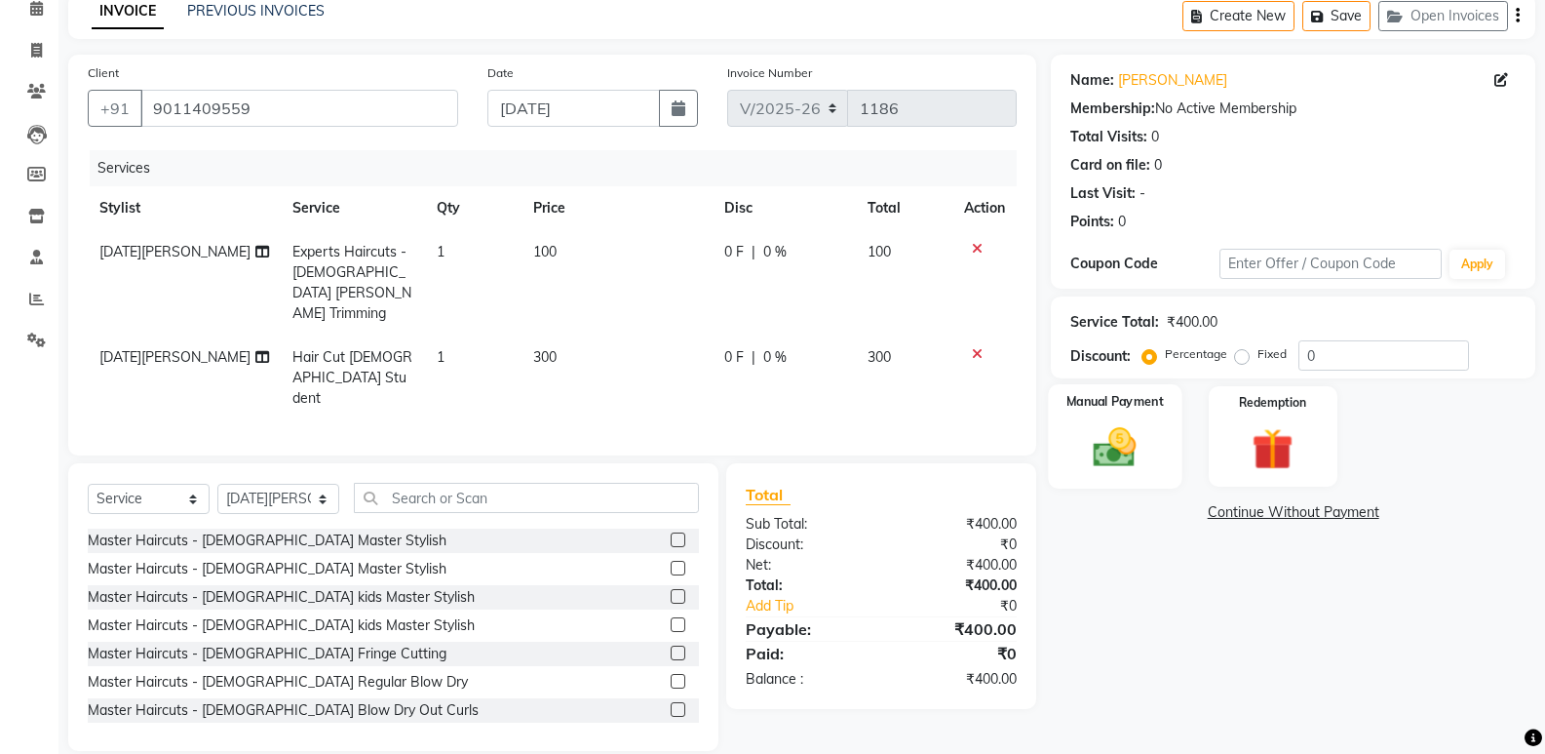
click at [1108, 399] on label "Manual Payment" at bounding box center [1116, 401] width 98 height 19
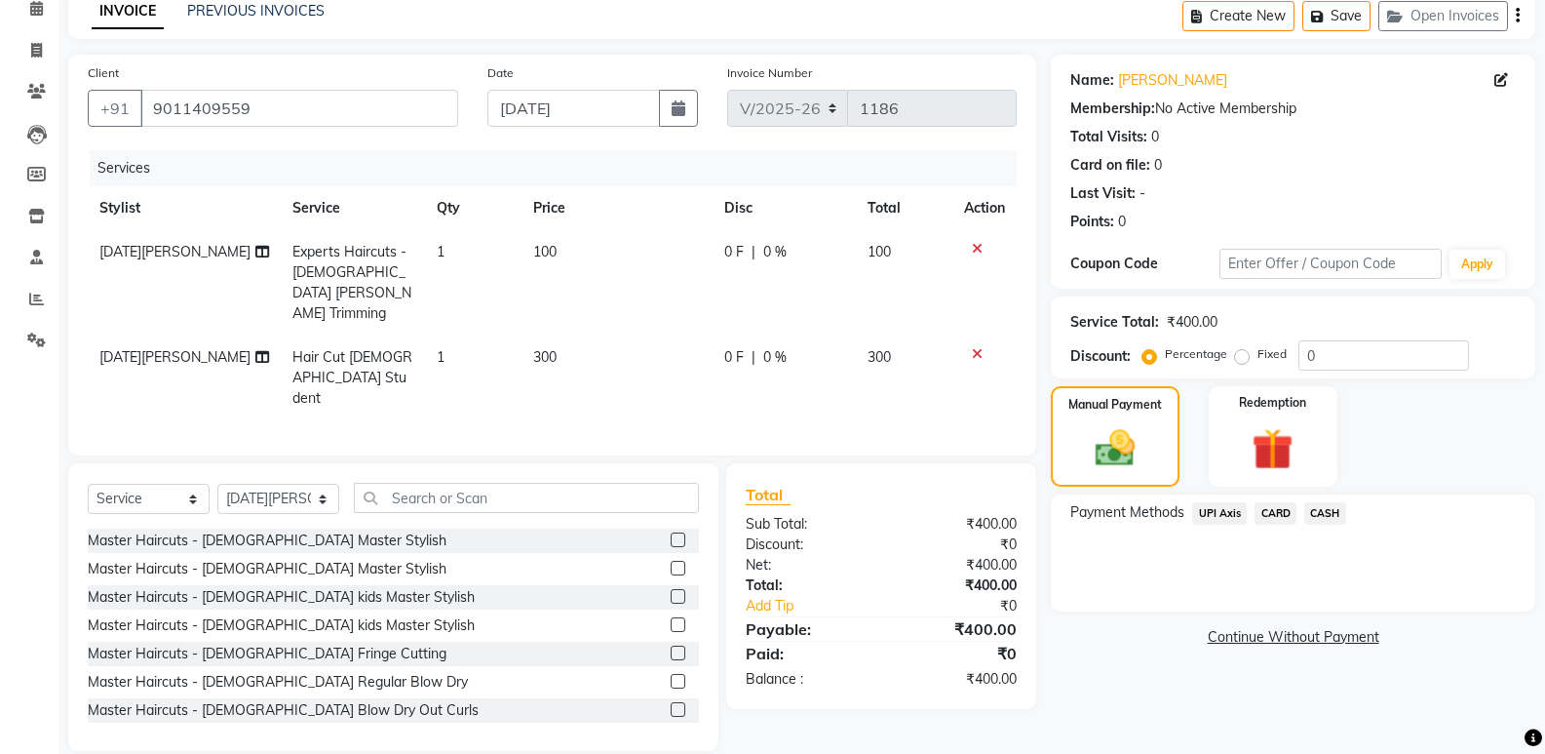
click at [1220, 510] on span "UPI Axis" at bounding box center [1219, 513] width 55 height 22
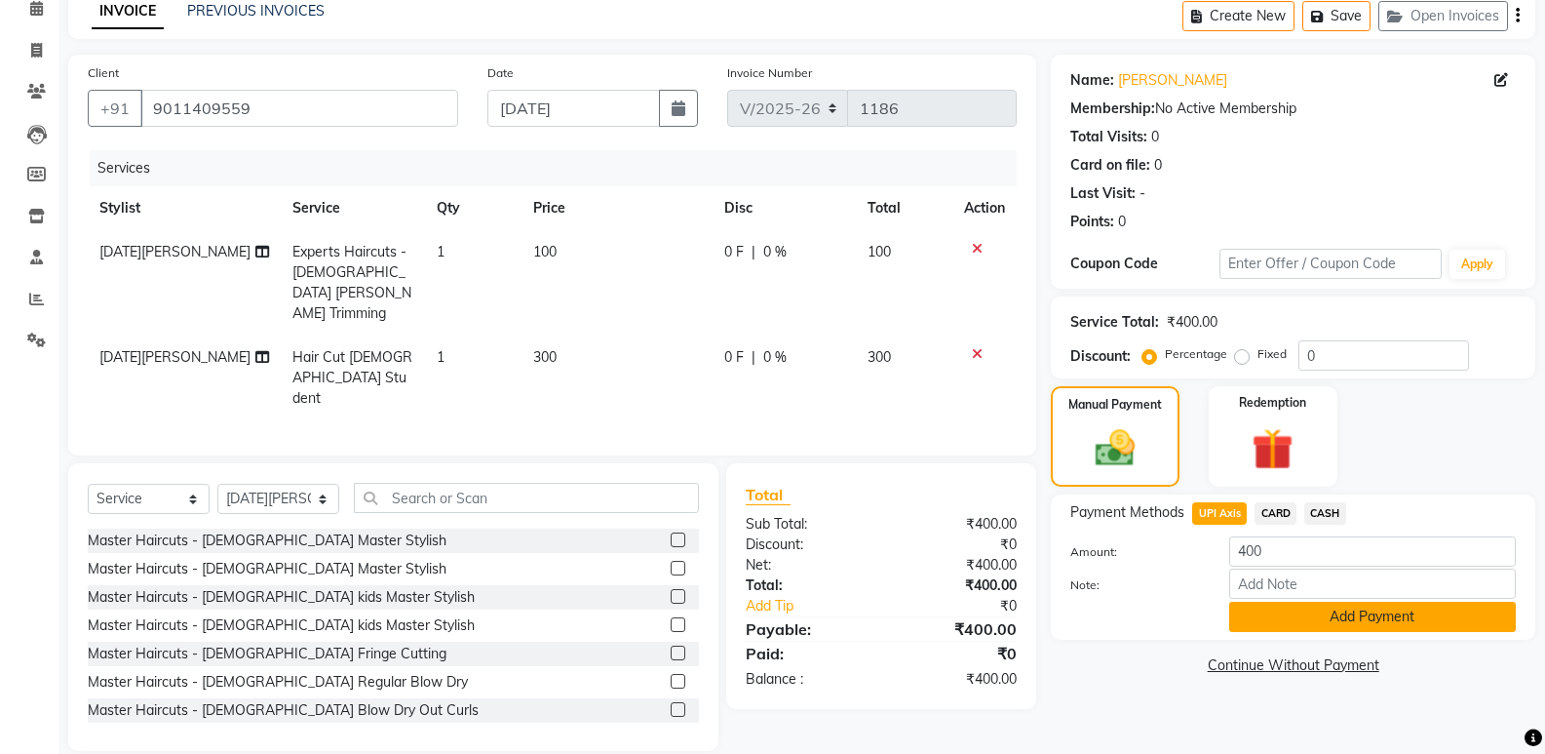
click at [1381, 617] on button "Add Payment" at bounding box center [1372, 617] width 287 height 30
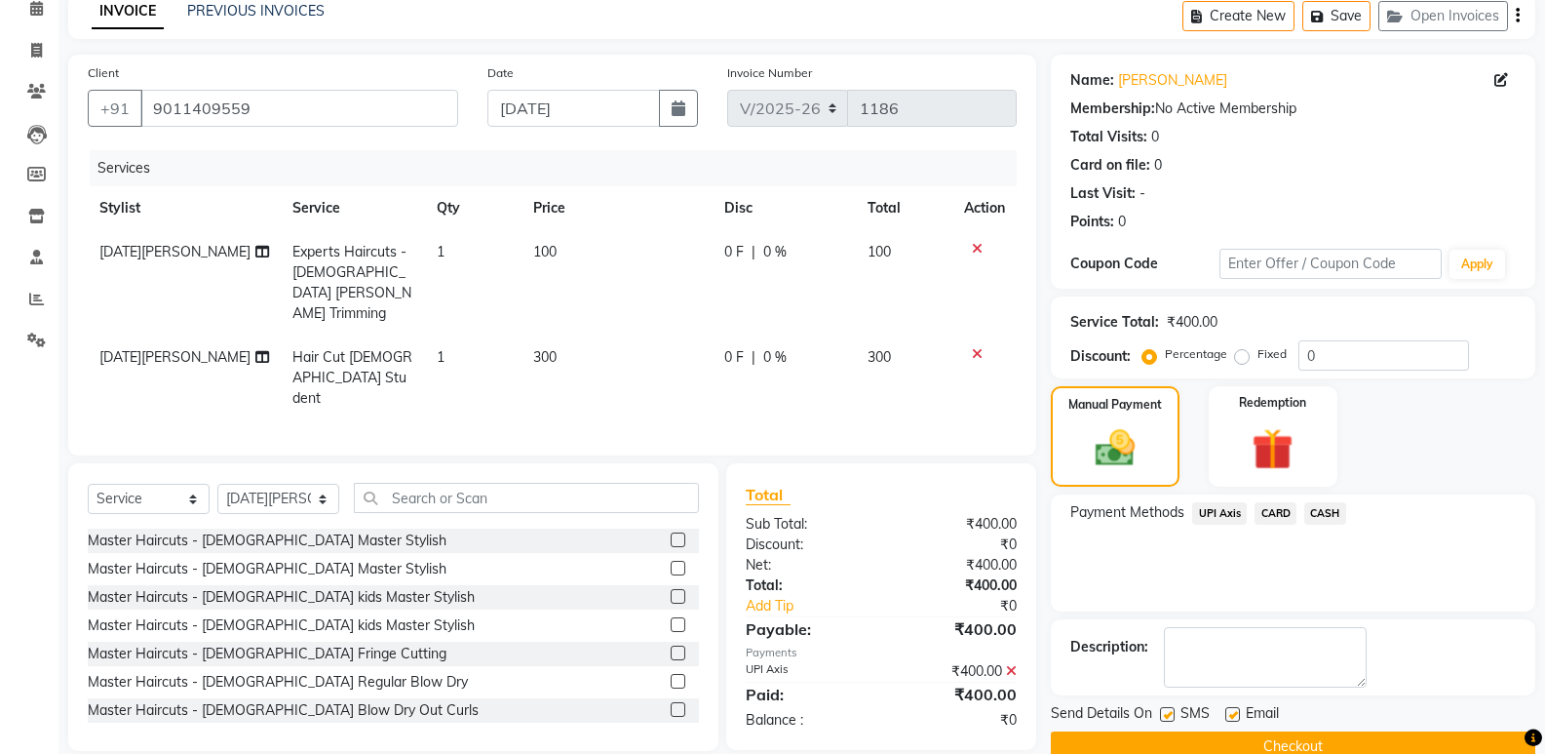
scroll to position [129, 0]
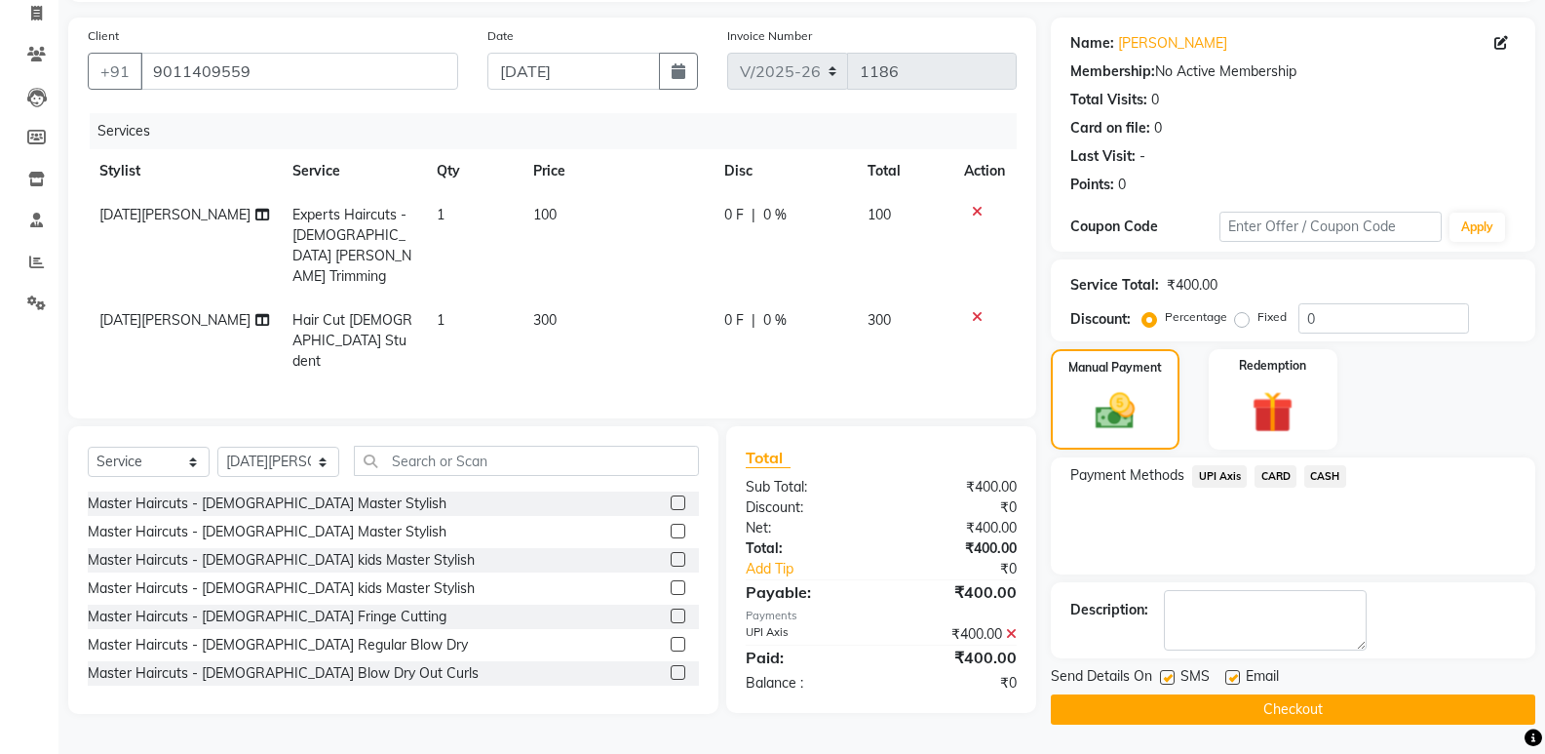
click at [1235, 675] on label at bounding box center [1233, 677] width 15 height 15
click at [1235, 675] on input "checkbox" at bounding box center [1232, 678] width 13 height 13
checkbox input "false"
click at [1167, 678] on label at bounding box center [1167, 677] width 15 height 15
click at [1167, 678] on input "checkbox" at bounding box center [1166, 678] width 13 height 13
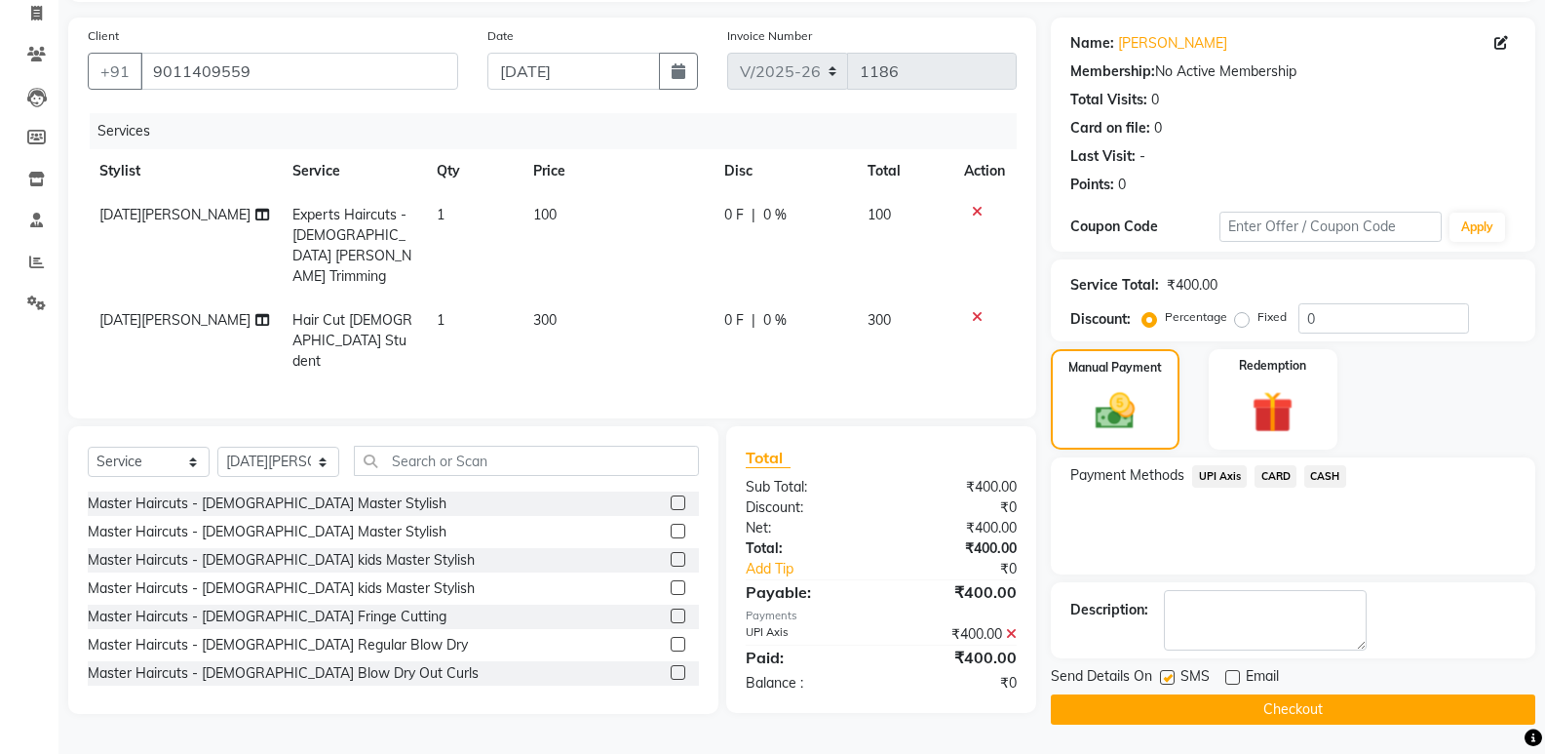
checkbox input "false"
click at [1197, 698] on button "Checkout" at bounding box center [1293, 709] width 485 height 30
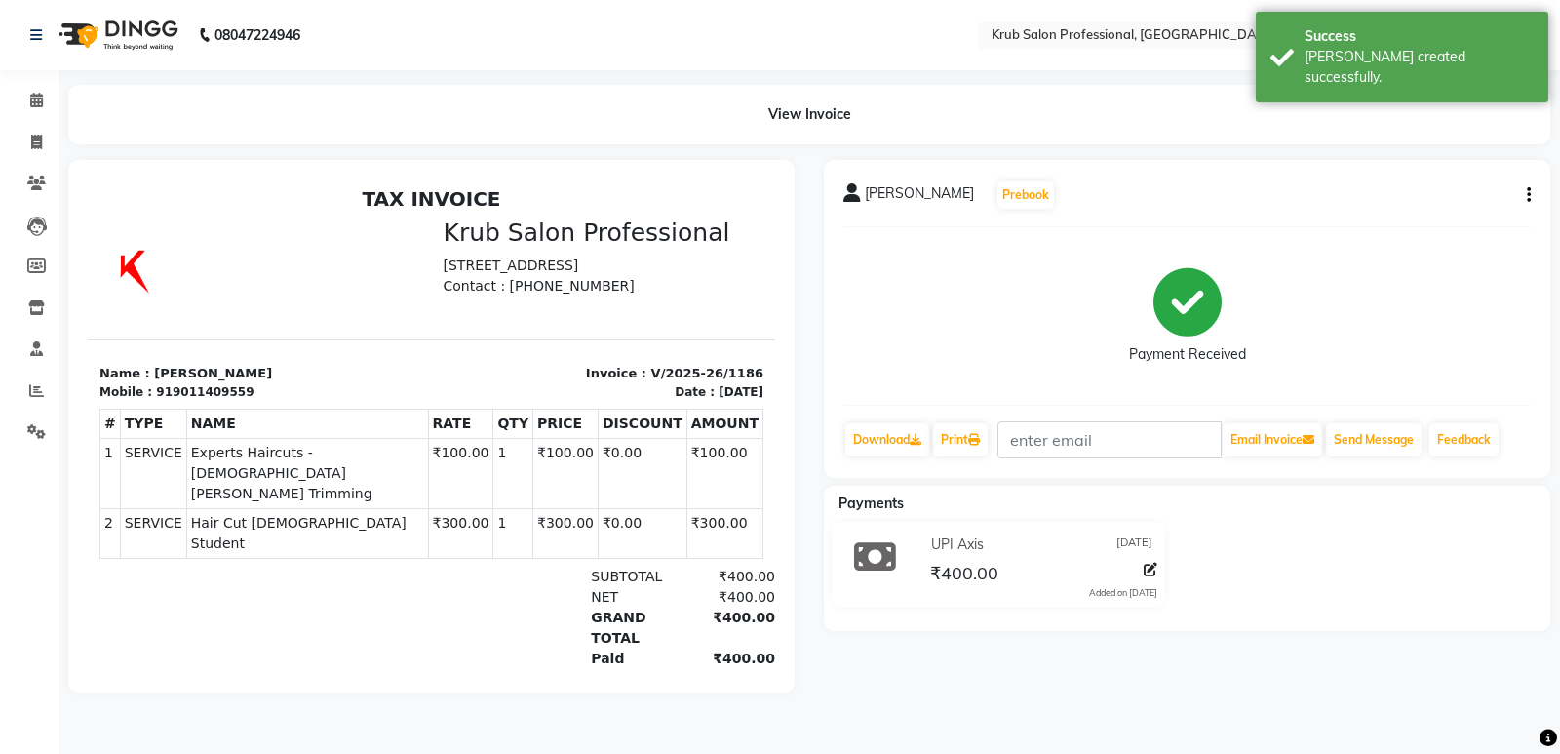
select select "service"
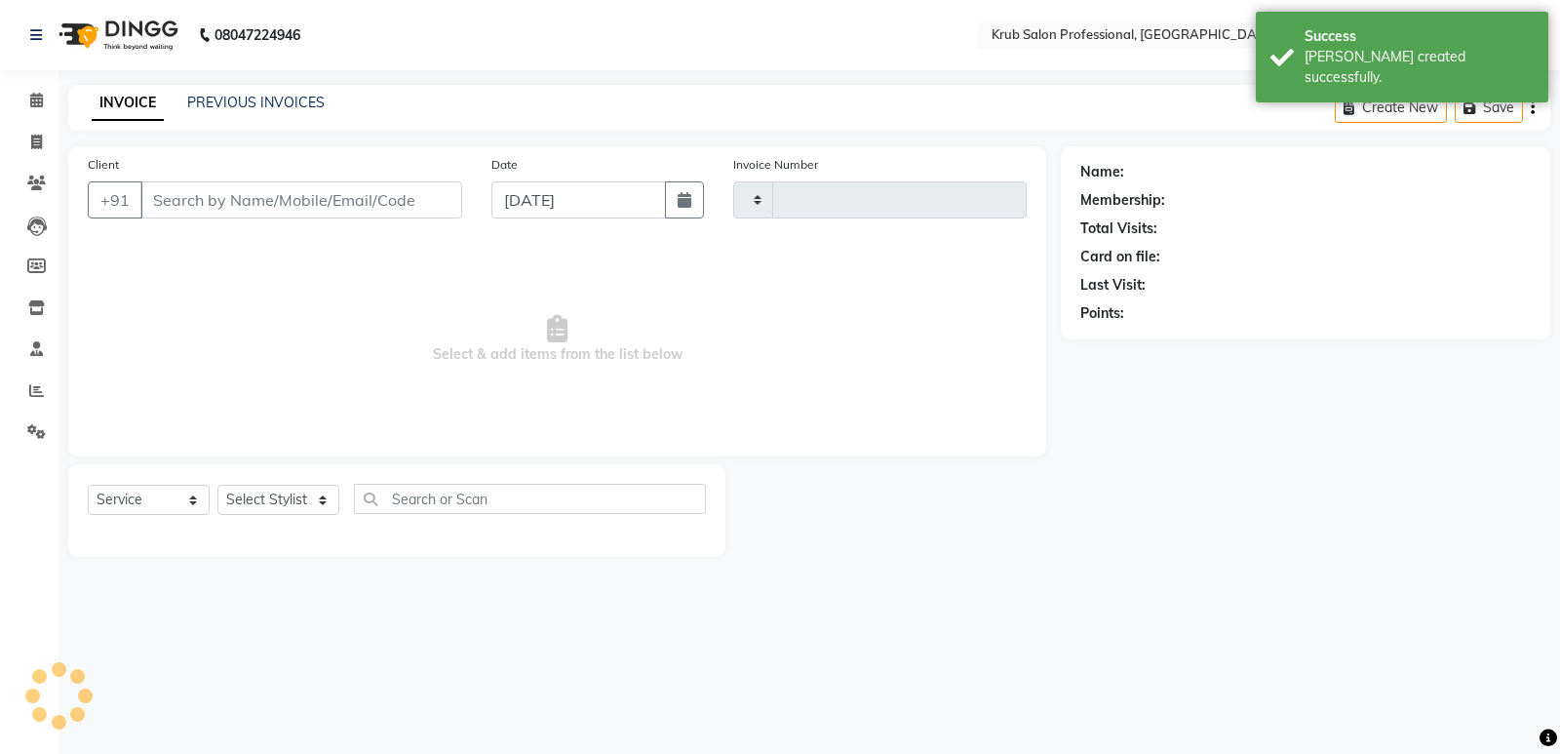
type input "1187"
select select "7490"
type input "9011409559"
select select "88974"
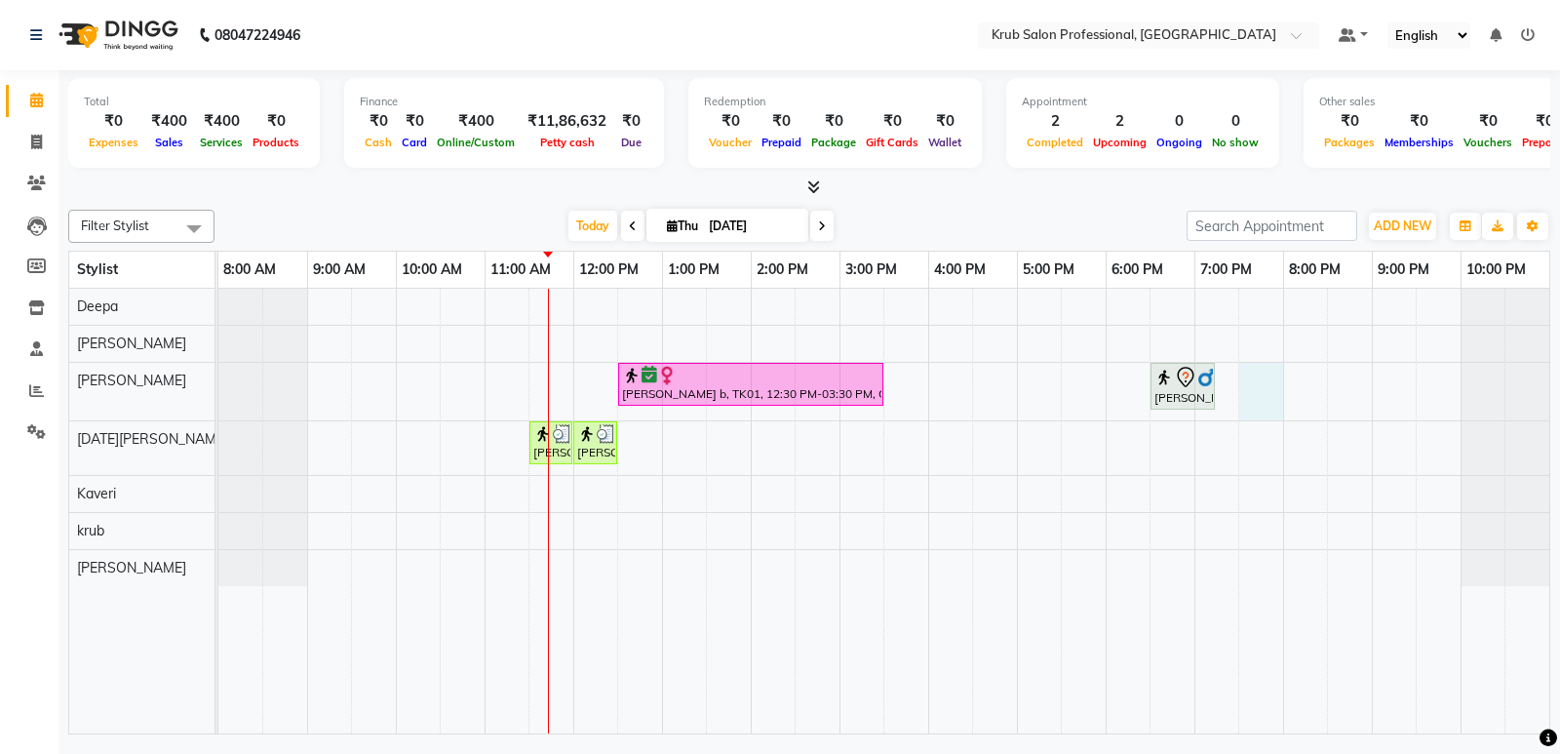
click at [1282, 379] on div "[PERSON_NAME] b, TK01, 12:30 PM-03:30 PM, Global Hair Colour Majirel - [DEMOGRA…" at bounding box center [883, 511] width 1331 height 445
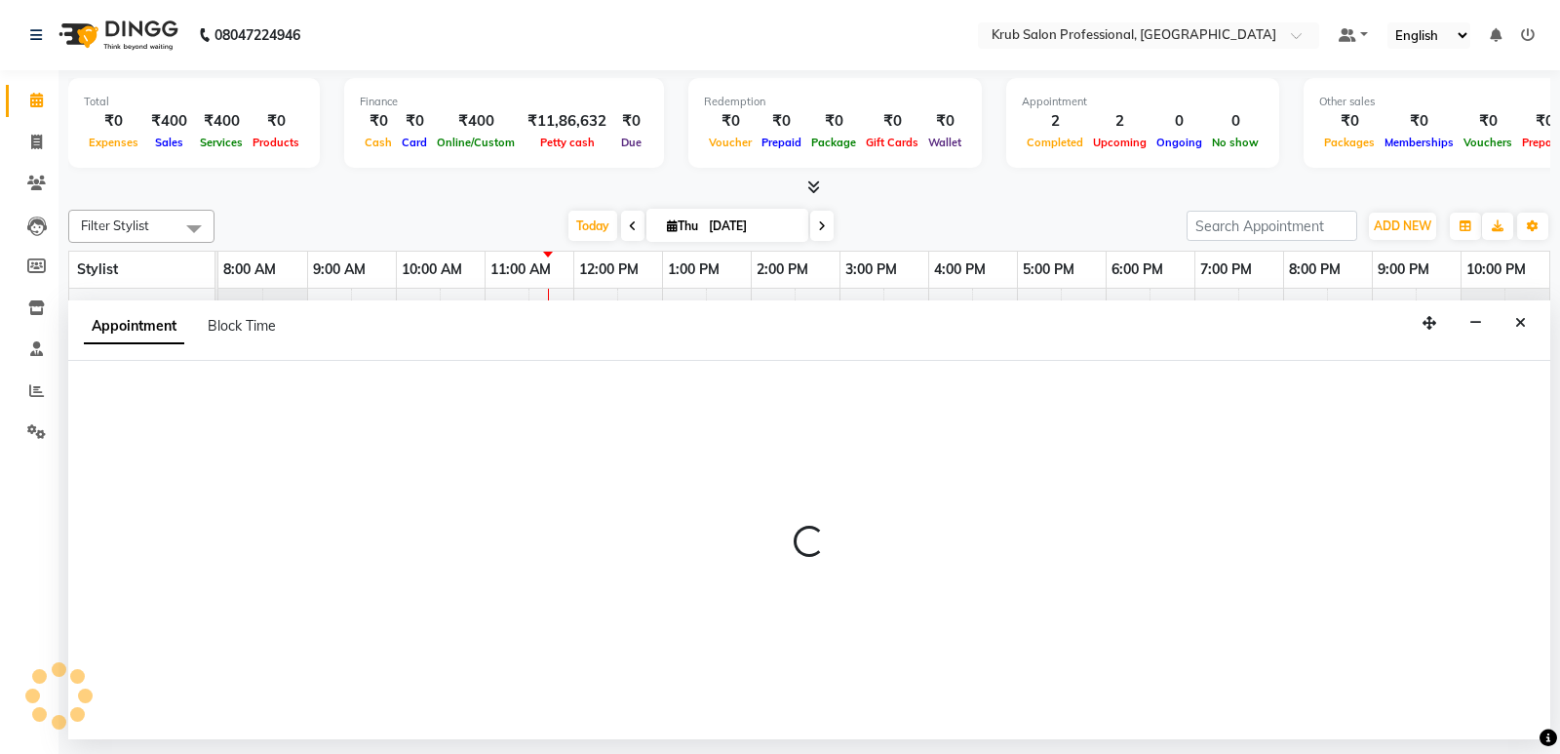
select select "66028"
select select "1170"
select select "tentative"
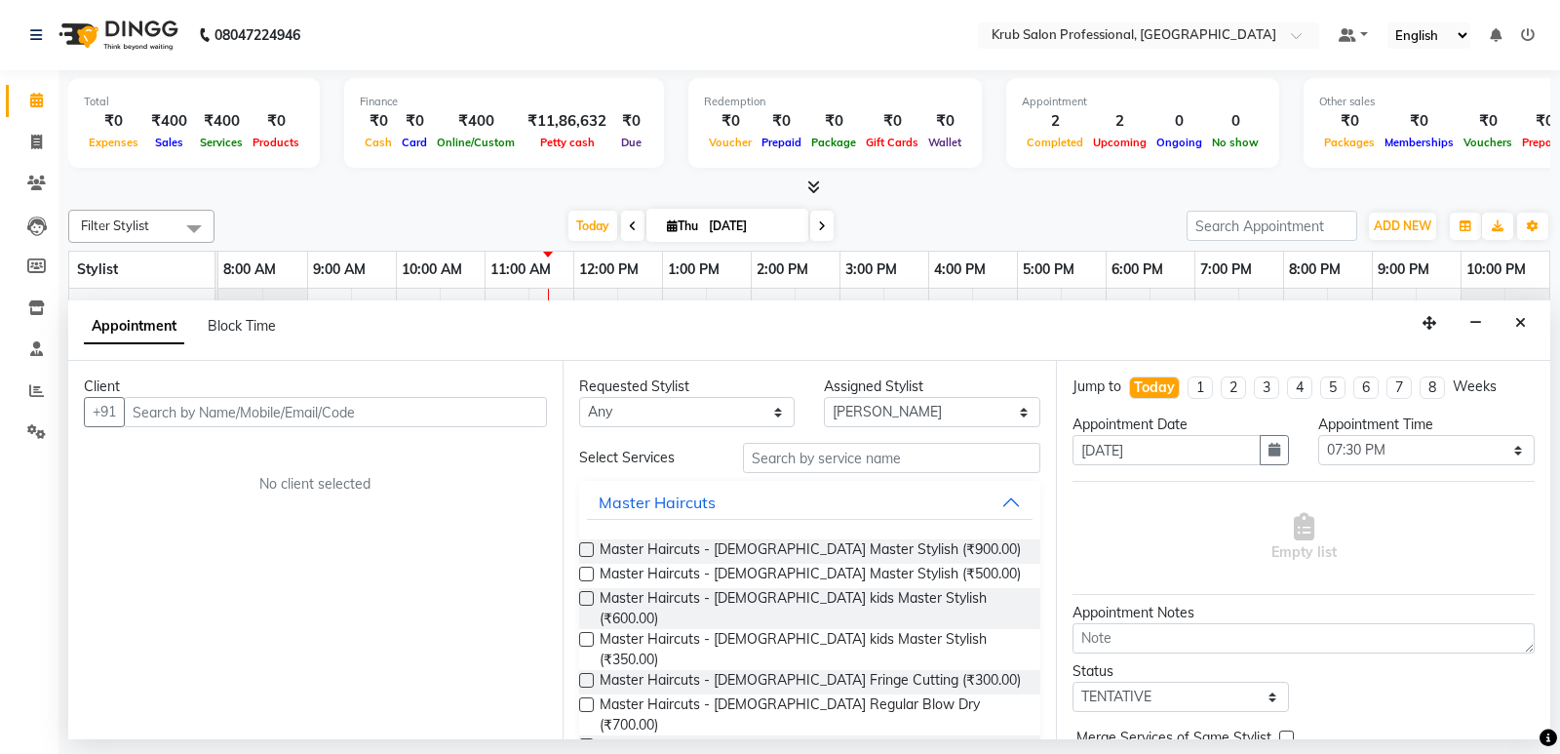
click at [376, 415] on input "text" at bounding box center [335, 412] width 423 height 30
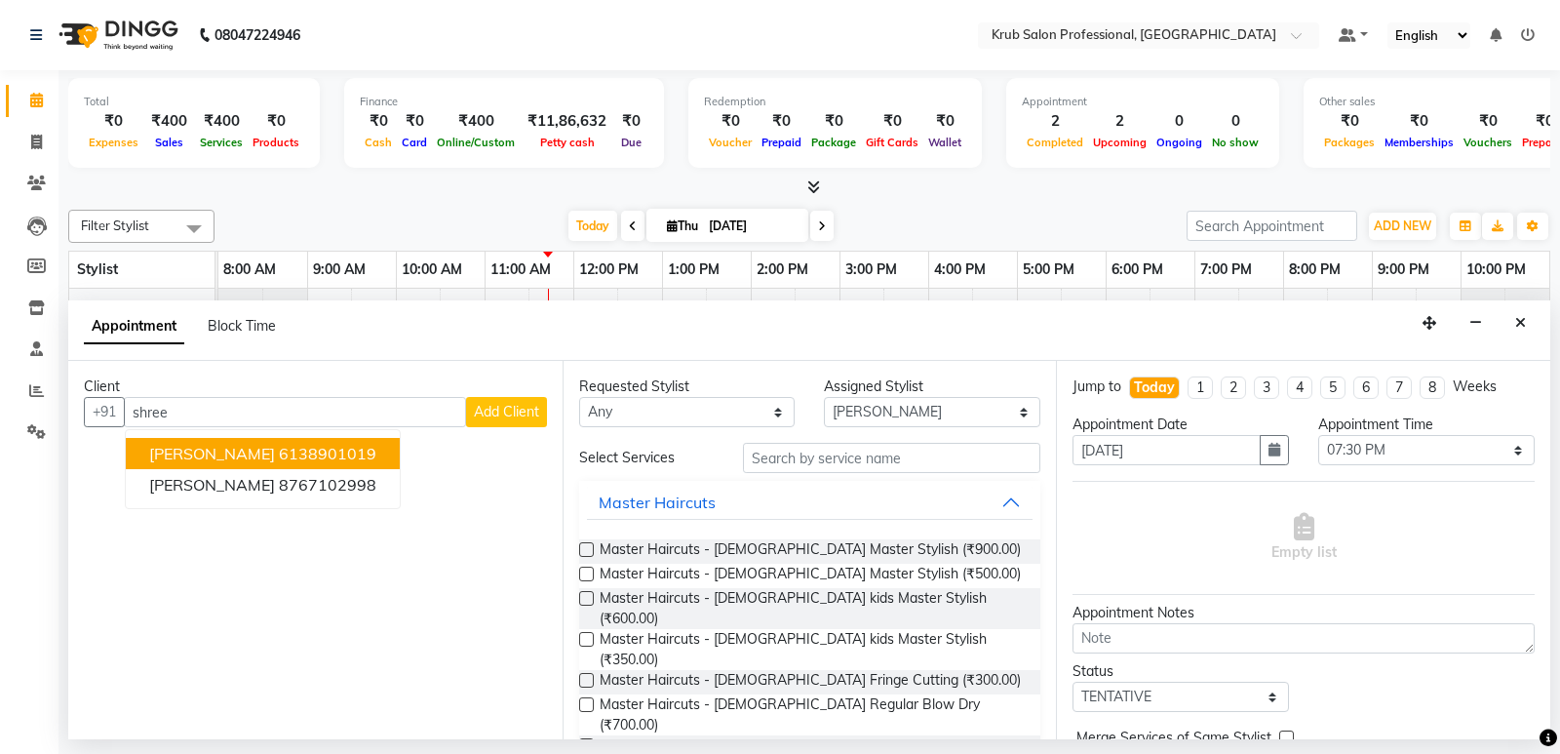
click at [344, 412] on input "shree" at bounding box center [295, 412] width 342 height 30
type input "s"
click at [302, 454] on ngb-highlight "9326265100" at bounding box center [328, 454] width 98 height 20
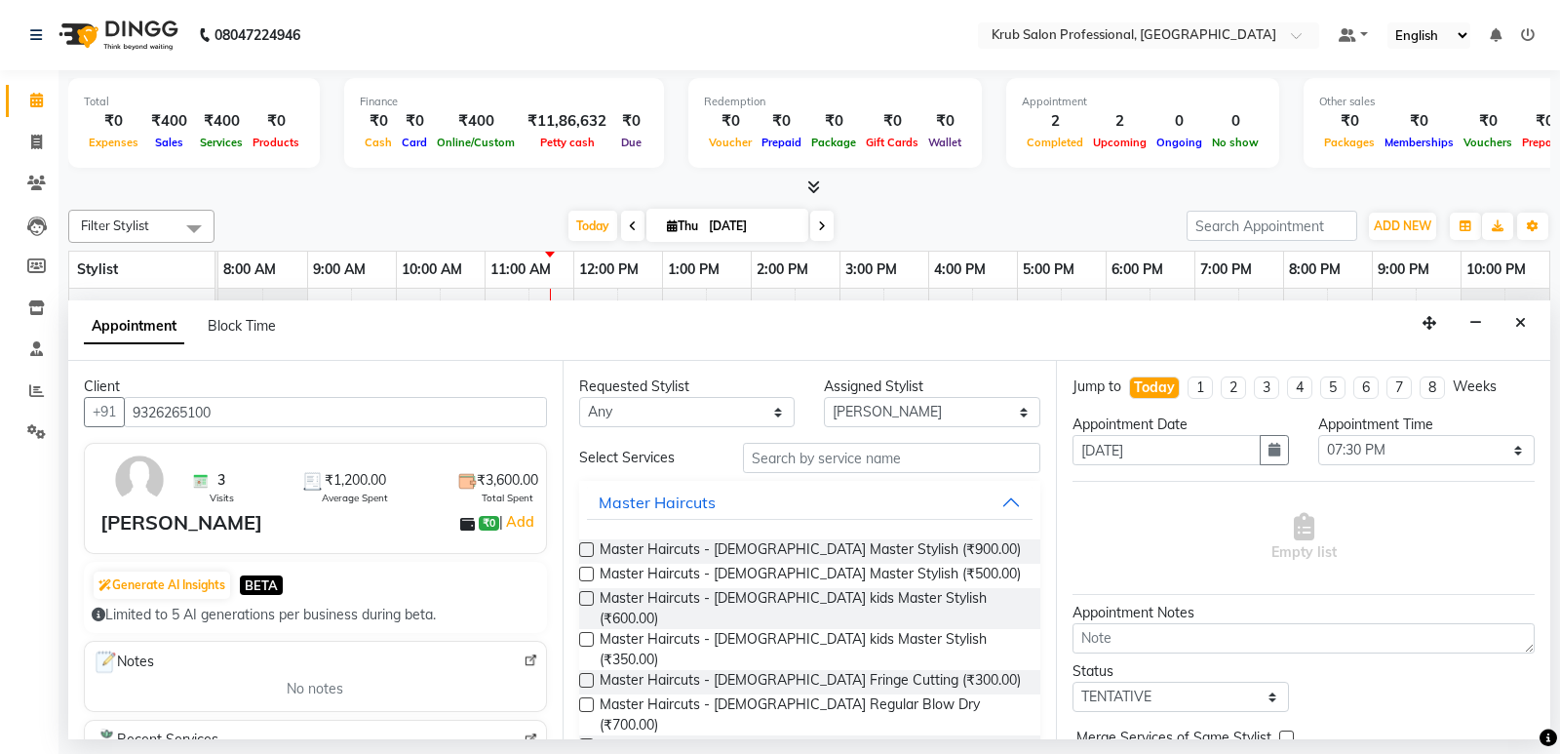
type input "9326265100"
click at [584, 573] on label at bounding box center [586, 573] width 15 height 15
click at [584, 573] on input "checkbox" at bounding box center [585, 575] width 13 height 13
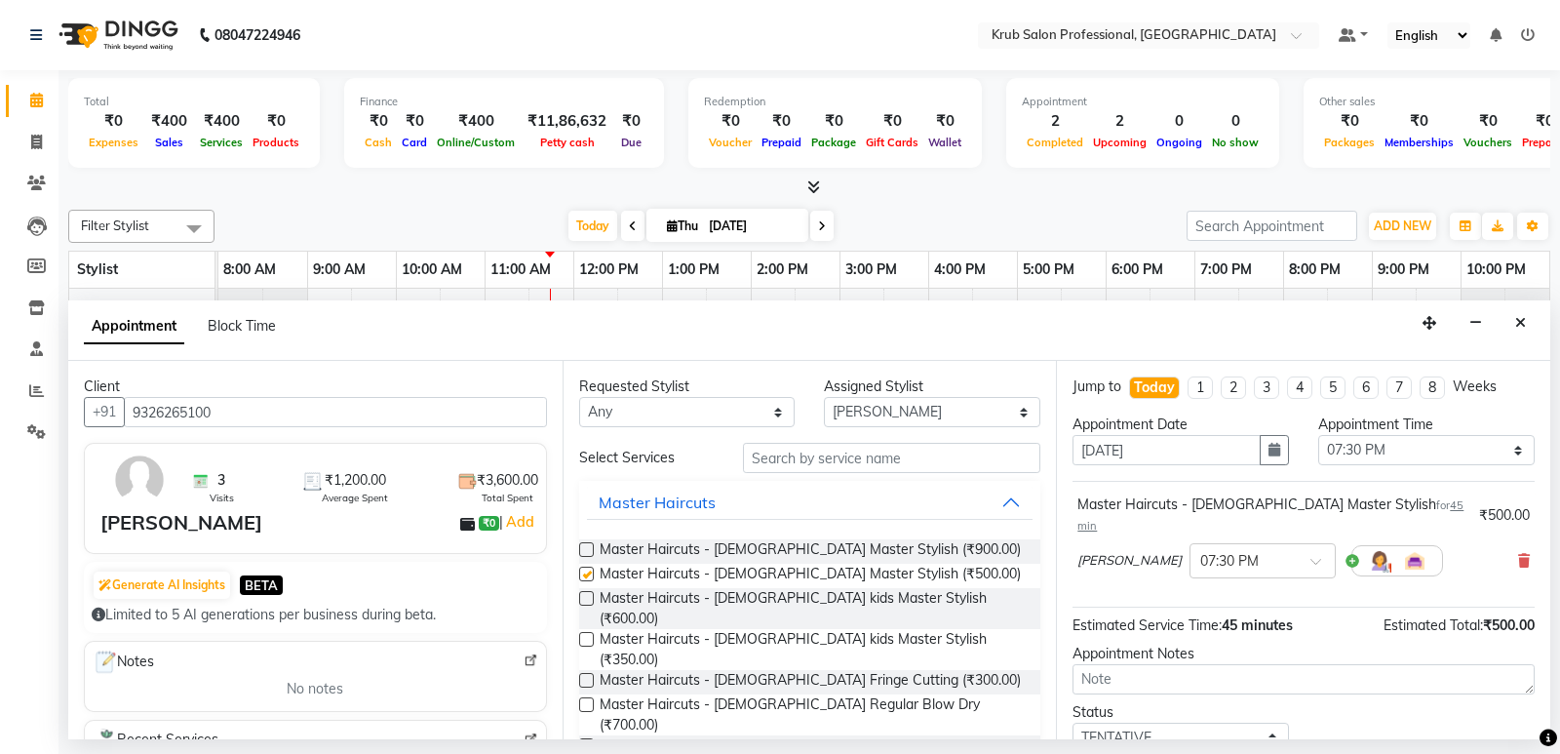
checkbox input "false"
click at [1223, 722] on select "Select TENTATIVE CONFIRM CHECK-IN UPCOMING" at bounding box center [1181, 737] width 216 height 30
select select "confirm booking"
click at [1073, 722] on select "Select TENTATIVE CONFIRM CHECK-IN UPCOMING" at bounding box center [1181, 737] width 216 height 30
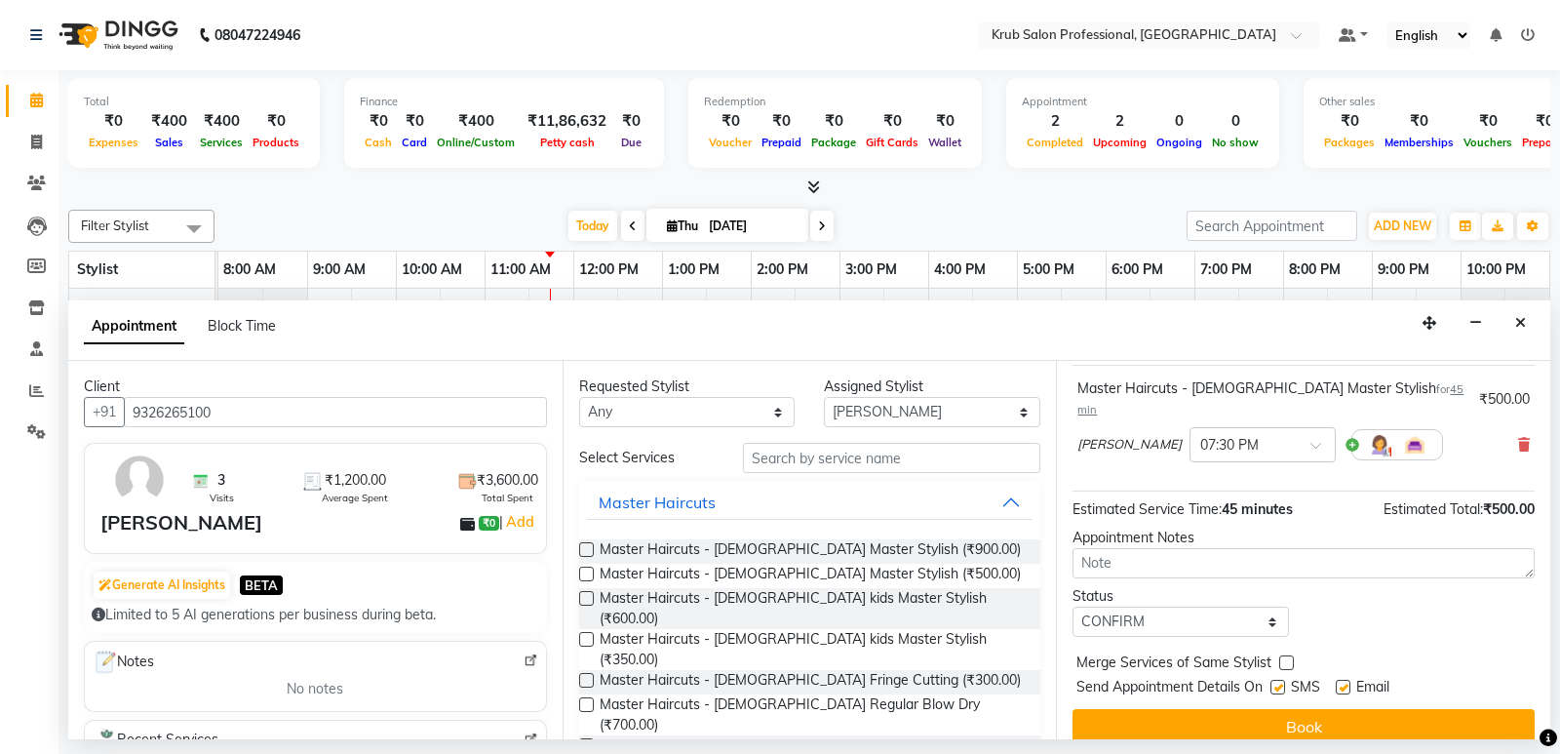
click at [1344, 680] on label at bounding box center [1343, 687] width 15 height 15
click at [1344, 683] on input "checkbox" at bounding box center [1342, 689] width 13 height 13
checkbox input "false"
click at [1271, 433] on div at bounding box center [1262, 443] width 144 height 20
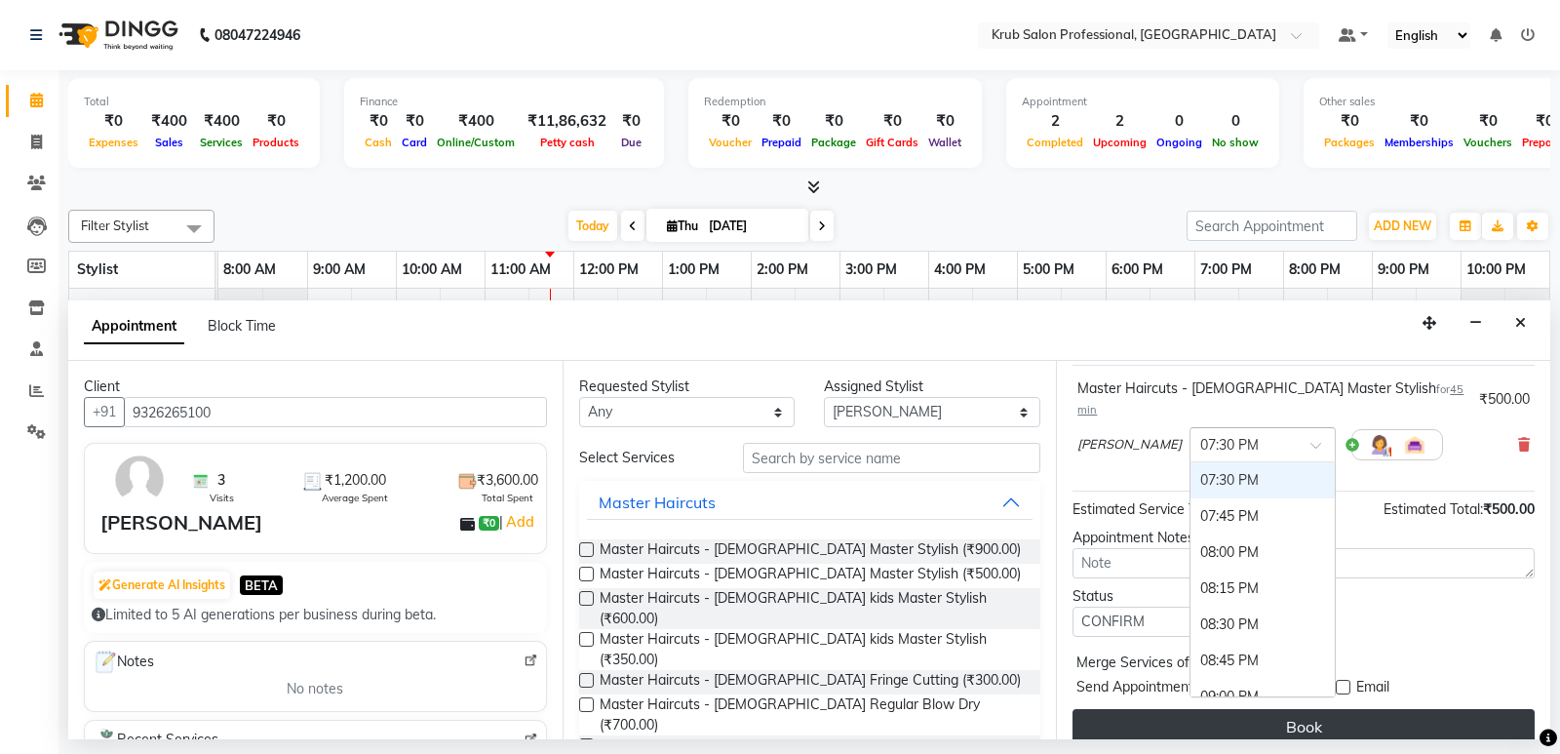
click at [1322, 712] on button "Book" at bounding box center [1304, 726] width 462 height 35
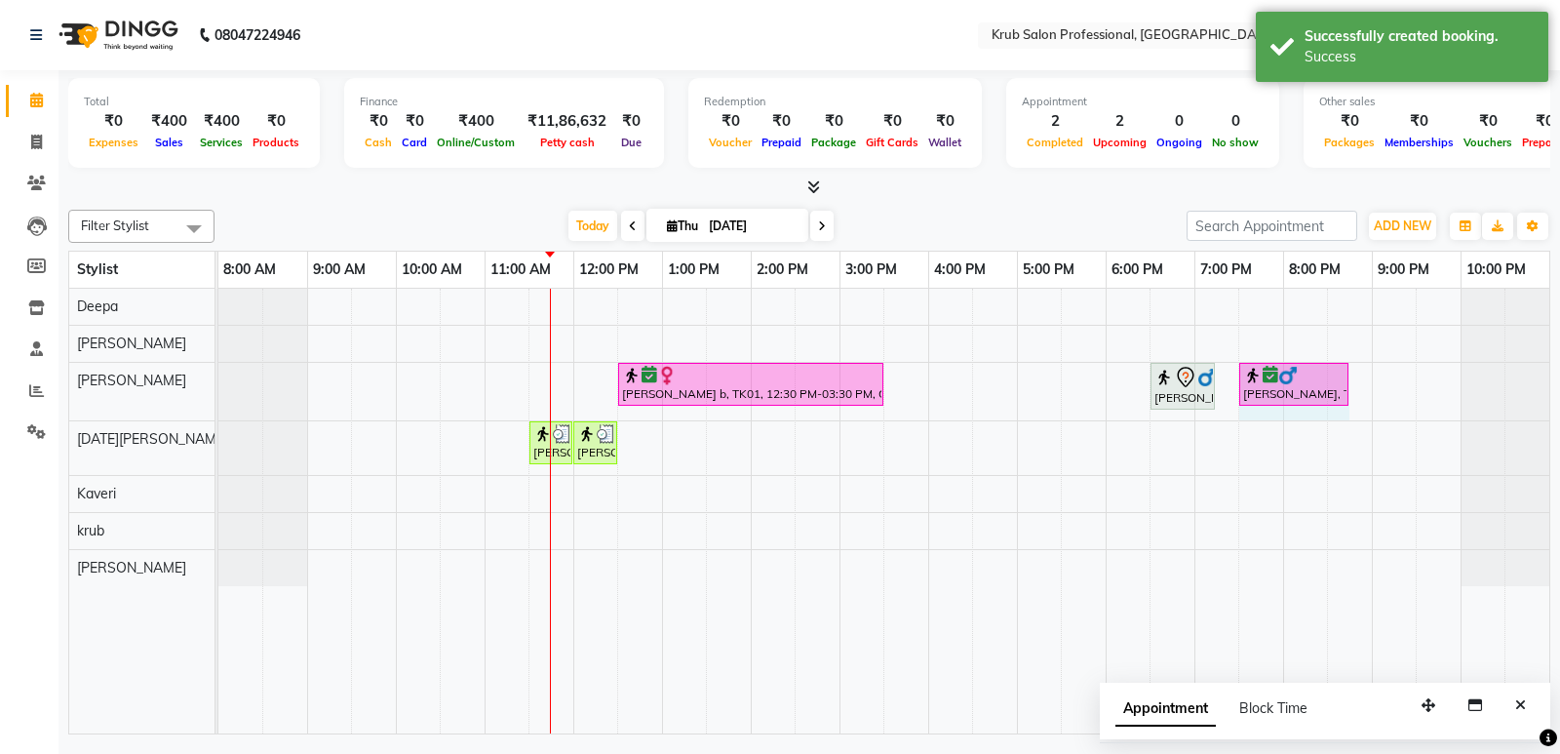
drag, startPoint x: 1303, startPoint y: 379, endPoint x: 1332, endPoint y: 397, distance: 34.1
click at [218, 397] on div "[PERSON_NAME] b, TK01, 12:30 PM-03:30 PM, Global Hair Colour Majirel - [DEMOGRA…" at bounding box center [218, 392] width 0 height 58
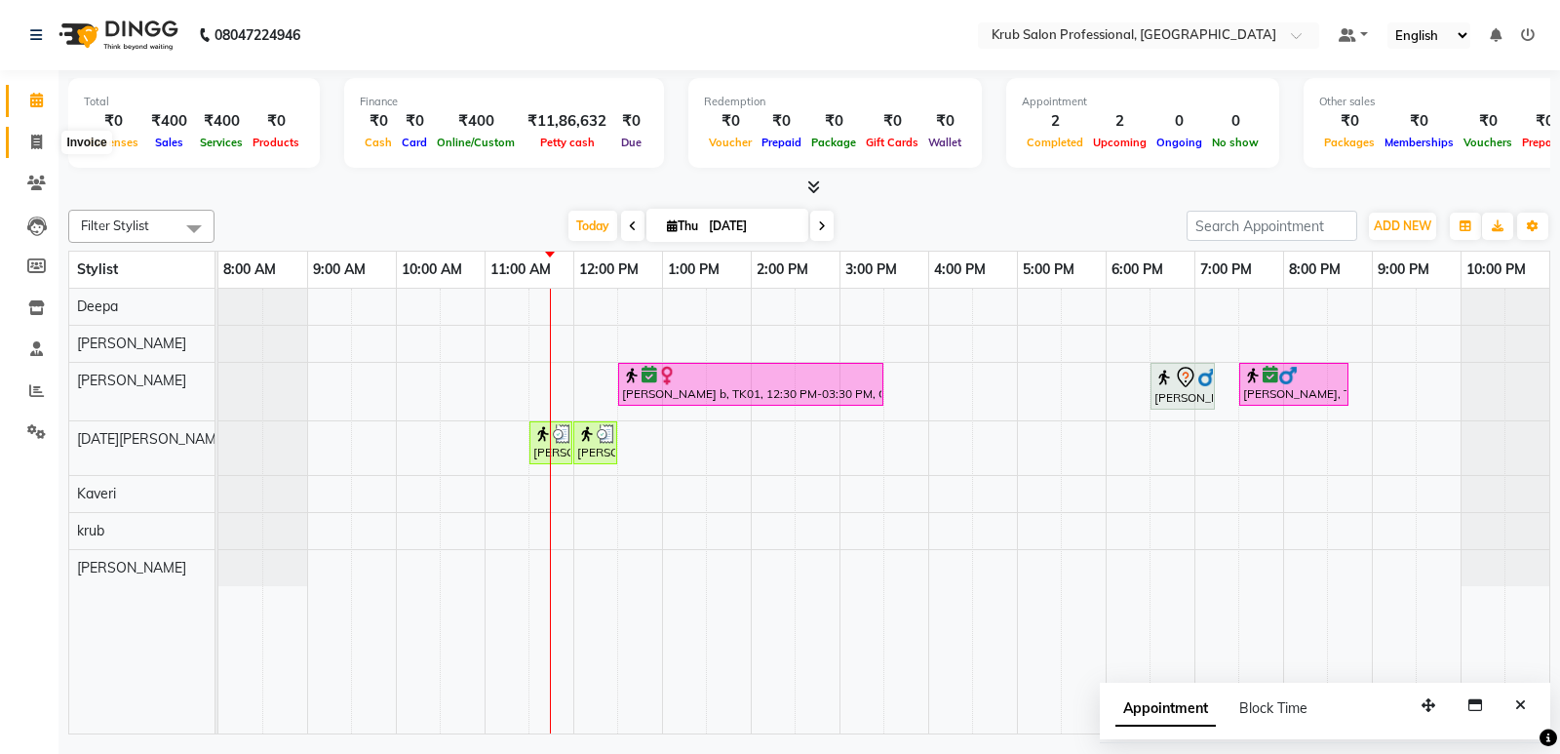
click at [43, 141] on span at bounding box center [37, 143] width 34 height 22
select select "service"
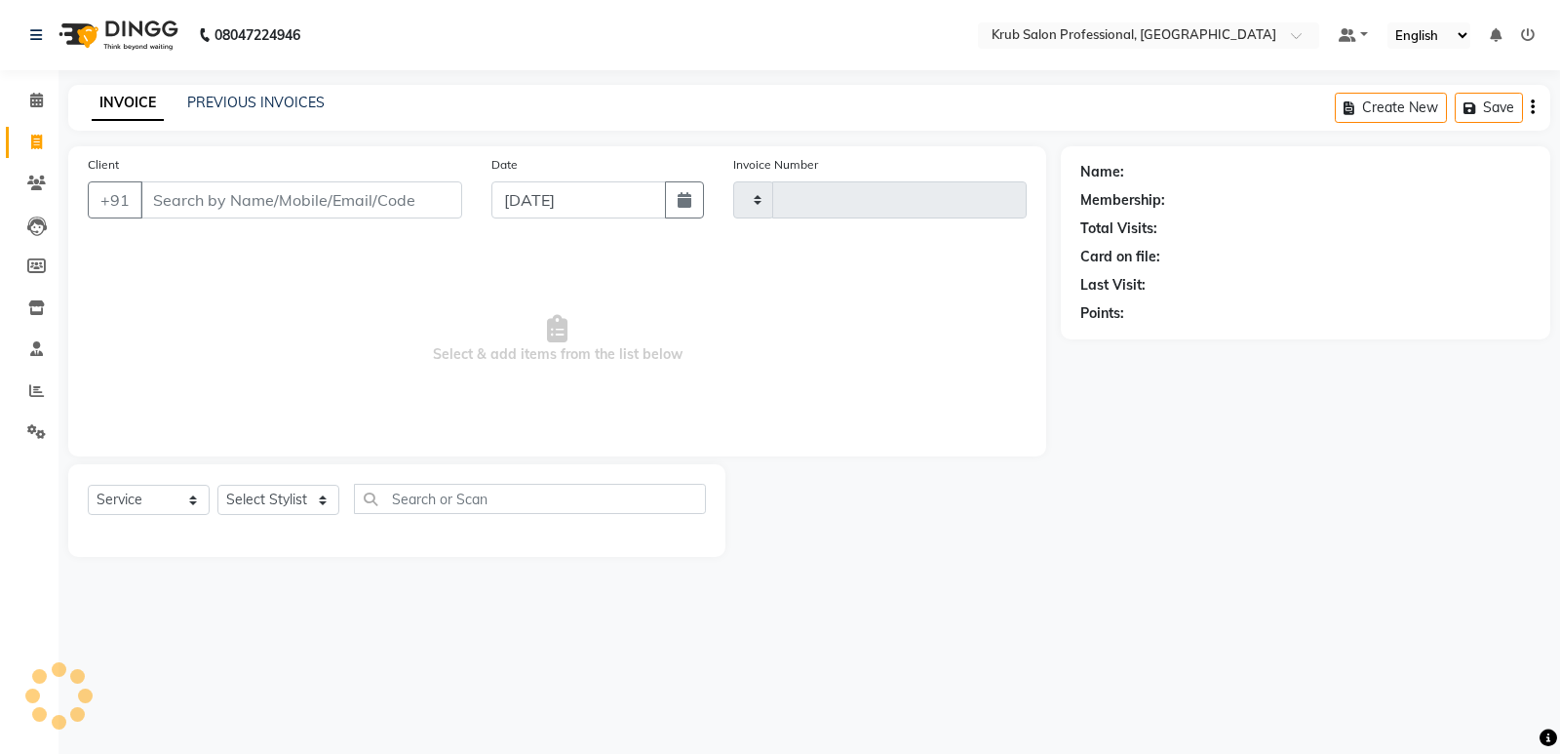
type input "1187"
select select "7490"
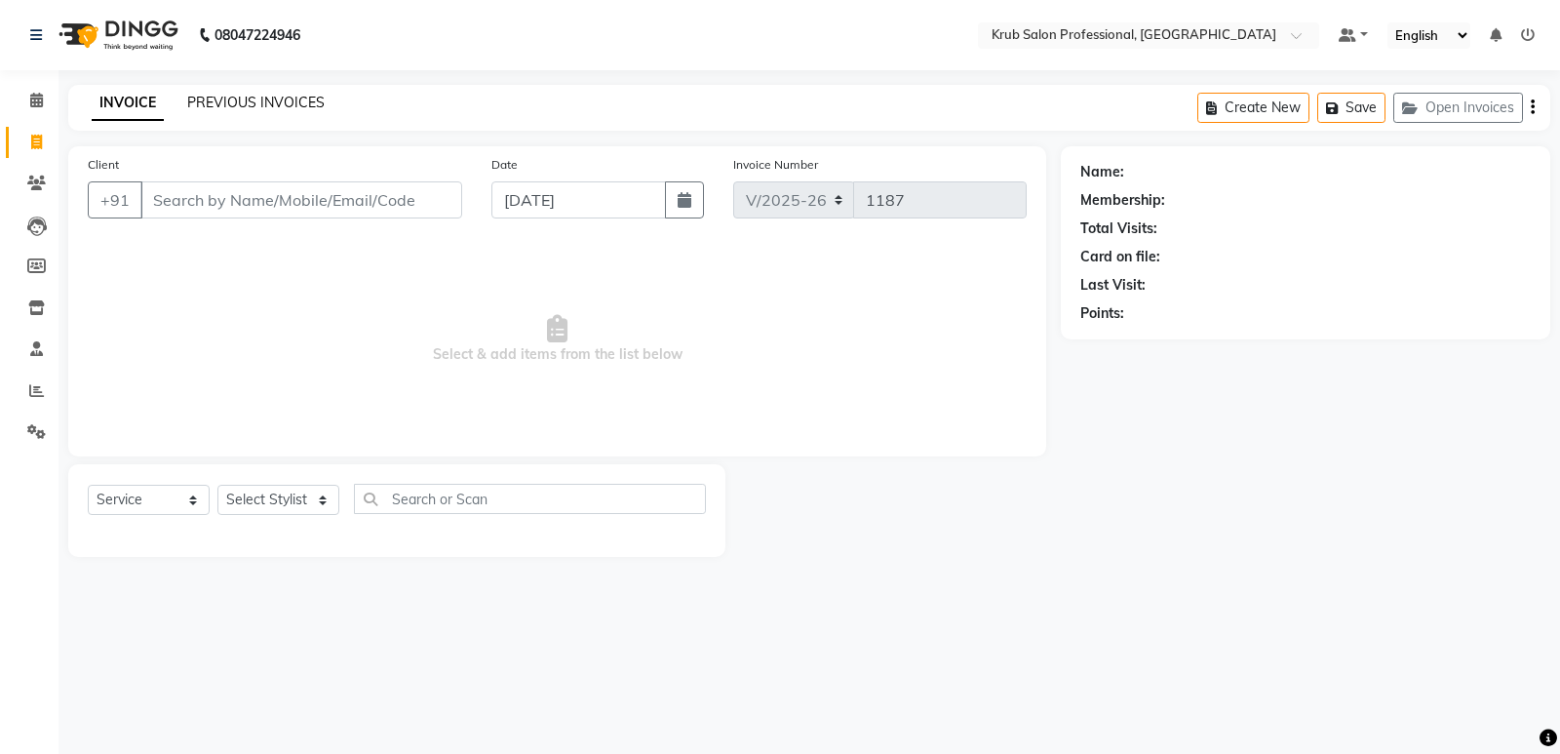
click at [260, 98] on link "PREVIOUS INVOICES" at bounding box center [255, 103] width 137 height 18
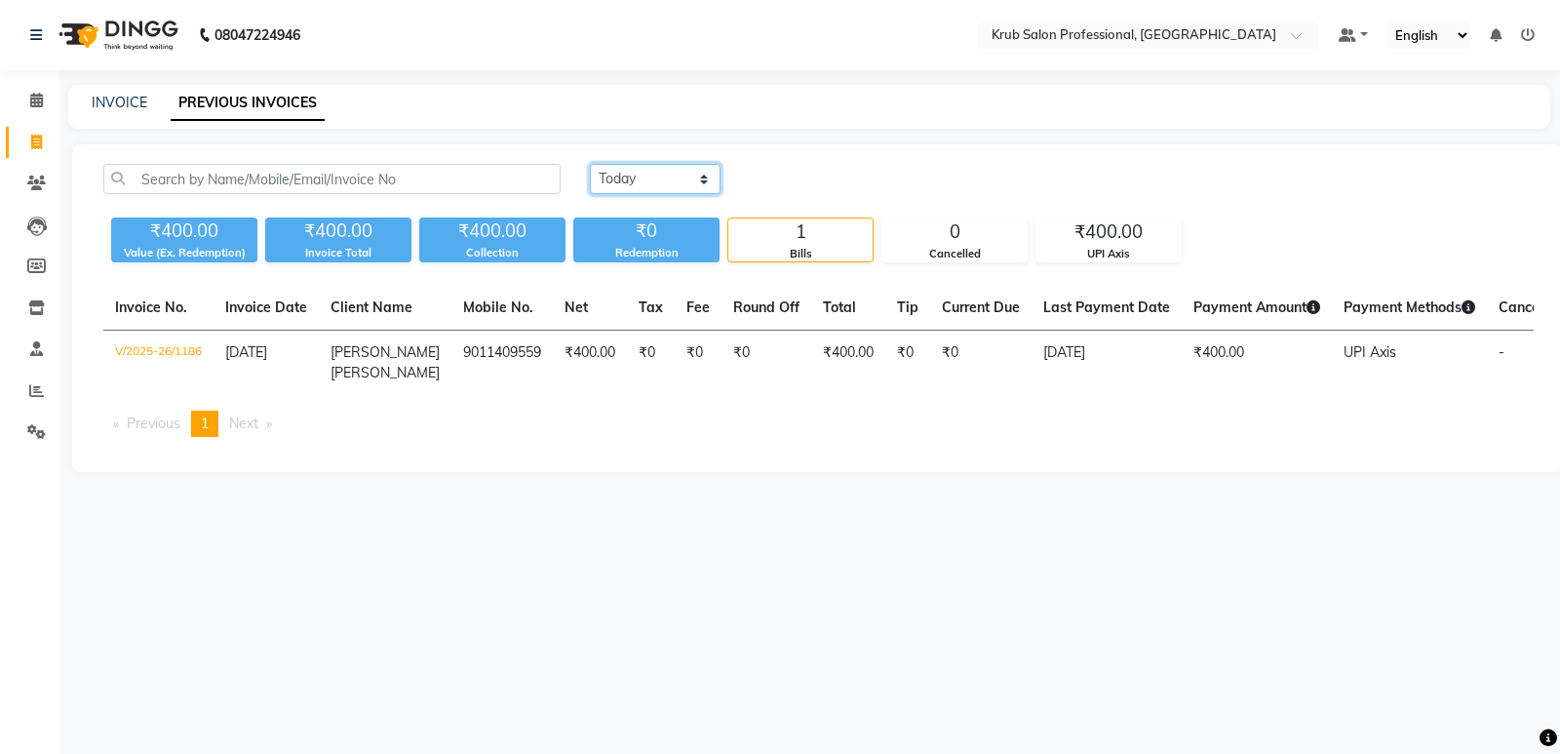
click at [663, 178] on select "[DATE] [DATE] Custom Range" at bounding box center [655, 179] width 131 height 30
select select "[DATE]"
click at [590, 164] on select "[DATE] [DATE] Custom Range" at bounding box center [655, 179] width 131 height 30
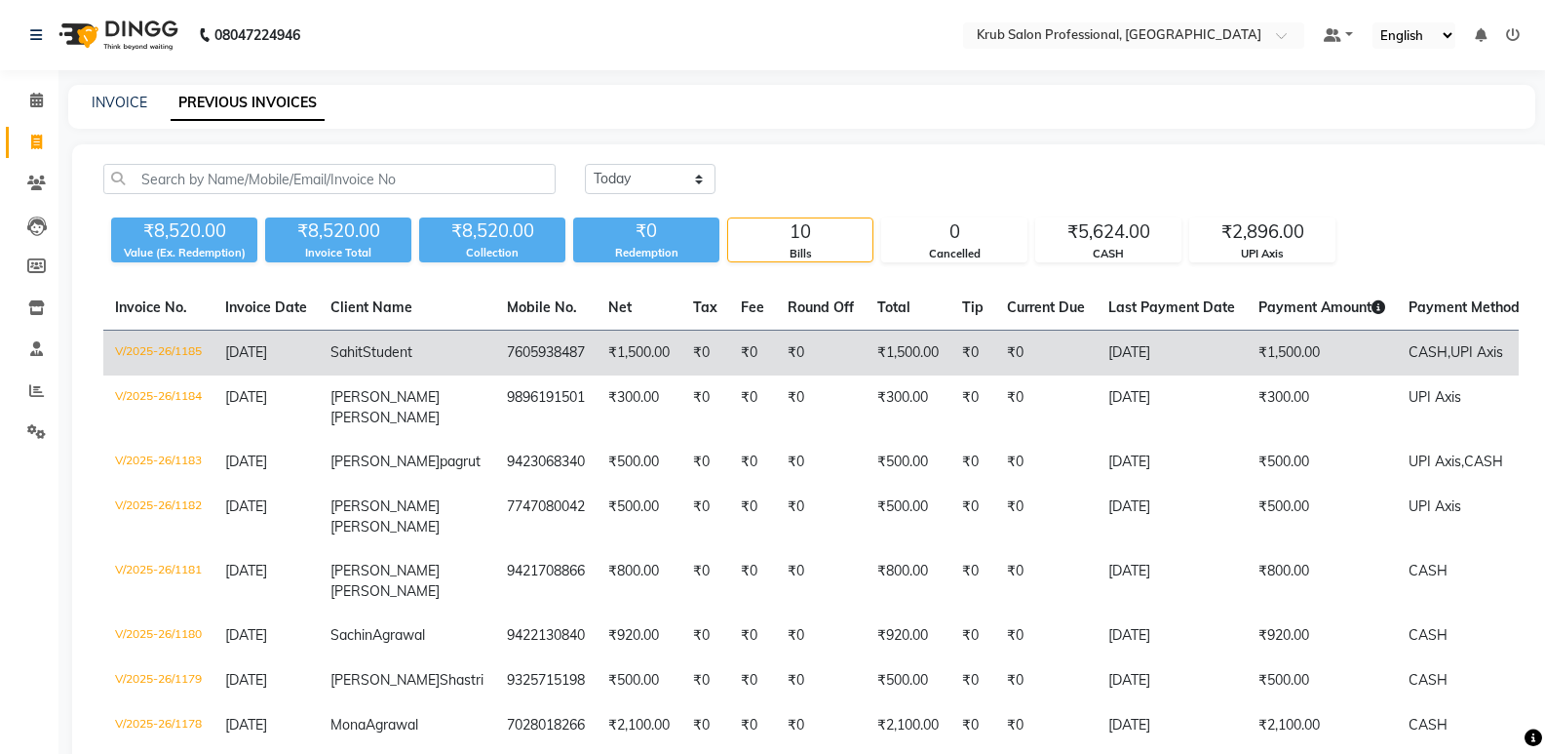
click at [178, 347] on td "V/2025-26/1185" at bounding box center [158, 354] width 110 height 46
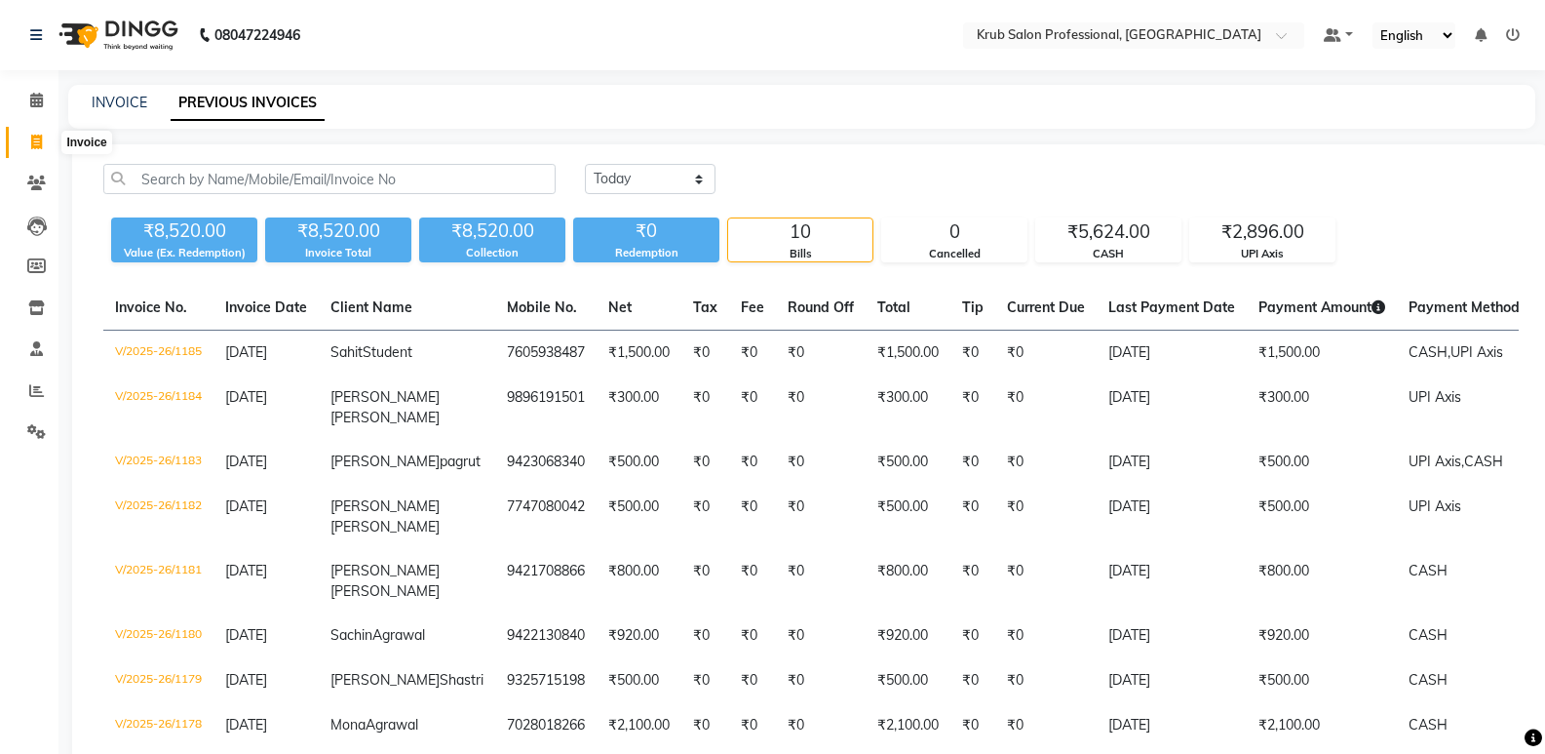
click at [38, 135] on icon at bounding box center [36, 142] width 11 height 15
select select "service"
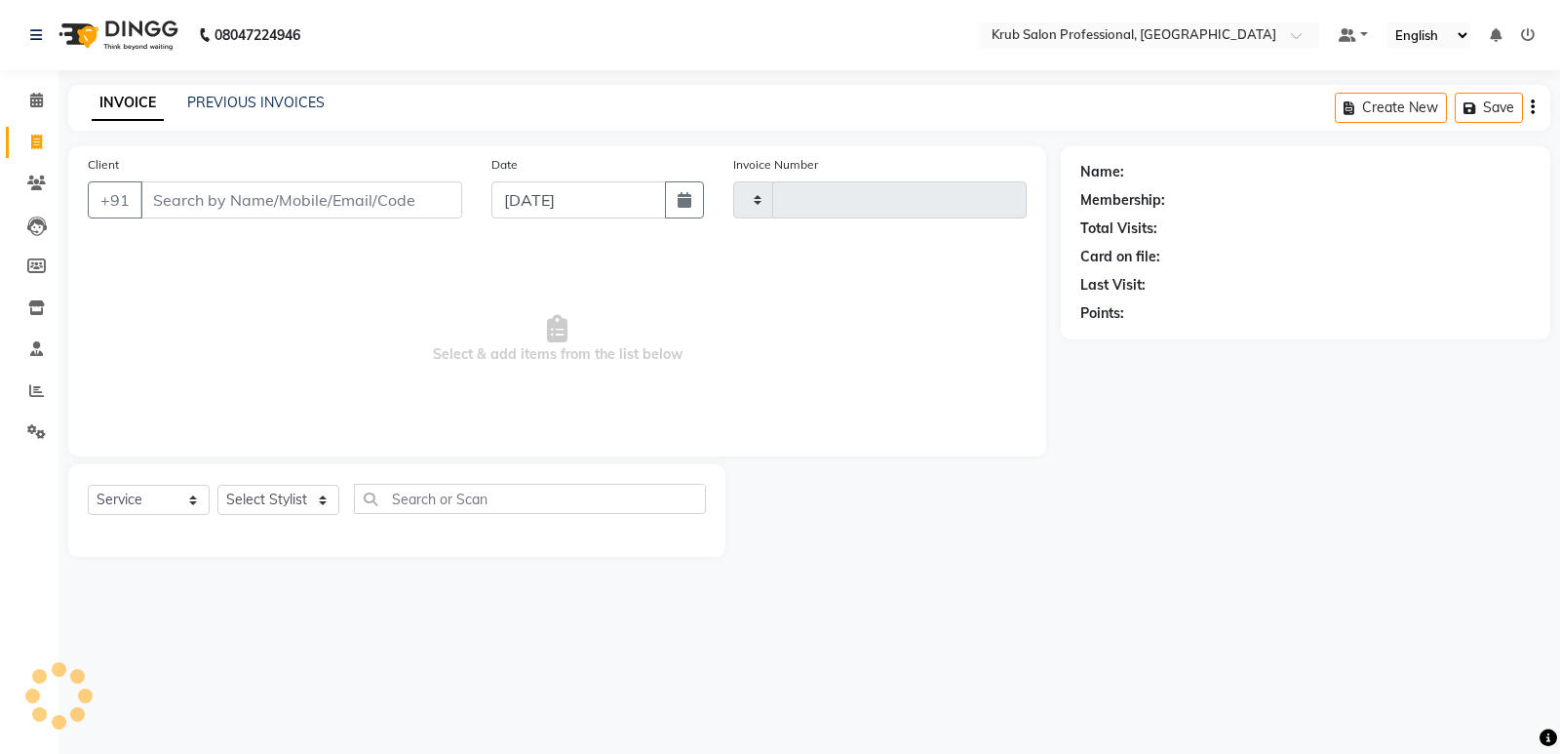
type input "1187"
select select "7490"
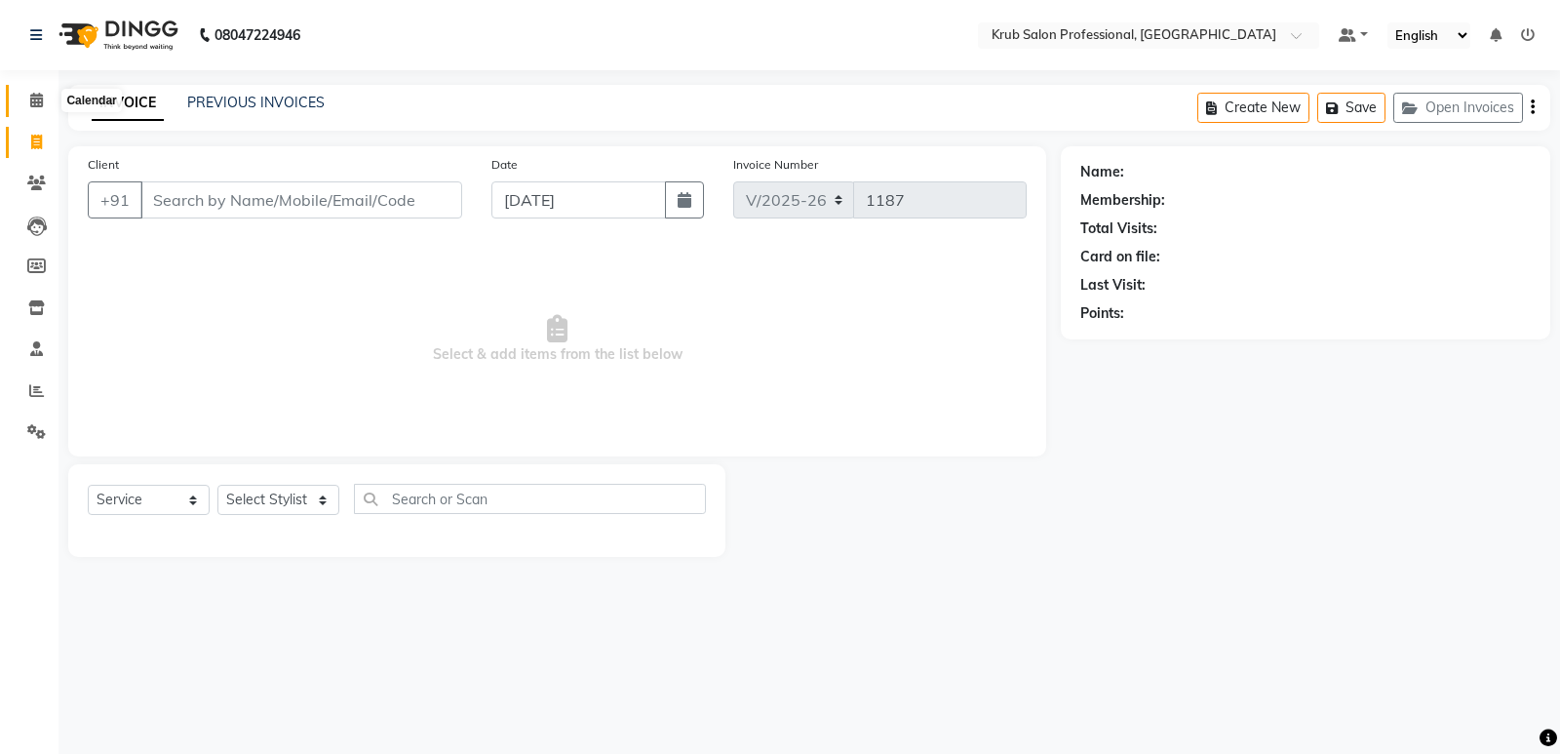
click at [32, 102] on icon at bounding box center [36, 100] width 13 height 15
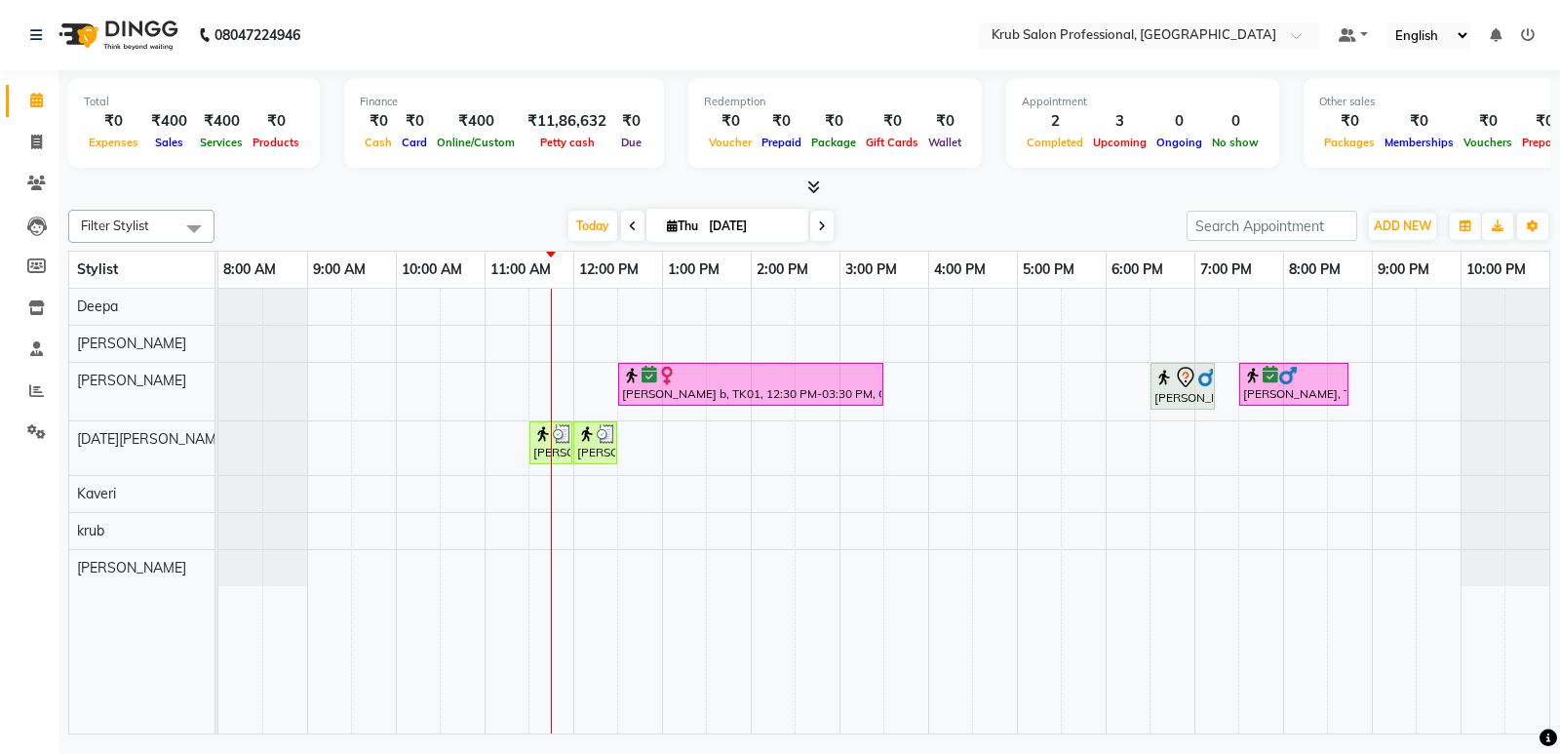
drag, startPoint x: 962, startPoint y: 219, endPoint x: 947, endPoint y: 215, distance: 16.1
click at [947, 215] on div "[DATE] [DATE]" at bounding box center [700, 226] width 953 height 29
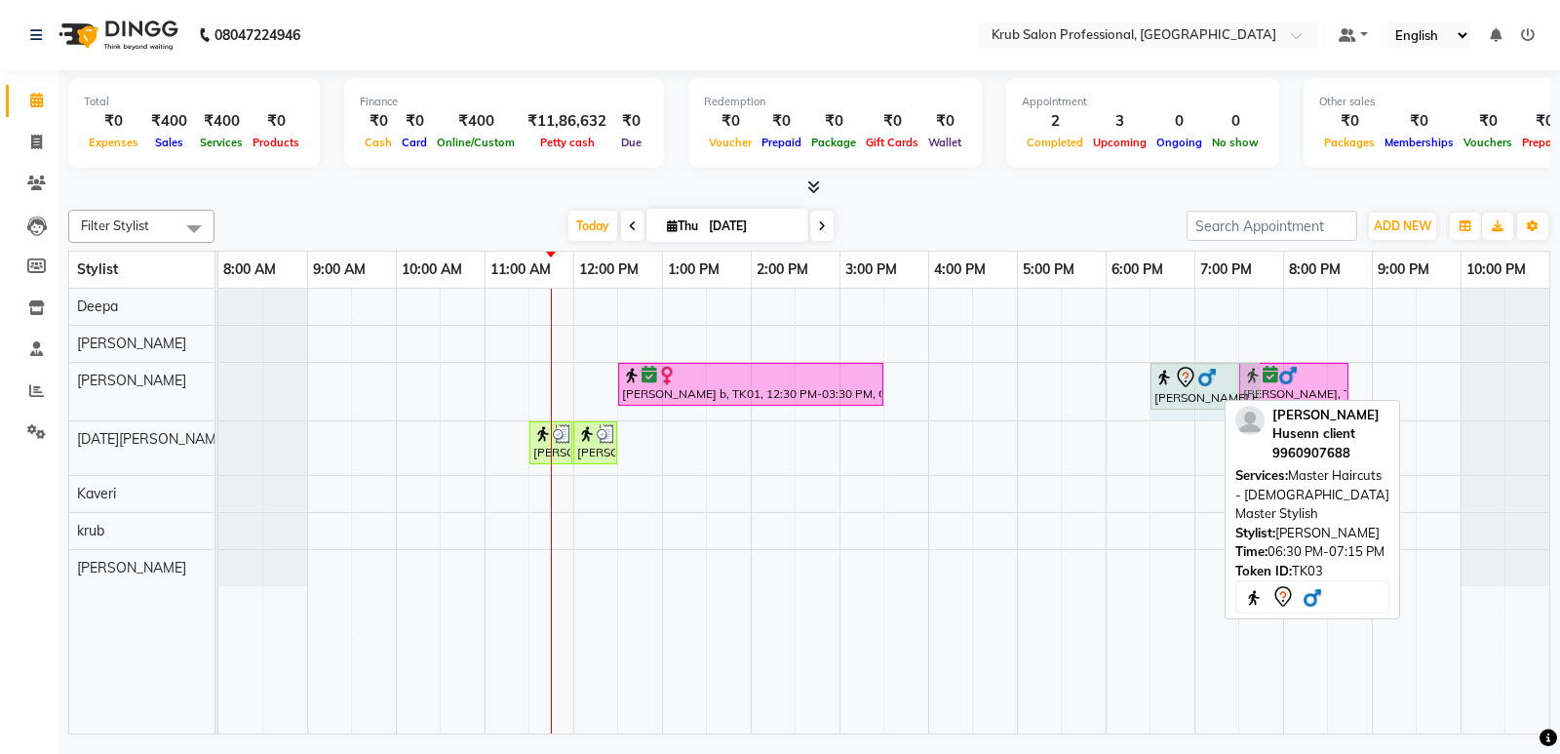
drag, startPoint x: 1212, startPoint y: 382, endPoint x: 1239, endPoint y: 388, distance: 27.9
click at [218, 388] on div "[PERSON_NAME] b, TK01, 12:30 PM-03:30 PM, Global Hair Colour Majirel - [DEMOGRA…" at bounding box center [218, 392] width 0 height 58
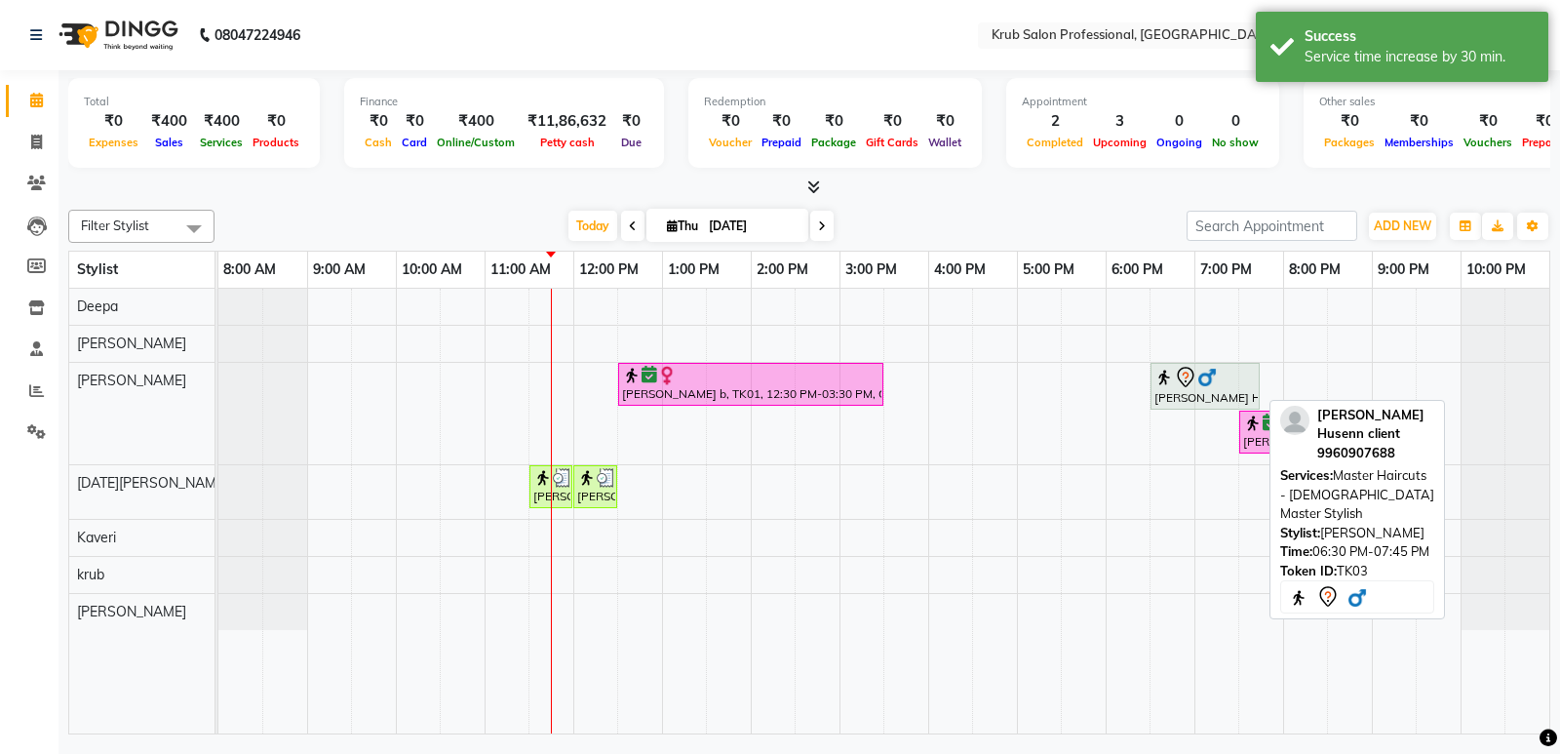
click at [1206, 385] on img at bounding box center [1207, 378] width 20 height 20
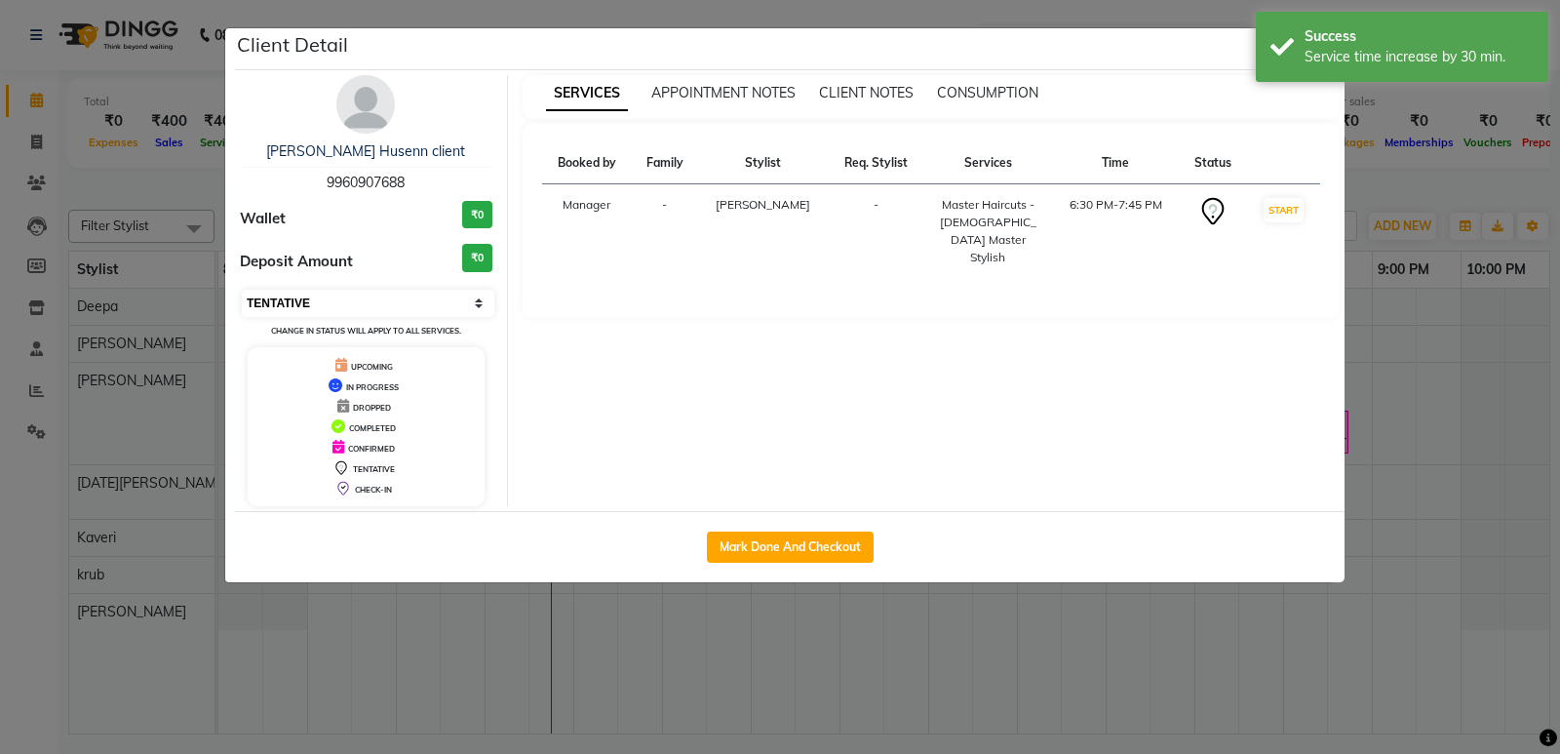
click at [361, 293] on select "Select IN SERVICE CONFIRMED TENTATIVE CHECK IN MARK DONE DROPPED UPCOMING" at bounding box center [368, 303] width 253 height 27
select select "6"
click at [242, 290] on select "Select IN SERVICE CONFIRMED TENTATIVE CHECK IN MARK DONE DROPPED UPCOMING" at bounding box center [368, 303] width 253 height 27
click at [1286, 46] on div "Success Service time increase by 30 min." at bounding box center [1402, 47] width 293 height 70
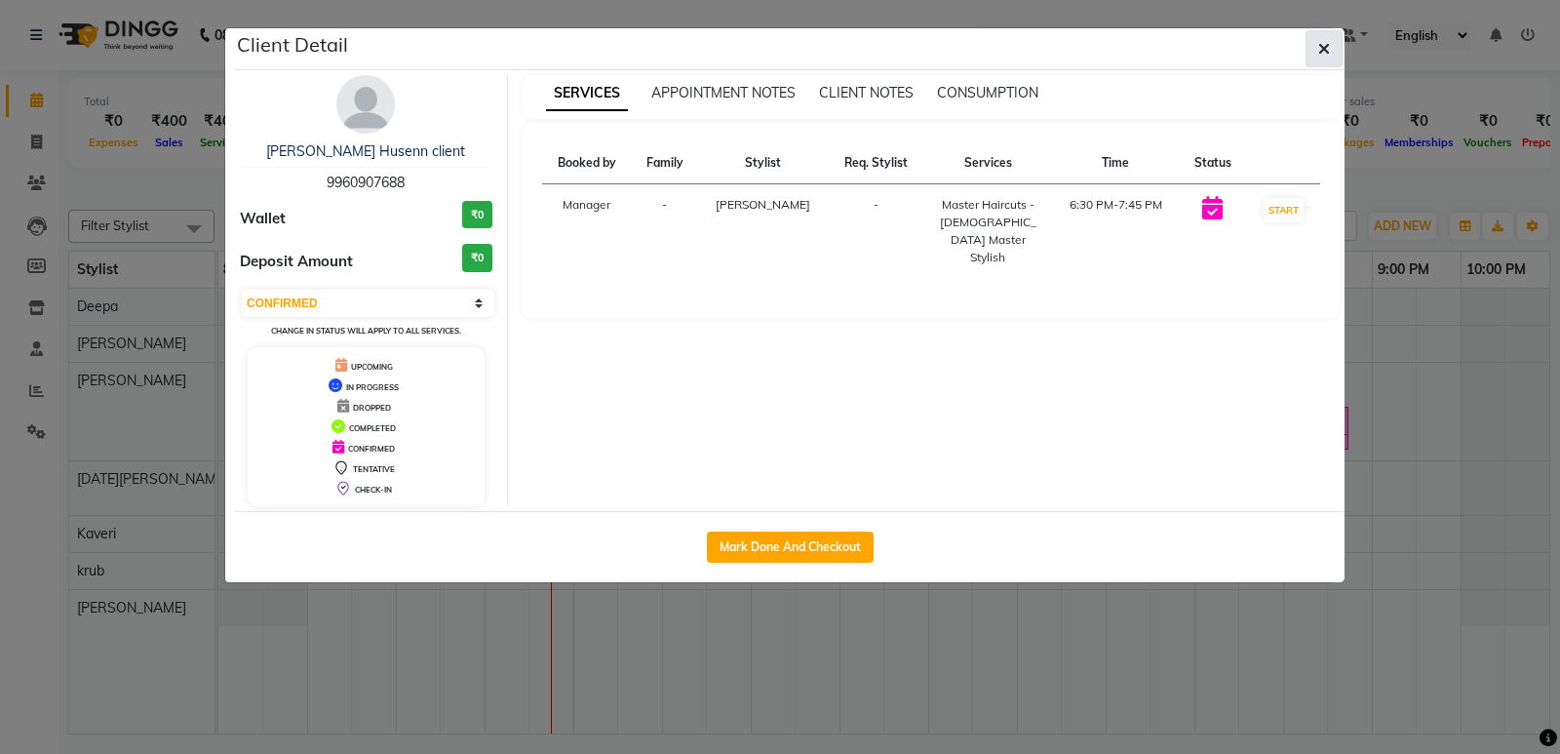
click at [1316, 51] on button "button" at bounding box center [1324, 48] width 37 height 37
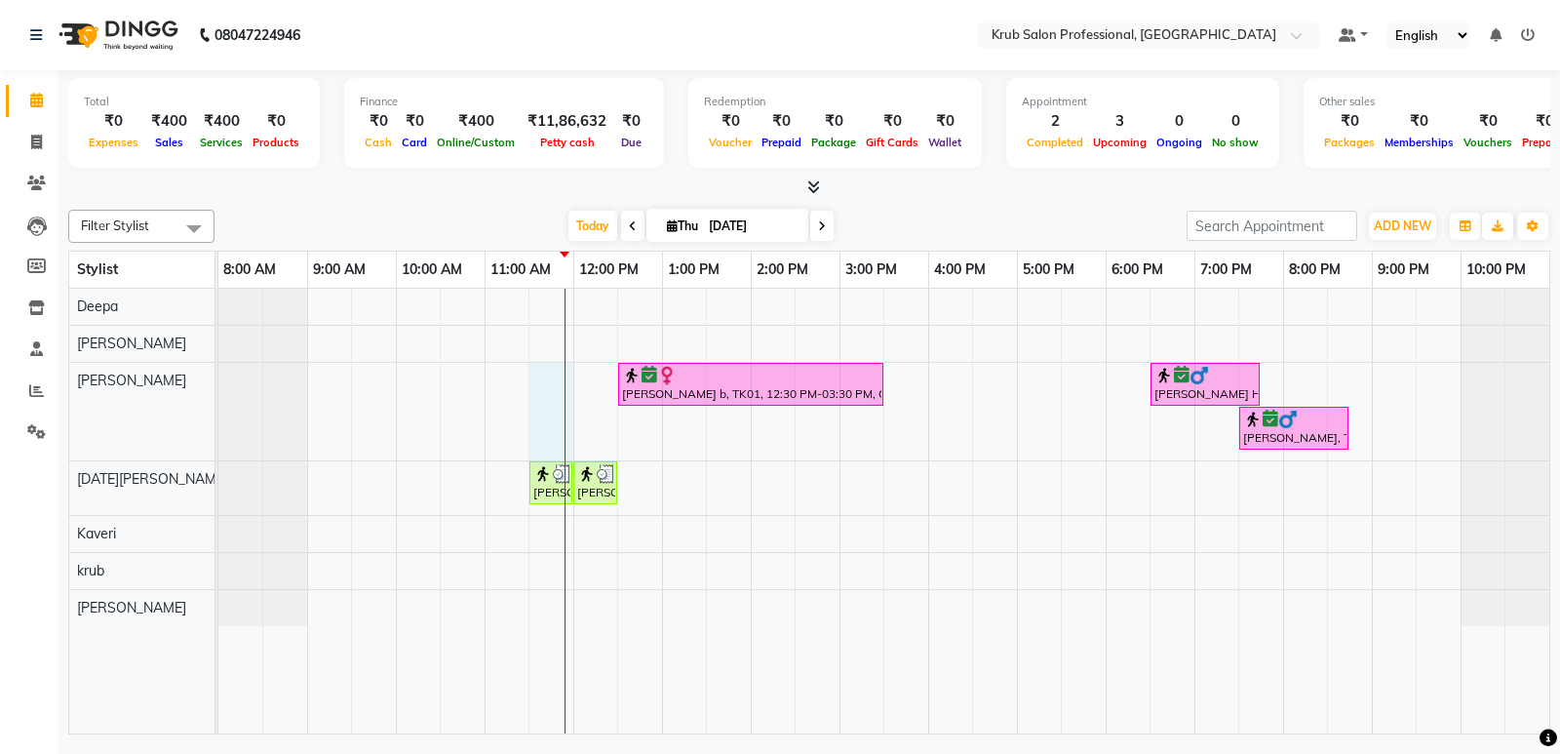
click at [561, 382] on div "[PERSON_NAME] b, TK01, 12:30 PM-03:30 PM, Global Hair Colour Majirel - [DEMOGRA…" at bounding box center [883, 511] width 1331 height 445
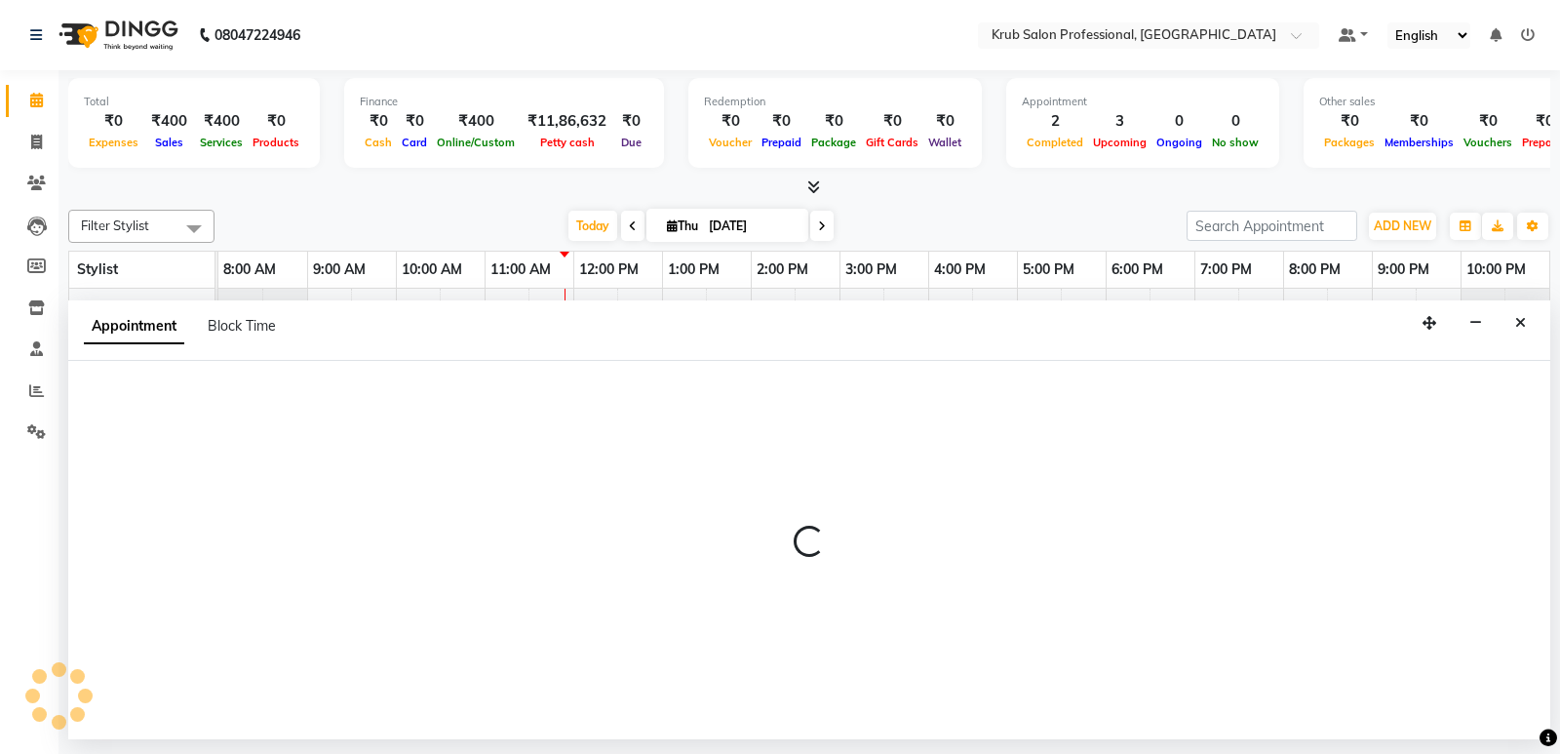
select select "66028"
select select "690"
select select "tentative"
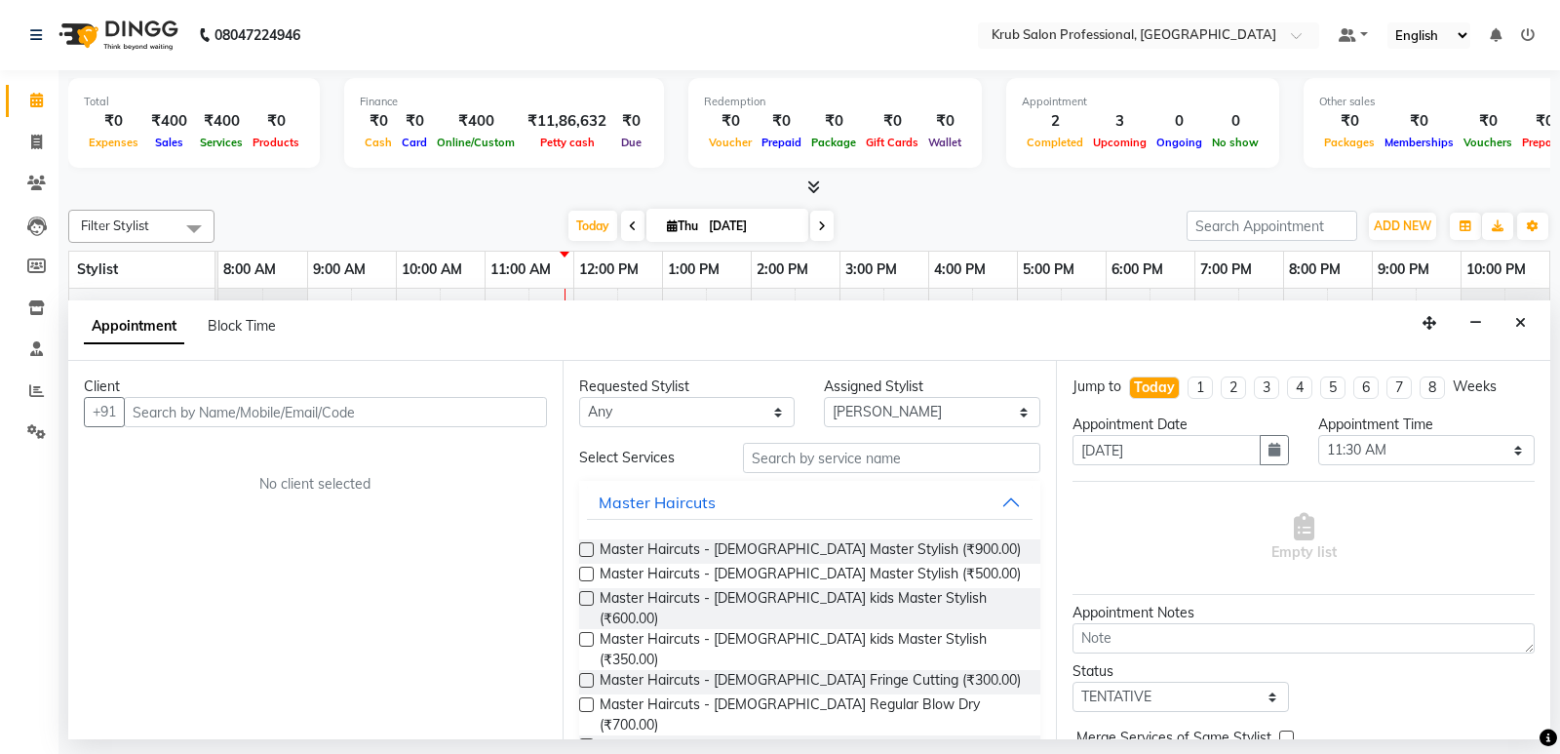
click at [319, 408] on input "text" at bounding box center [335, 412] width 423 height 30
type input "9373568279"
click at [496, 421] on button "Add Client" at bounding box center [506, 412] width 81 height 30
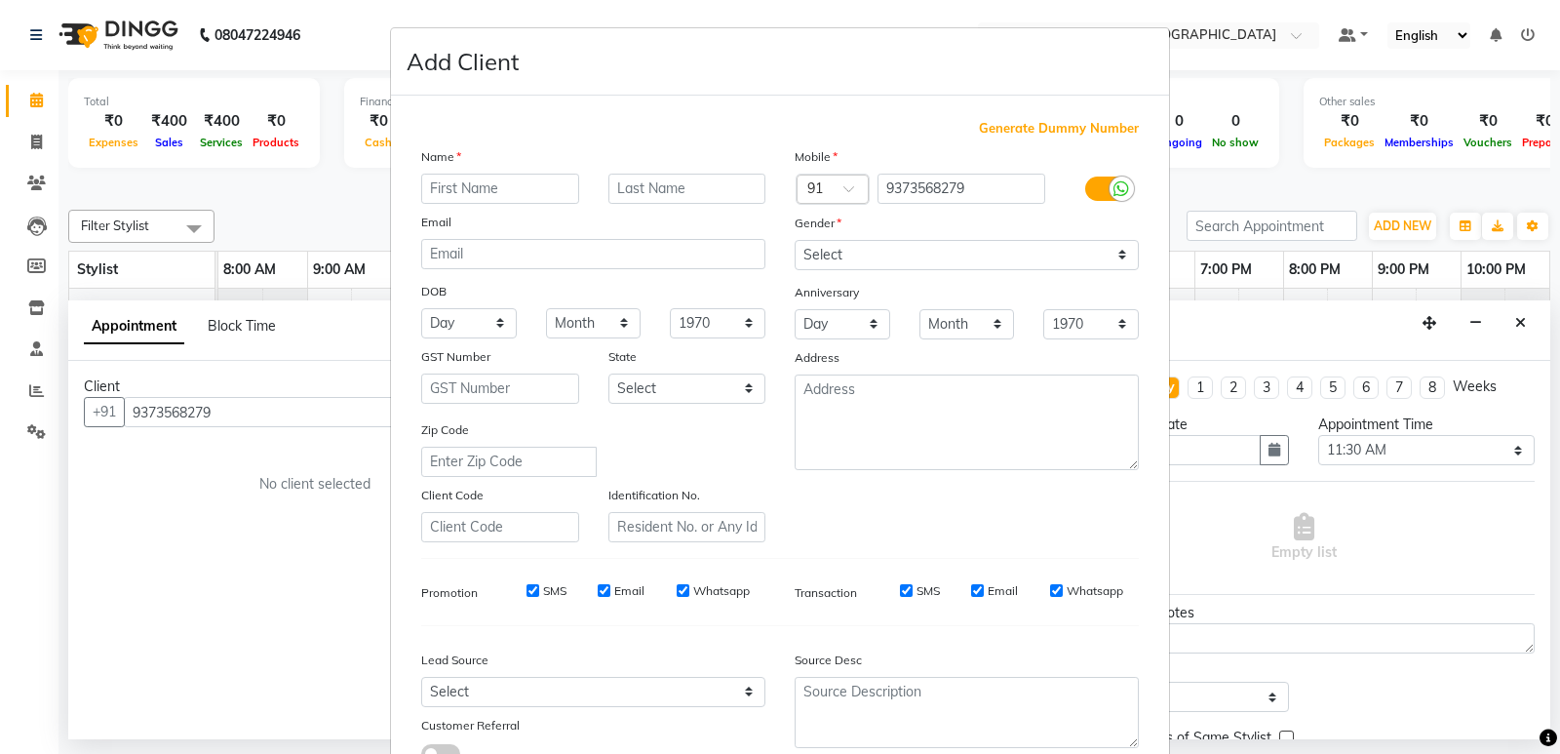
click at [518, 187] on input "text" at bounding box center [500, 189] width 158 height 30
type input "[PERSON_NAME]"
click at [714, 191] on input "text" at bounding box center [687, 189] width 158 height 30
type input "atmande"
click at [924, 254] on select "Select [DEMOGRAPHIC_DATA] [DEMOGRAPHIC_DATA] Other Prefer Not To Say" at bounding box center [967, 255] width 344 height 30
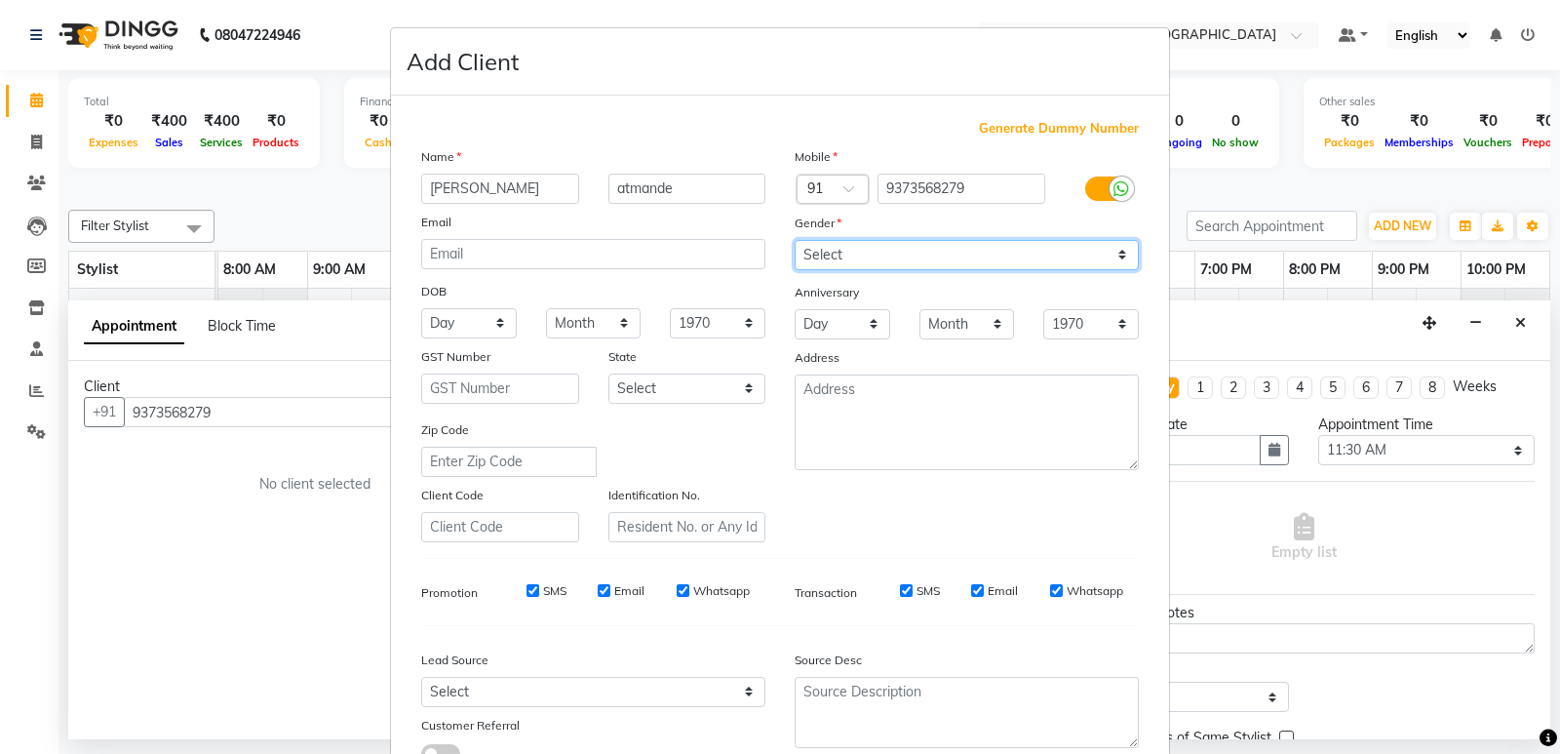
select select "[DEMOGRAPHIC_DATA]"
click at [795, 240] on select "Select [DEMOGRAPHIC_DATA] [DEMOGRAPHIC_DATA] Other Prefer Not To Say" at bounding box center [967, 255] width 344 height 30
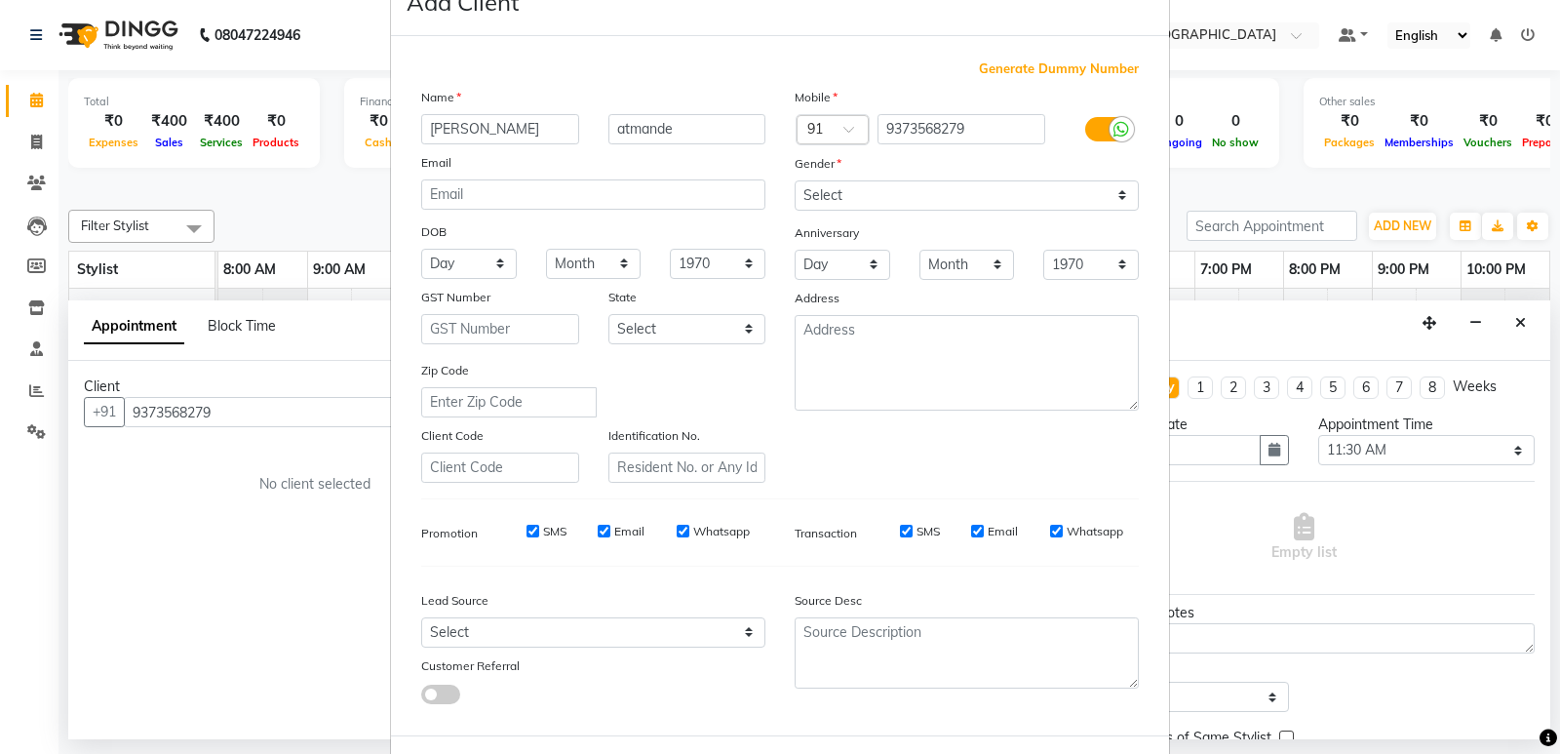
scroll to position [146, 0]
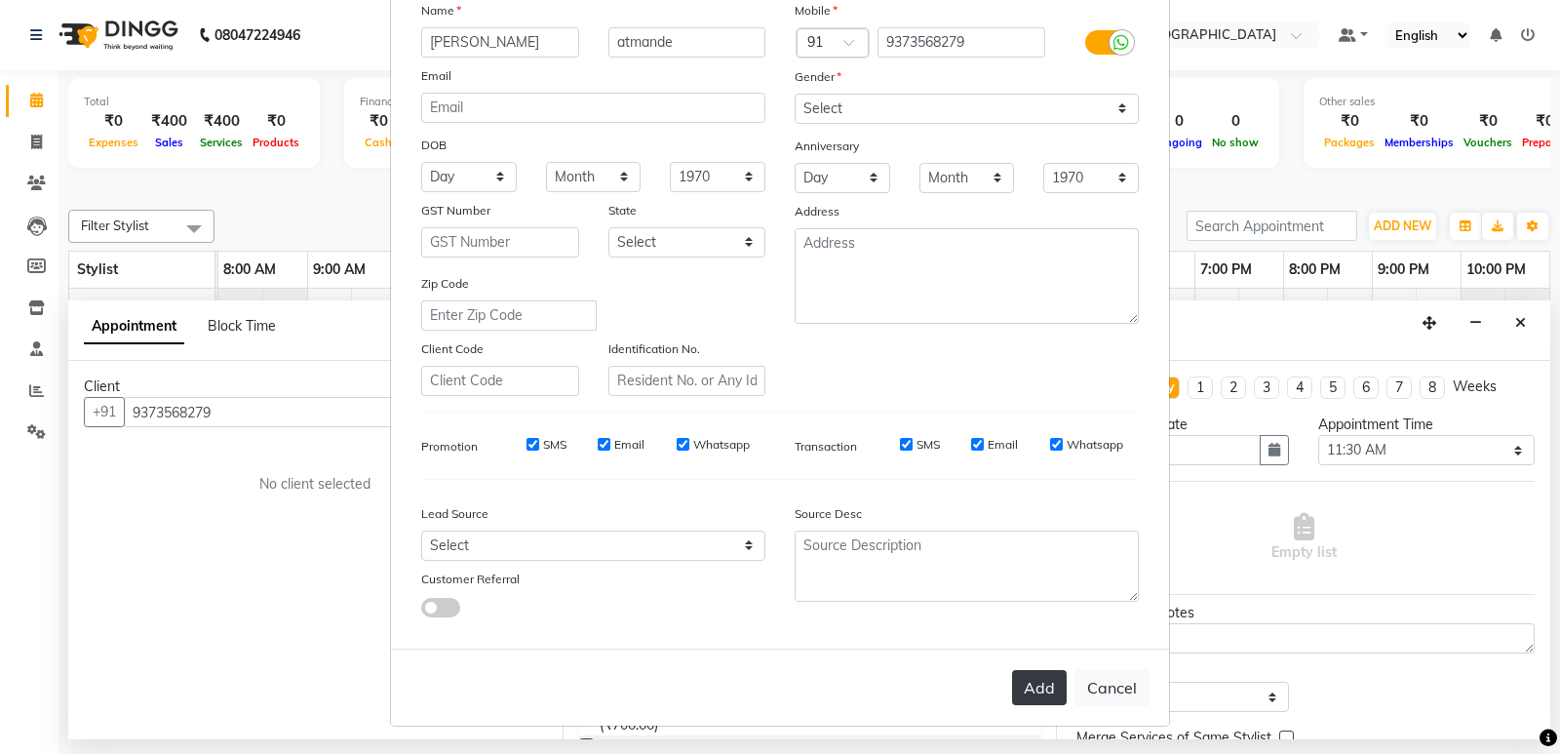
click at [1031, 682] on button "Add" at bounding box center [1039, 687] width 55 height 35
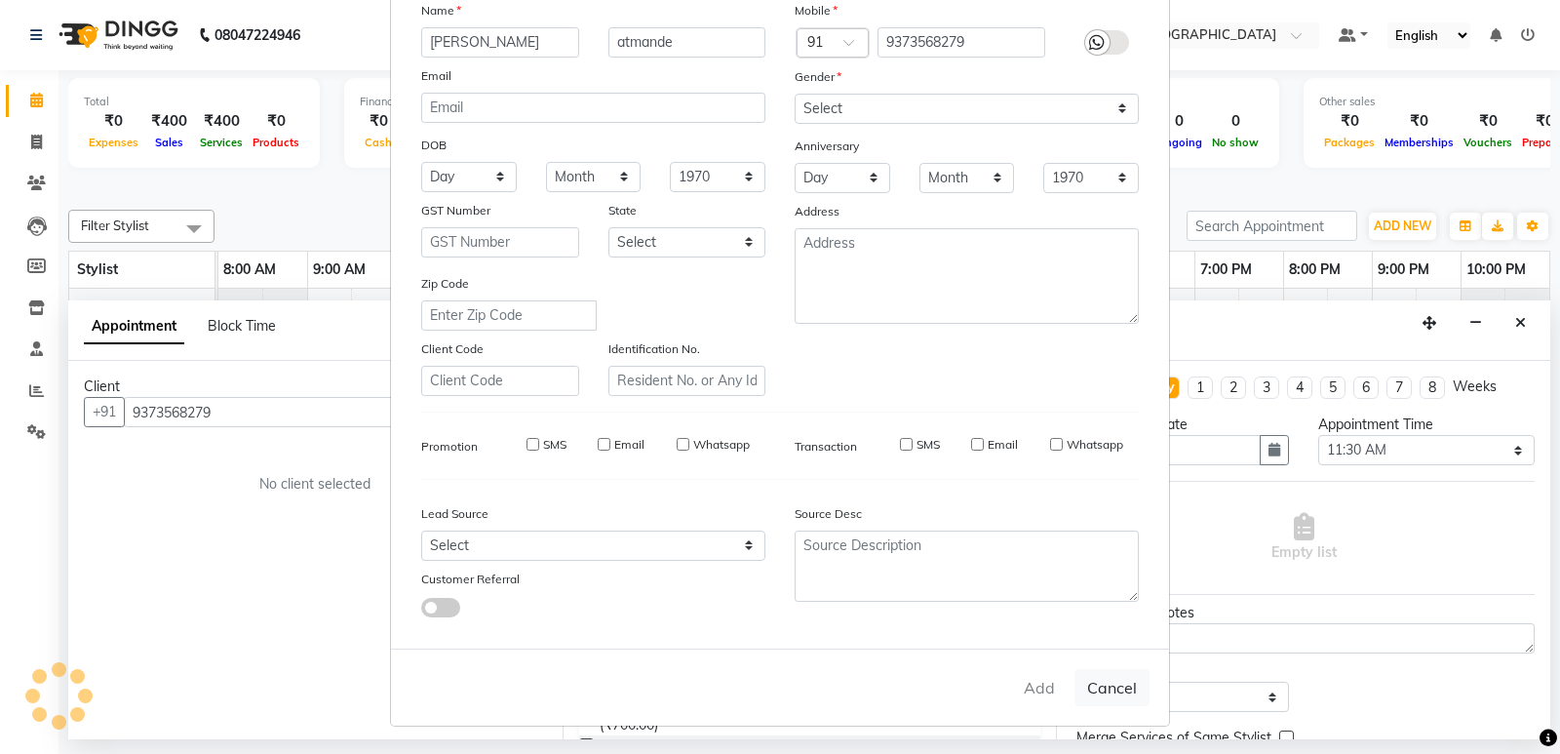
select select
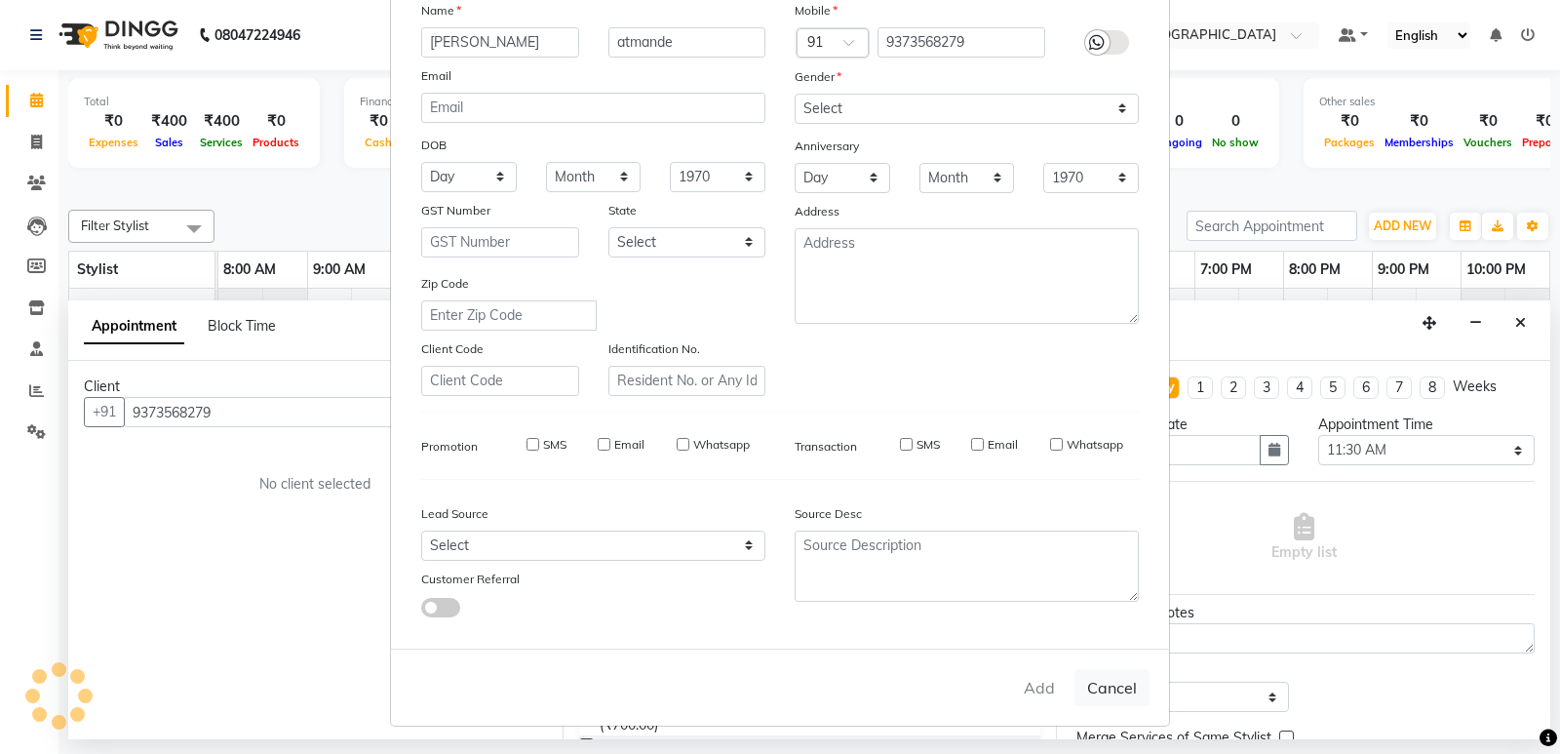
select select
checkbox input "false"
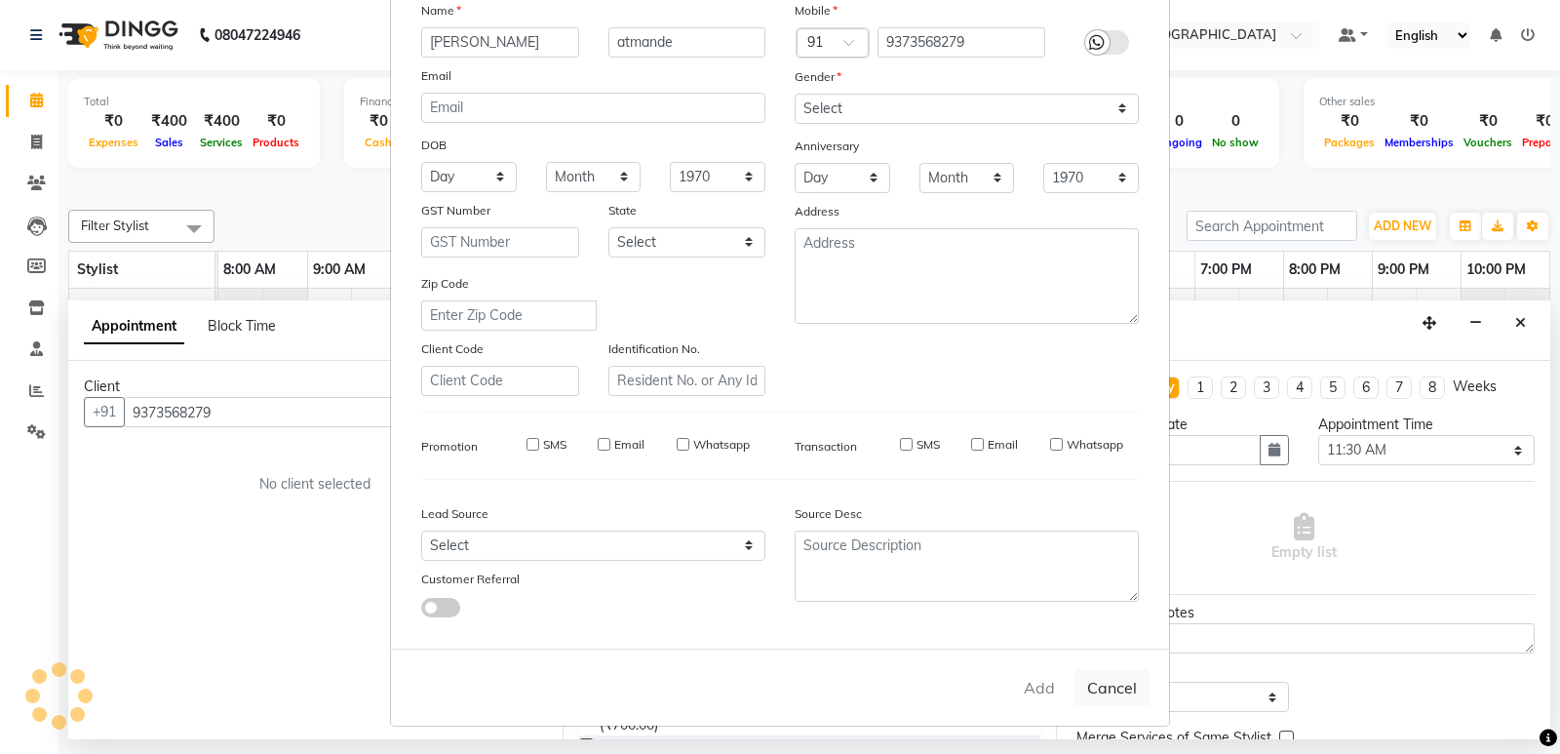
checkbox input "false"
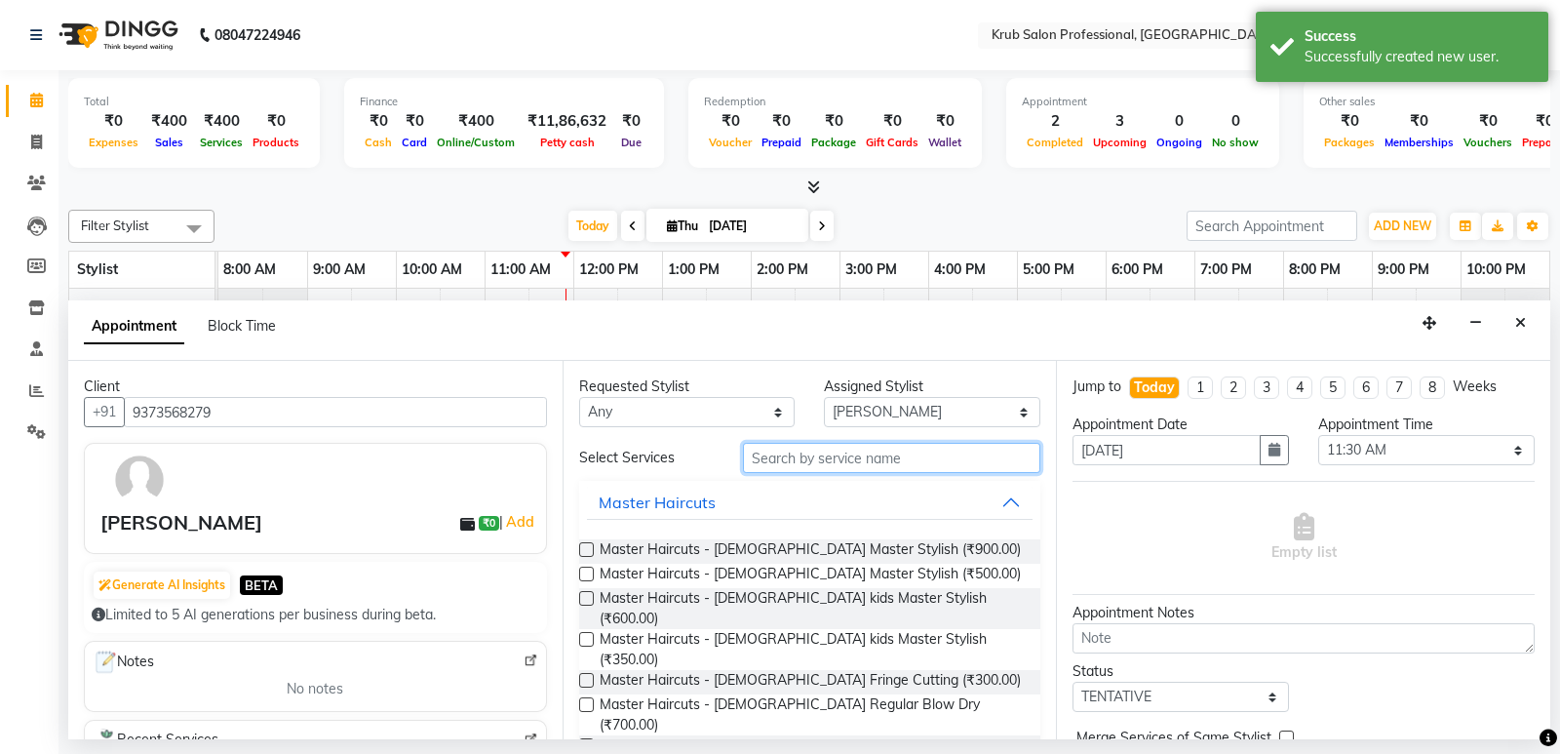
click at [782, 453] on input "text" at bounding box center [892, 458] width 298 height 30
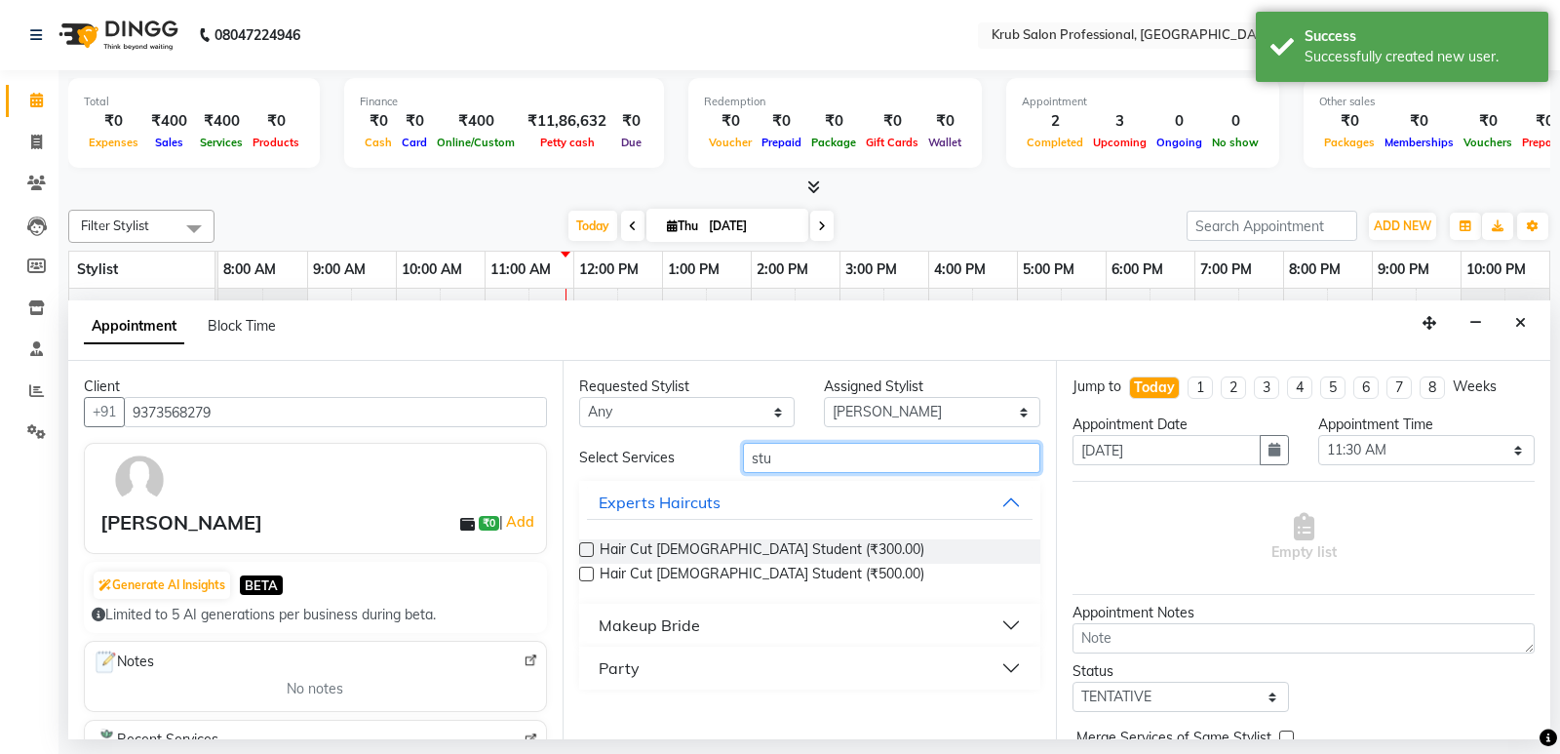
type input "stu"
click at [591, 546] on label at bounding box center [586, 549] width 15 height 15
click at [591, 546] on input "checkbox" at bounding box center [585, 551] width 13 height 13
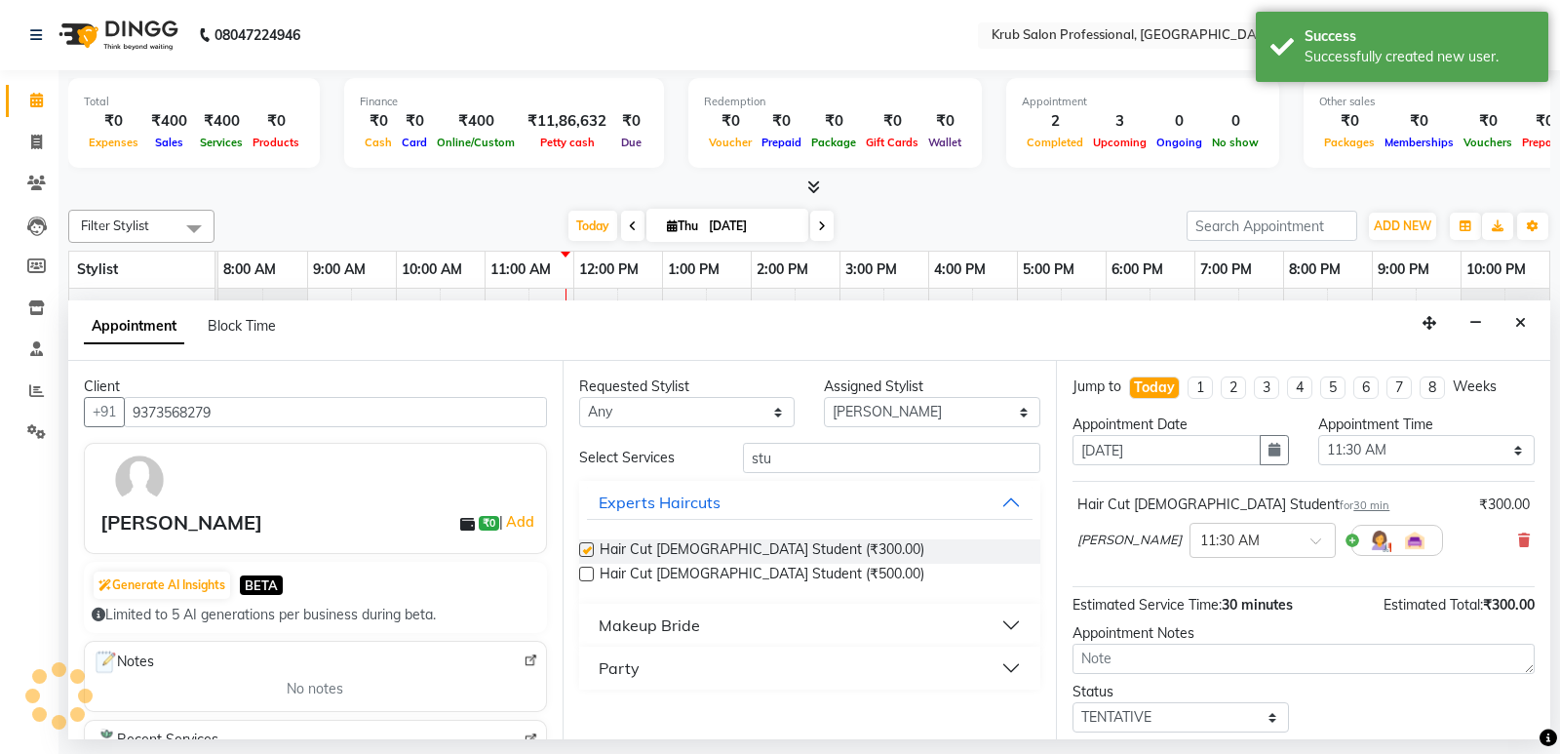
checkbox input "false"
click at [1174, 715] on select "Select TENTATIVE CONFIRM CHECK-IN UPCOMING" at bounding box center [1181, 717] width 216 height 30
select select "confirm booking"
click at [1073, 702] on select "Select TENTATIVE CONFIRM CHECK-IN UPCOMING" at bounding box center [1181, 717] width 216 height 30
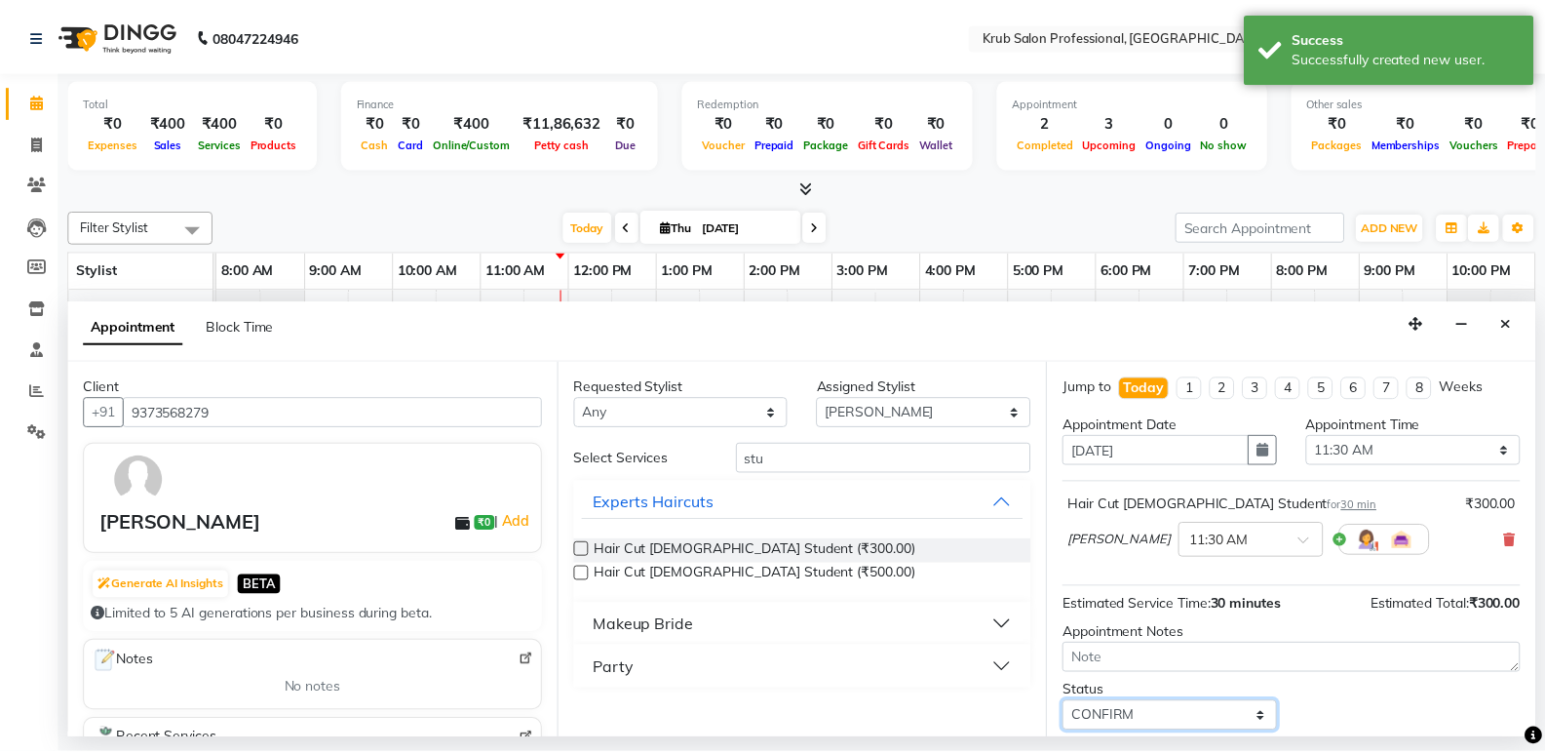
scroll to position [116, 0]
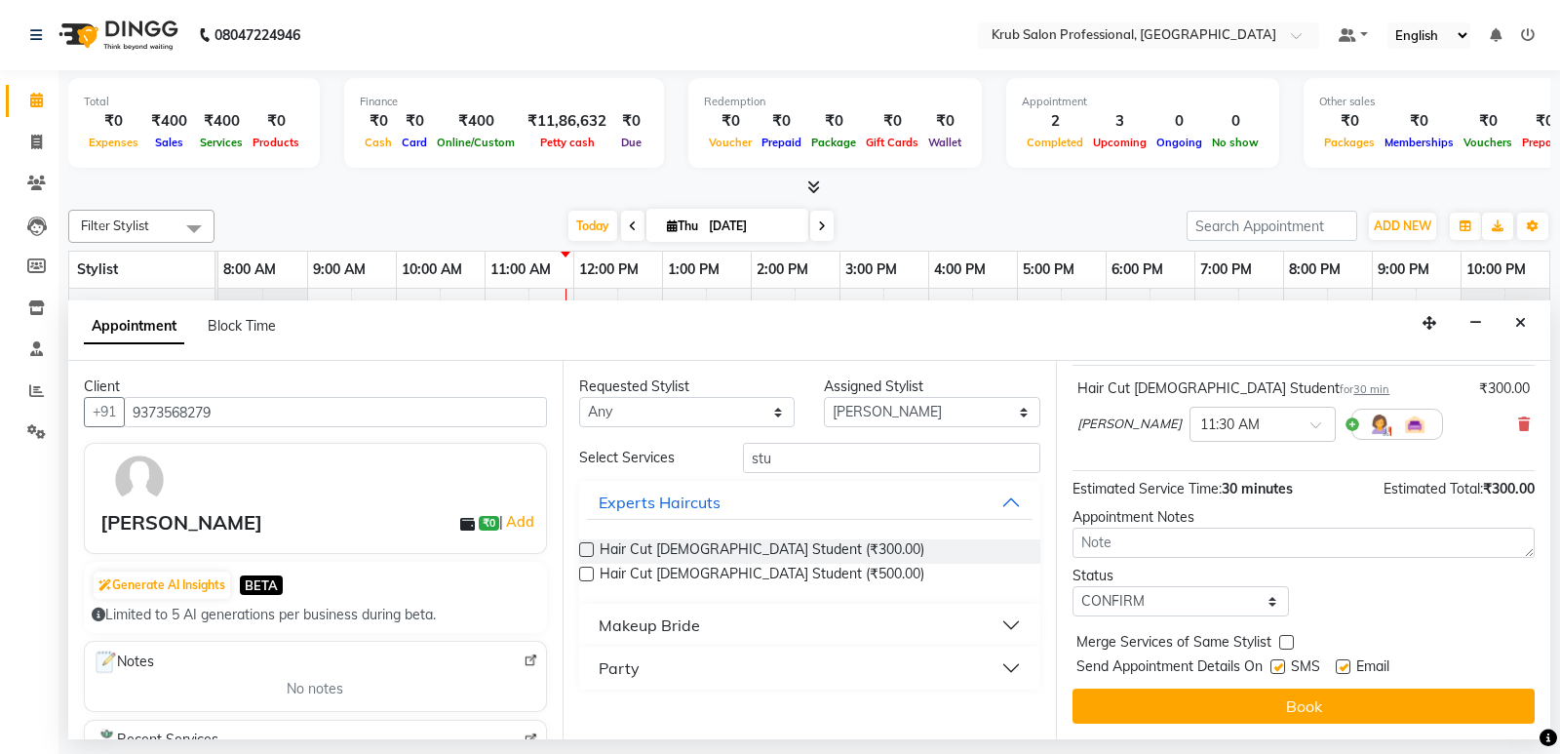
drag, startPoint x: 1343, startPoint y: 659, endPoint x: 1343, endPoint y: 678, distance: 18.5
click at [1343, 668] on label at bounding box center [1343, 666] width 15 height 15
click at [1343, 668] on input "checkbox" at bounding box center [1342, 668] width 13 height 13
checkbox input "false"
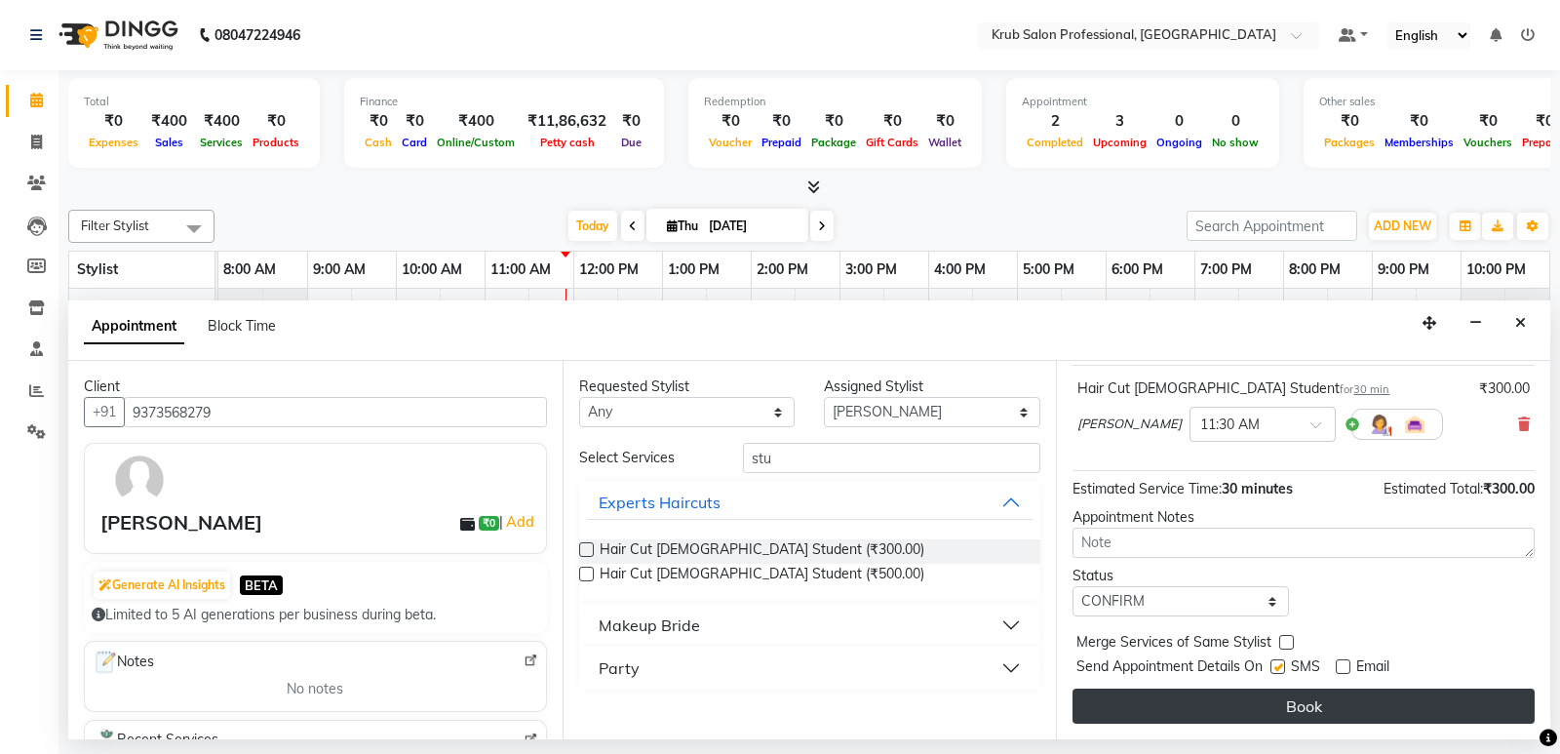
click at [1306, 700] on button "Book" at bounding box center [1304, 705] width 462 height 35
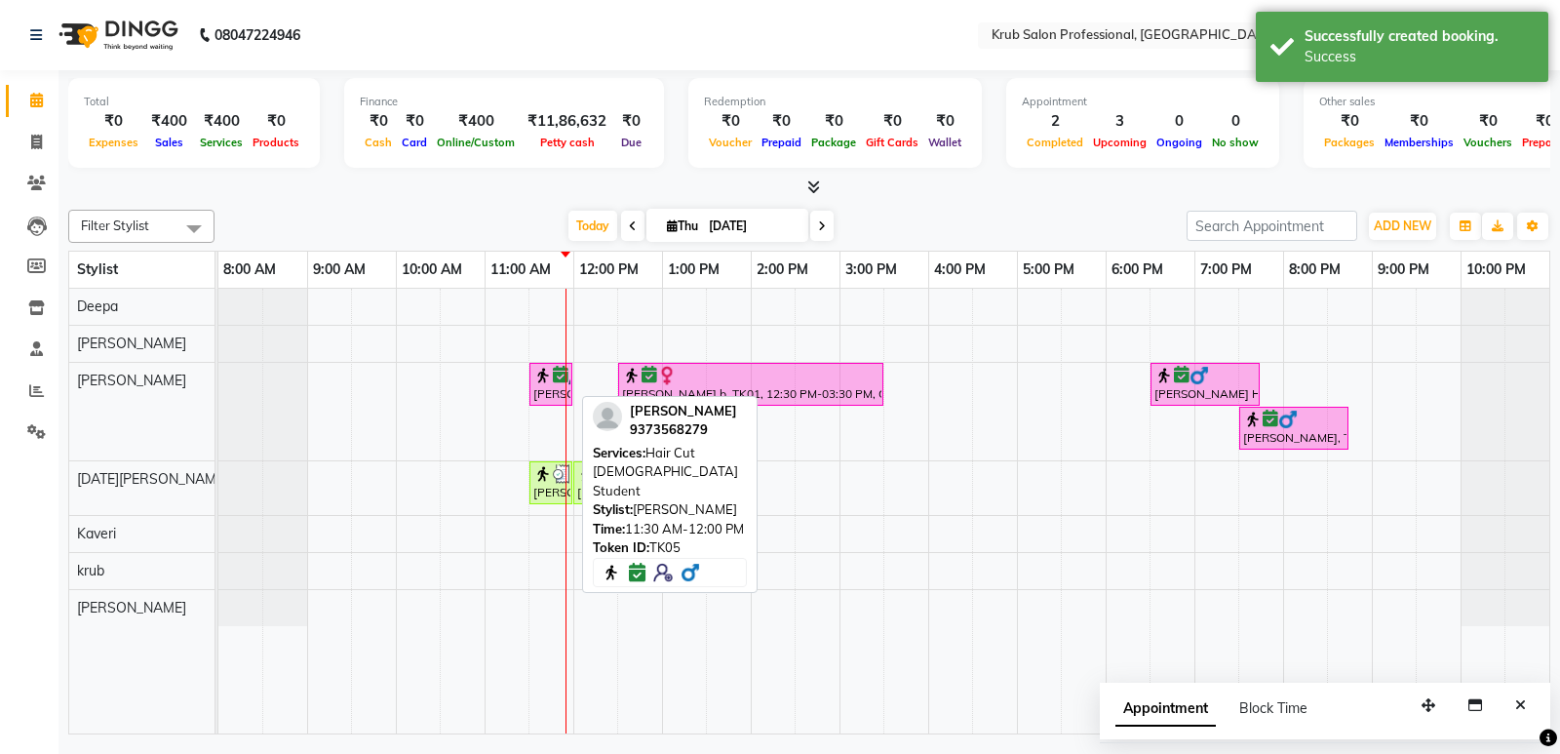
click at [557, 388] on div "[PERSON_NAME], TK05, 11:30 AM-12:00 PM, Hair Cut [DEMOGRAPHIC_DATA] Student" at bounding box center [550, 384] width 39 height 37
select select "6"
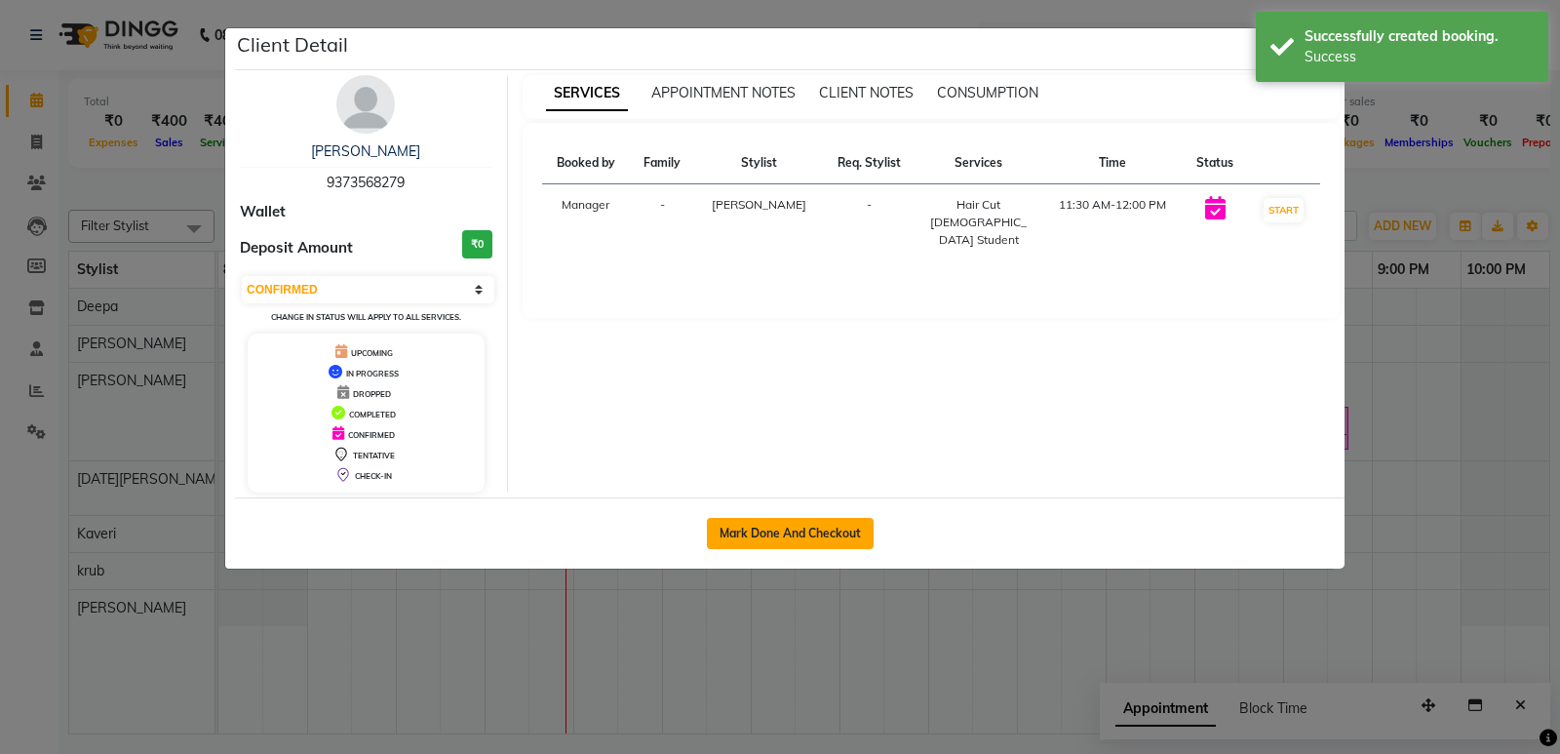
click at [792, 527] on button "Mark Done And Checkout" at bounding box center [790, 533] width 167 height 31
select select "service"
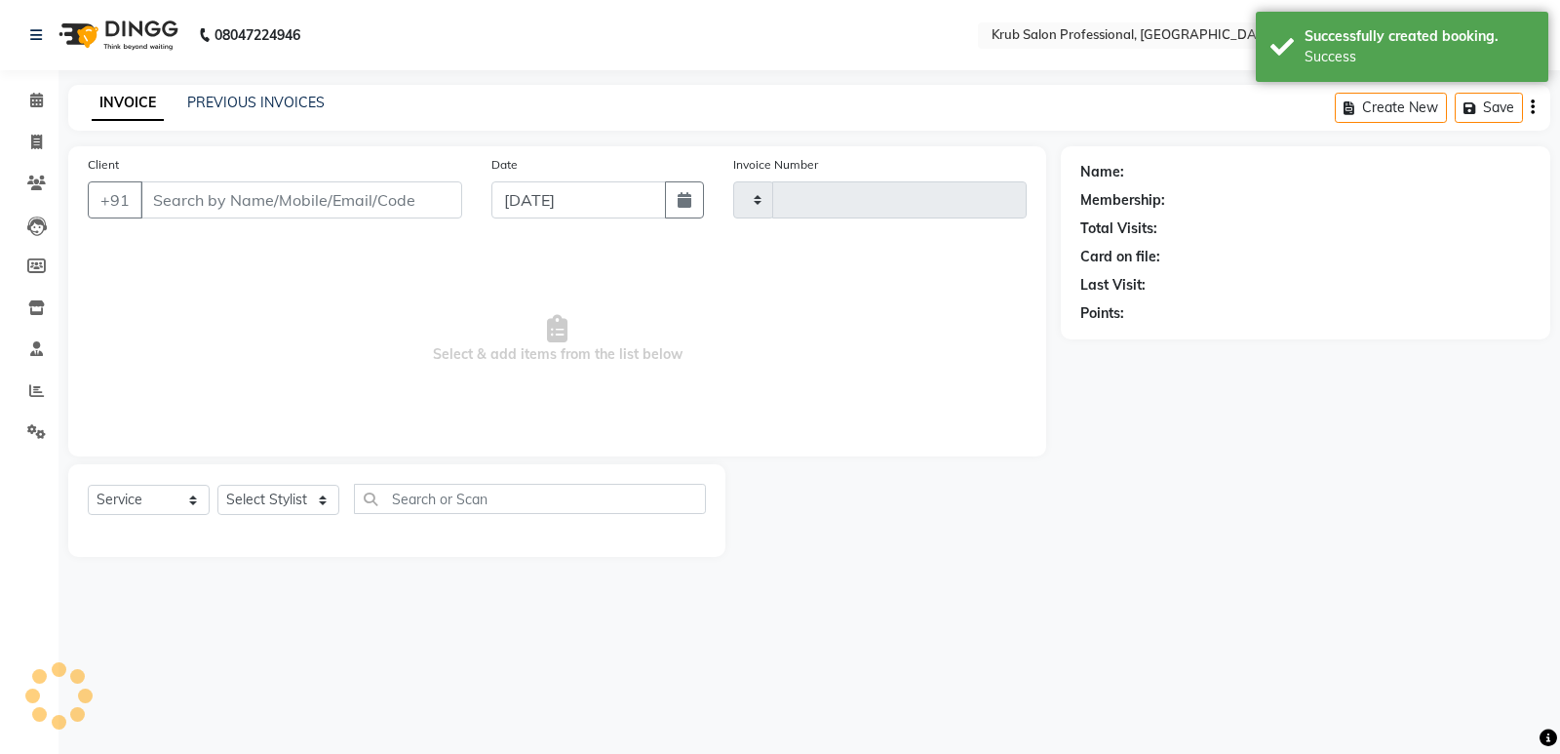
type input "1187"
select select "7490"
type input "9373568279"
select select "66028"
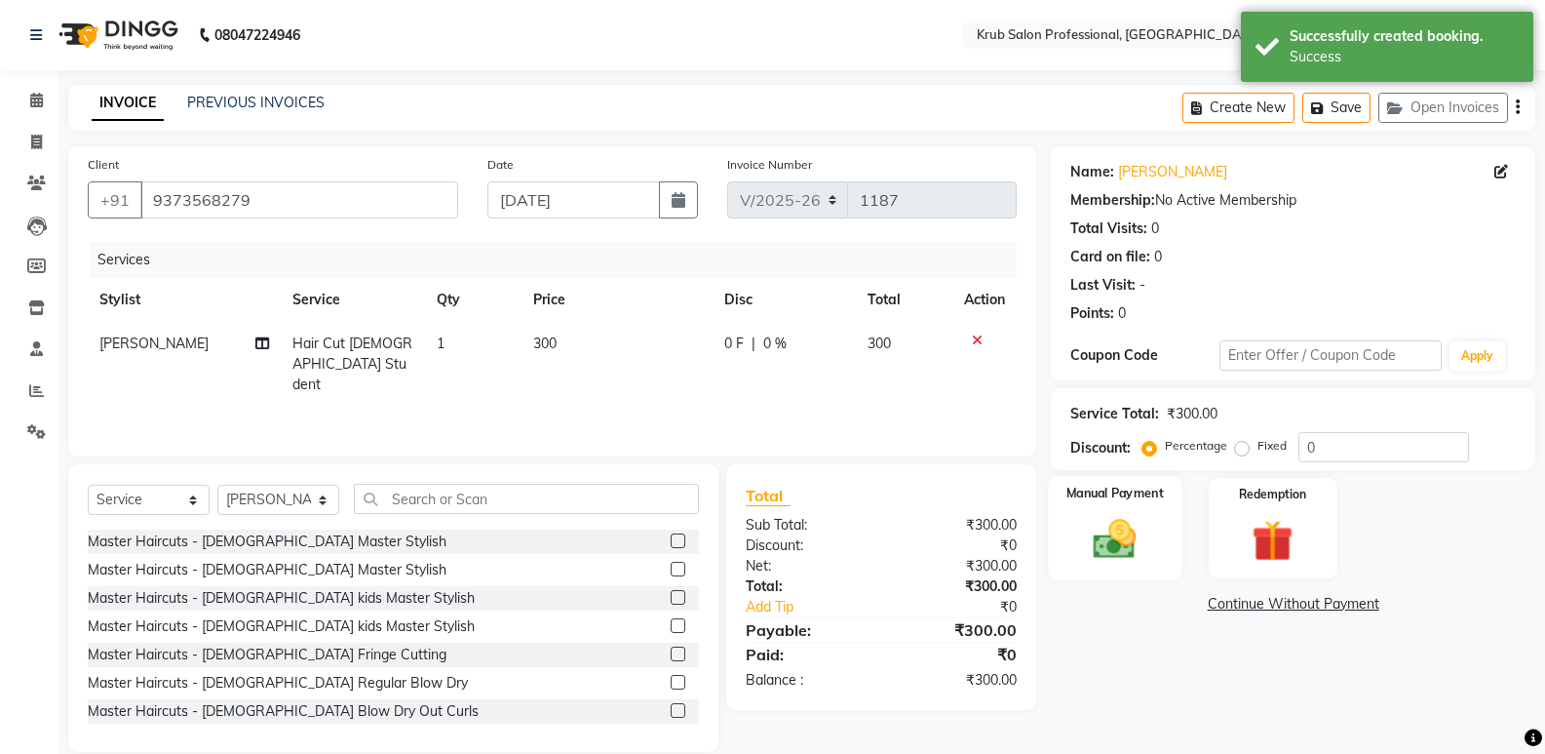
click at [1147, 496] on label "Manual Payment" at bounding box center [1116, 493] width 98 height 19
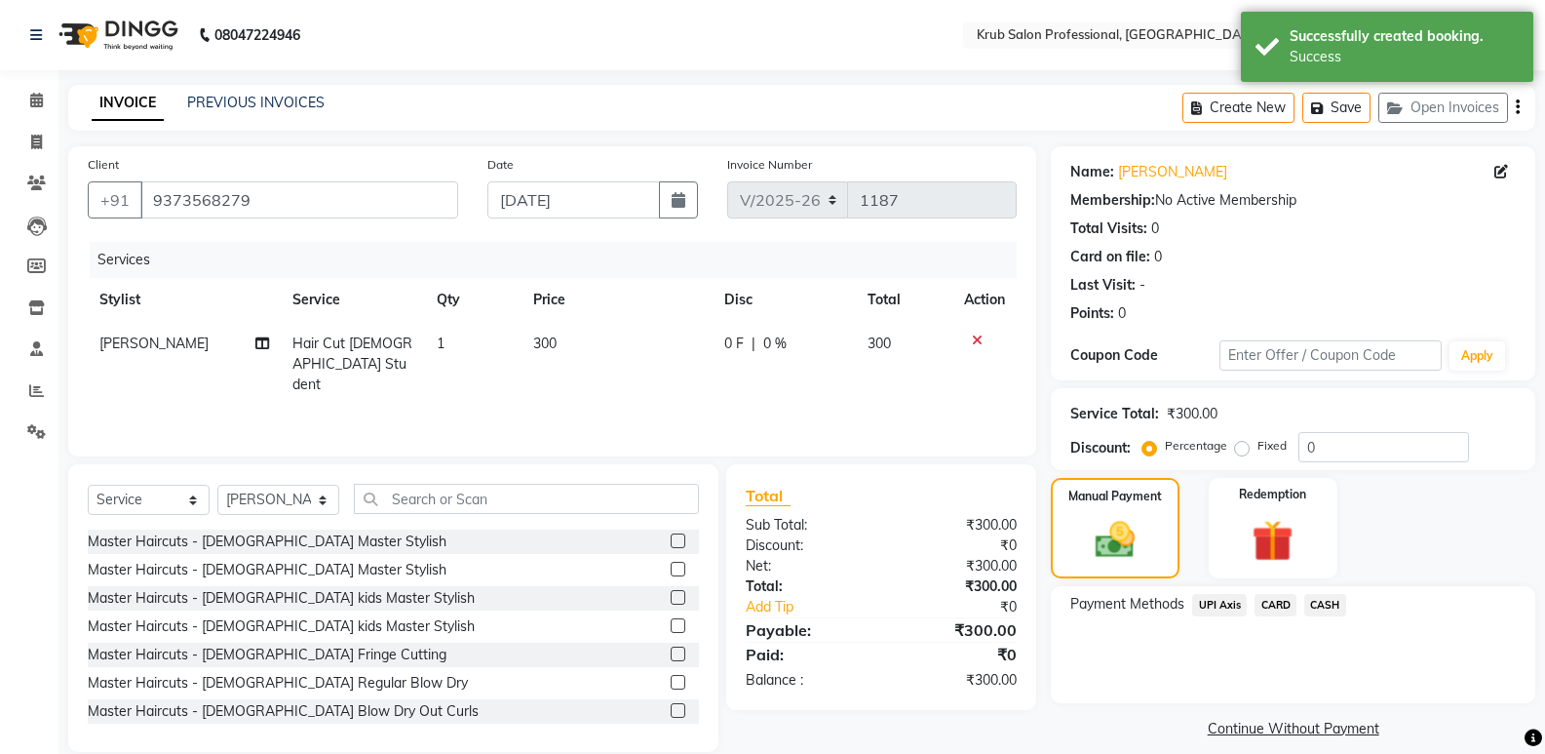
drag, startPoint x: 1211, startPoint y: 602, endPoint x: 1366, endPoint y: 603, distance: 155.0
click at [1212, 602] on span "UPI Axis" at bounding box center [1219, 605] width 55 height 22
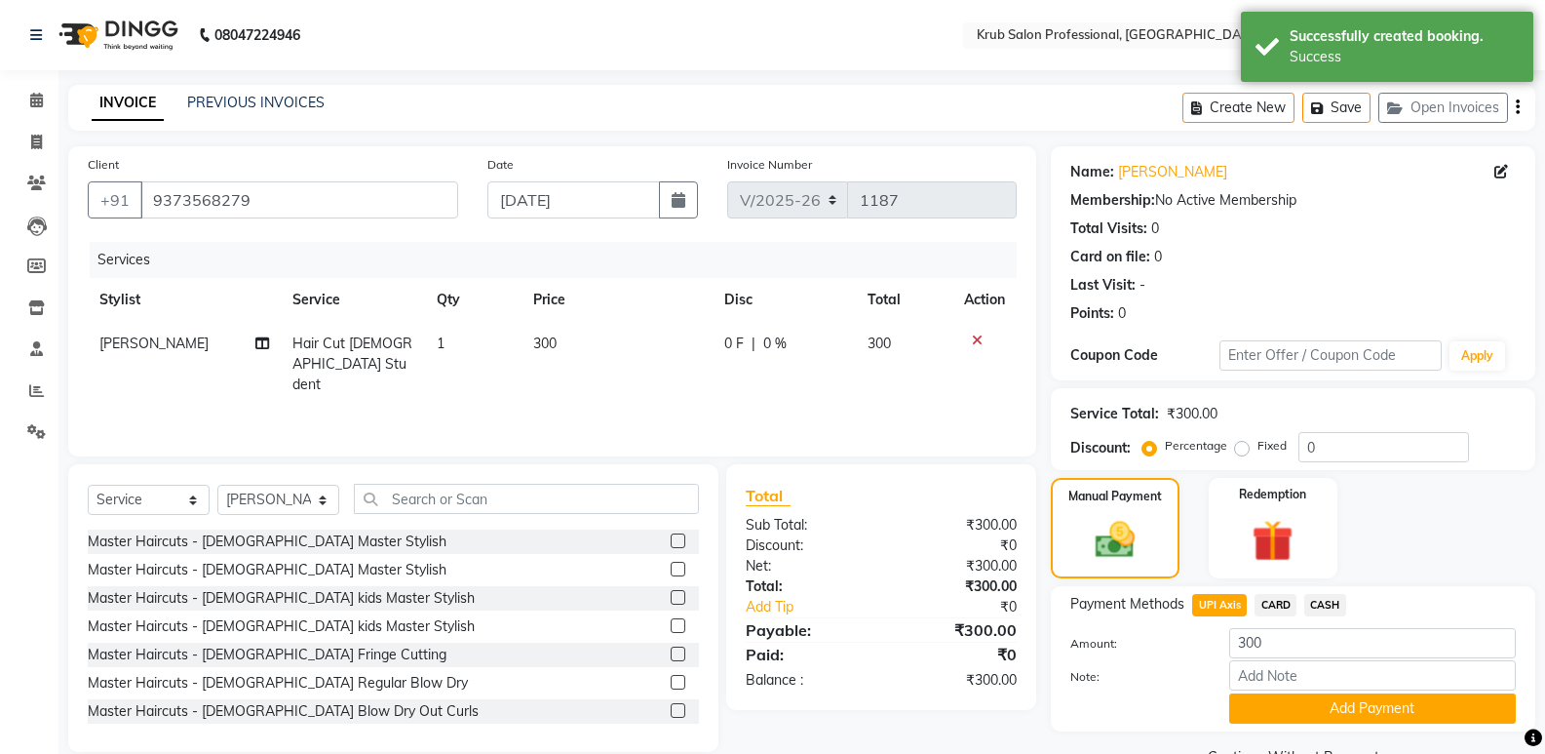
scroll to position [47, 0]
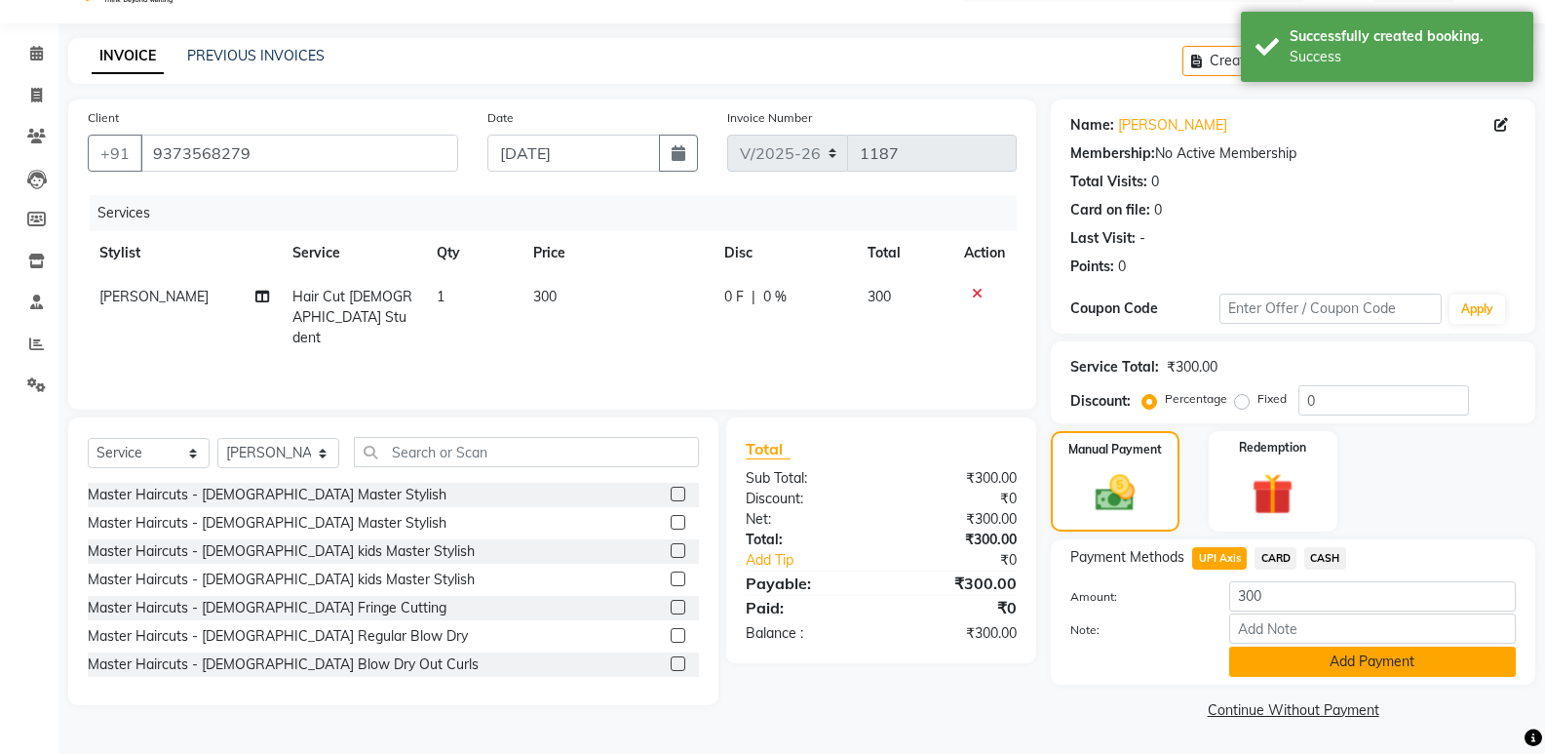
click at [1390, 659] on button "Add Payment" at bounding box center [1372, 661] width 287 height 30
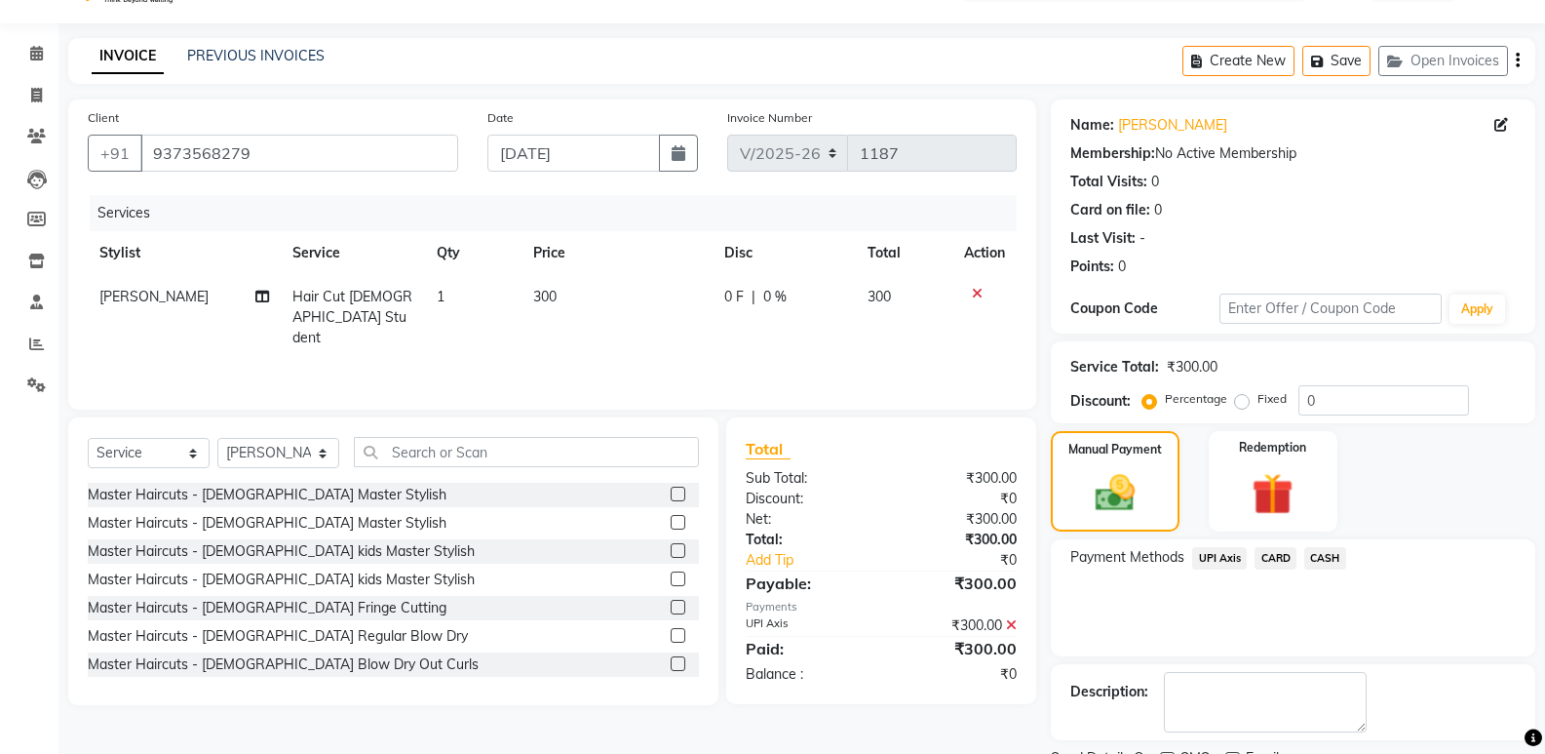
scroll to position [129, 0]
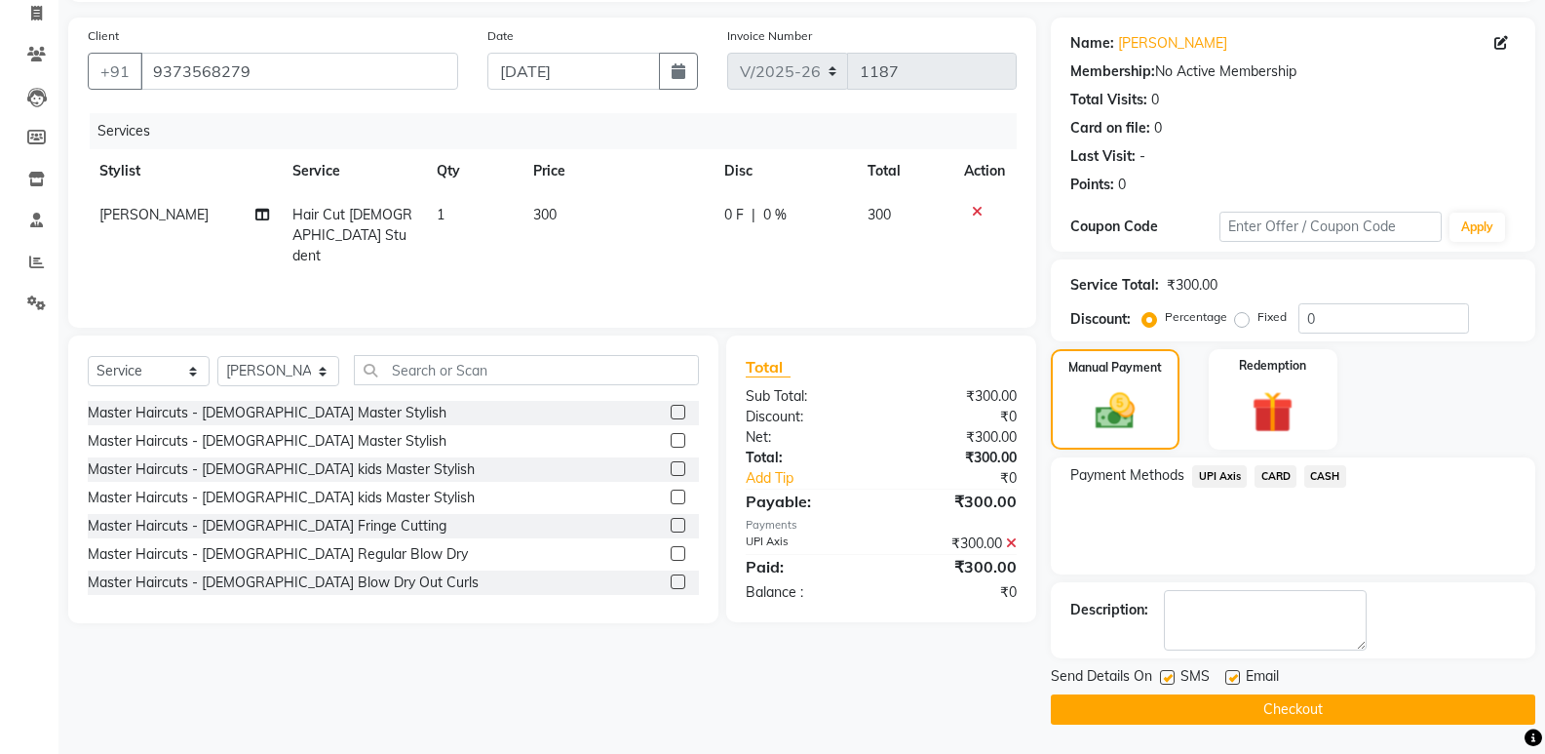
click at [1269, 703] on button "Checkout" at bounding box center [1293, 709] width 485 height 30
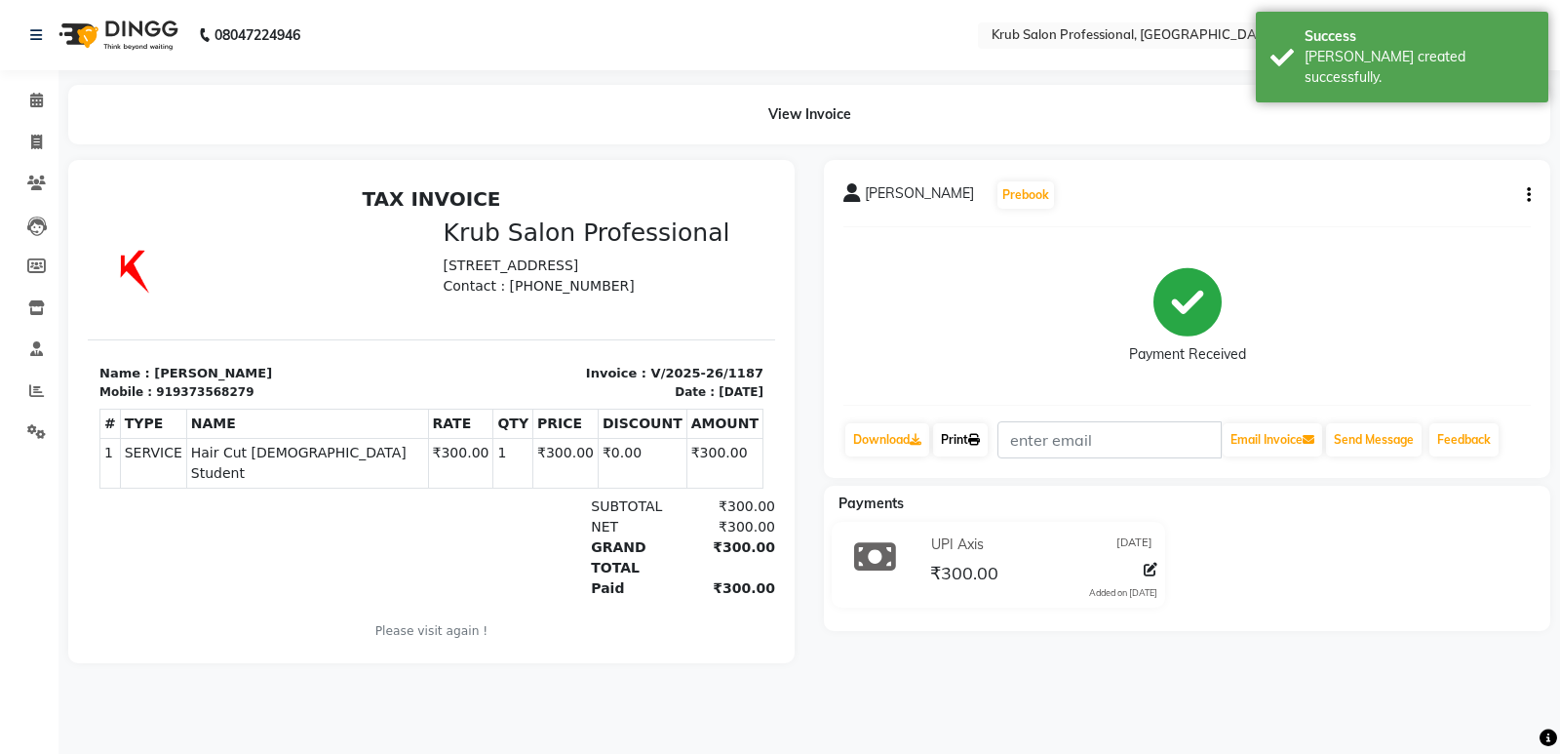
click at [977, 435] on icon at bounding box center [974, 440] width 12 height 12
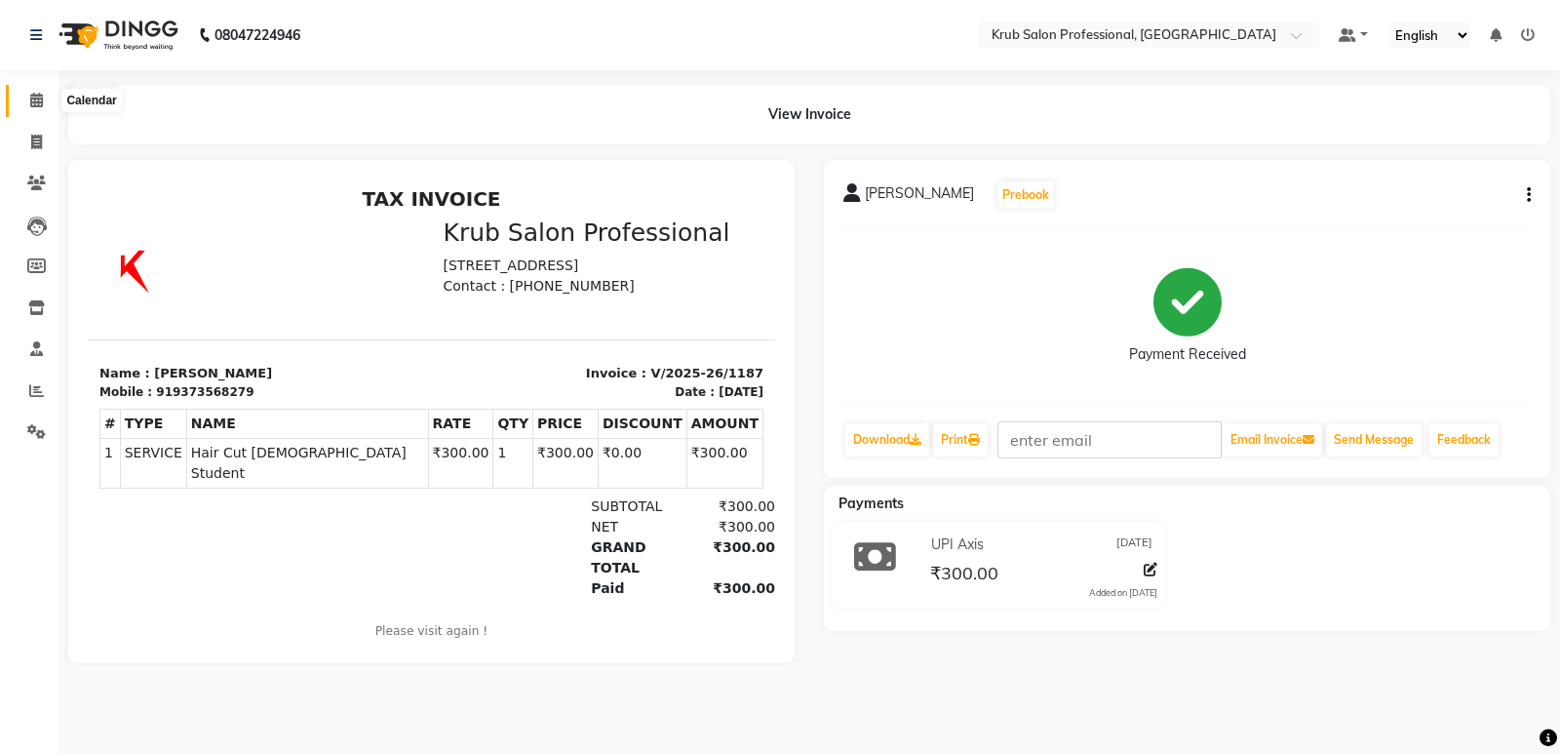
click at [44, 98] on span at bounding box center [37, 101] width 34 height 22
